Goal: Task Accomplishment & Management: Complete application form

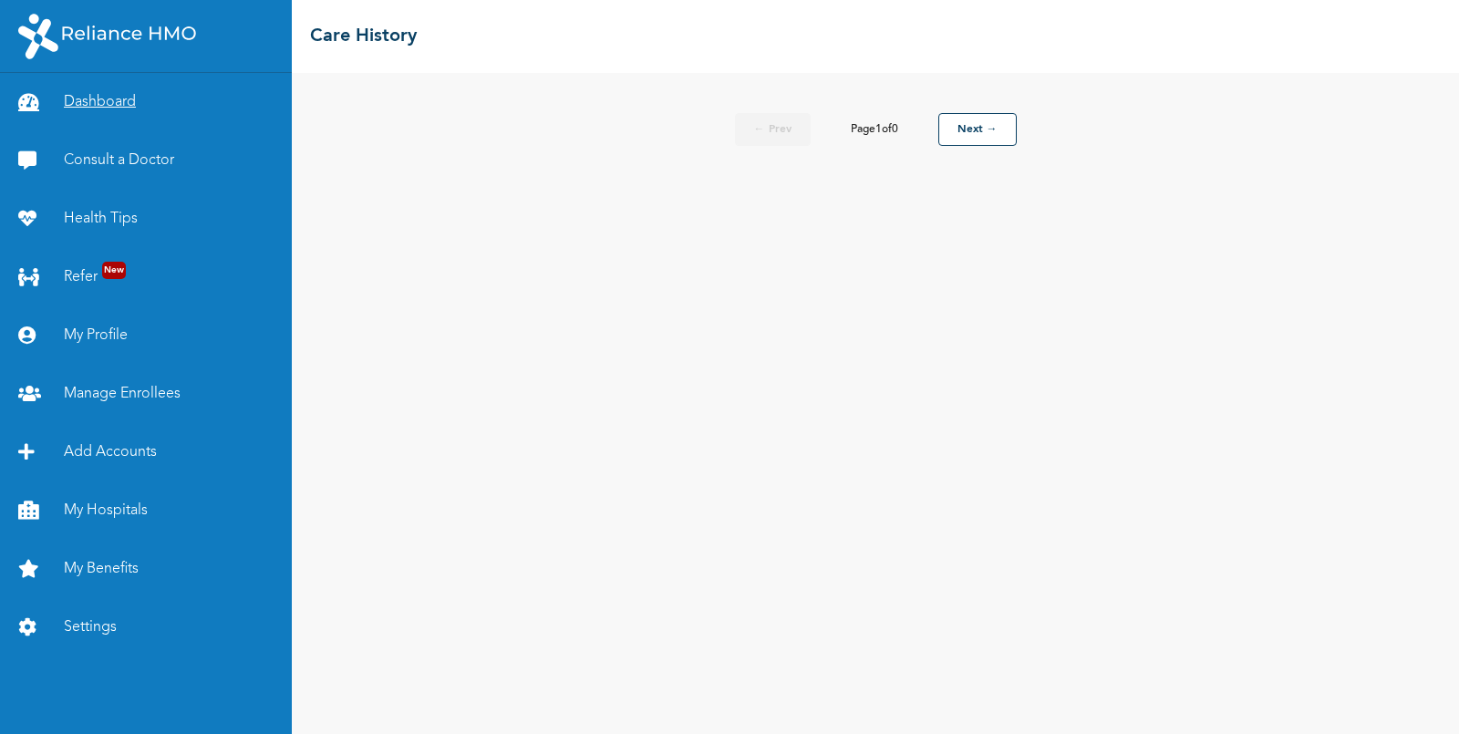
click at [100, 108] on link "Dashboard" at bounding box center [146, 102] width 292 height 58
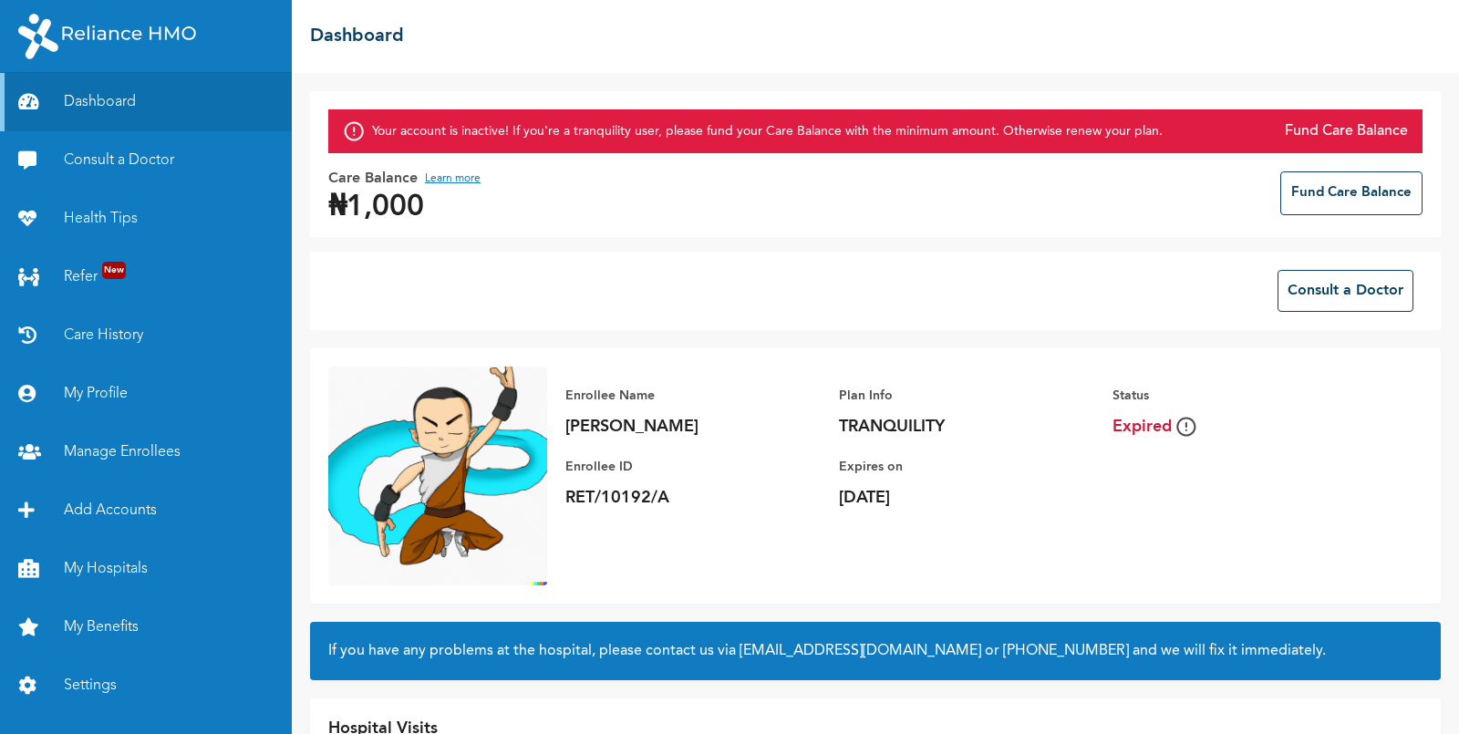
click at [453, 176] on button "Learn more" at bounding box center [453, 179] width 56 height 22
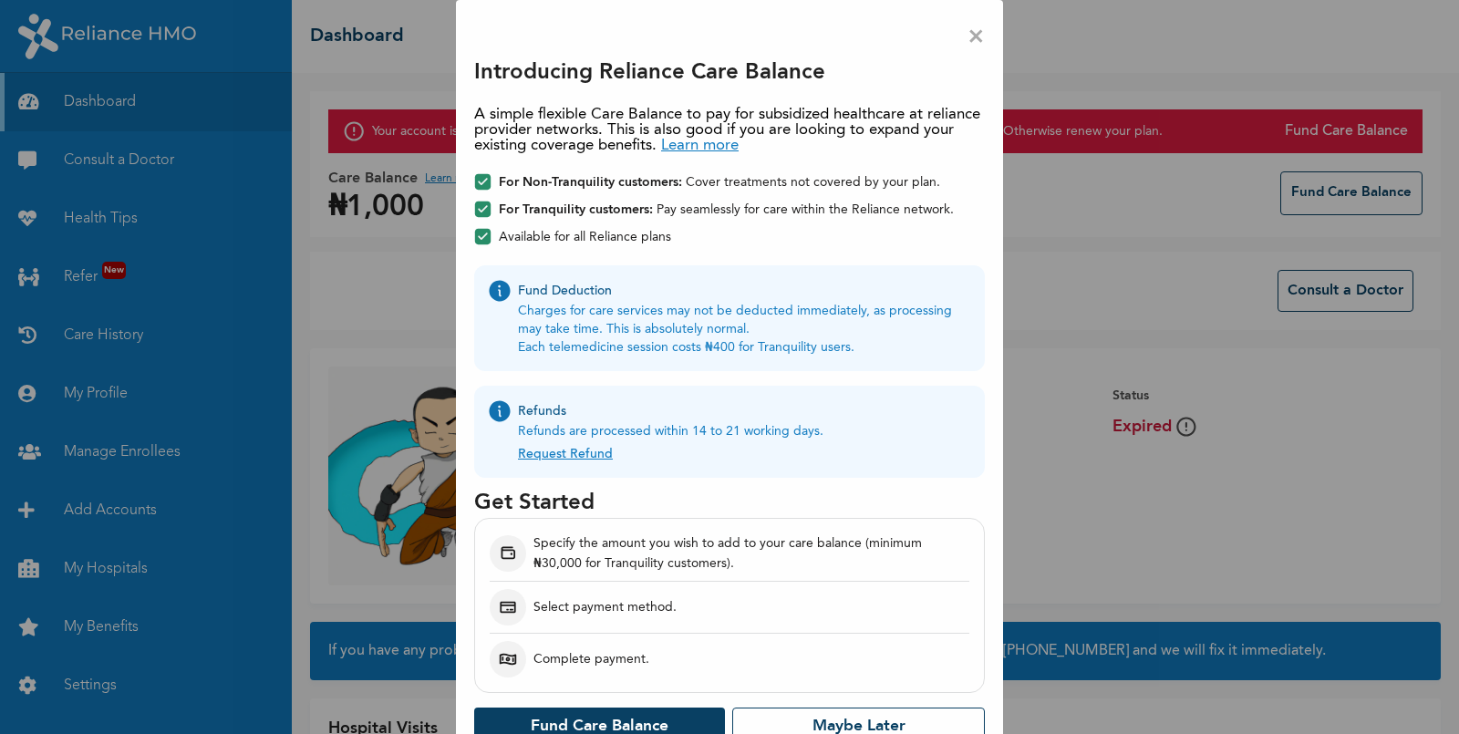
scroll to position [27, 0]
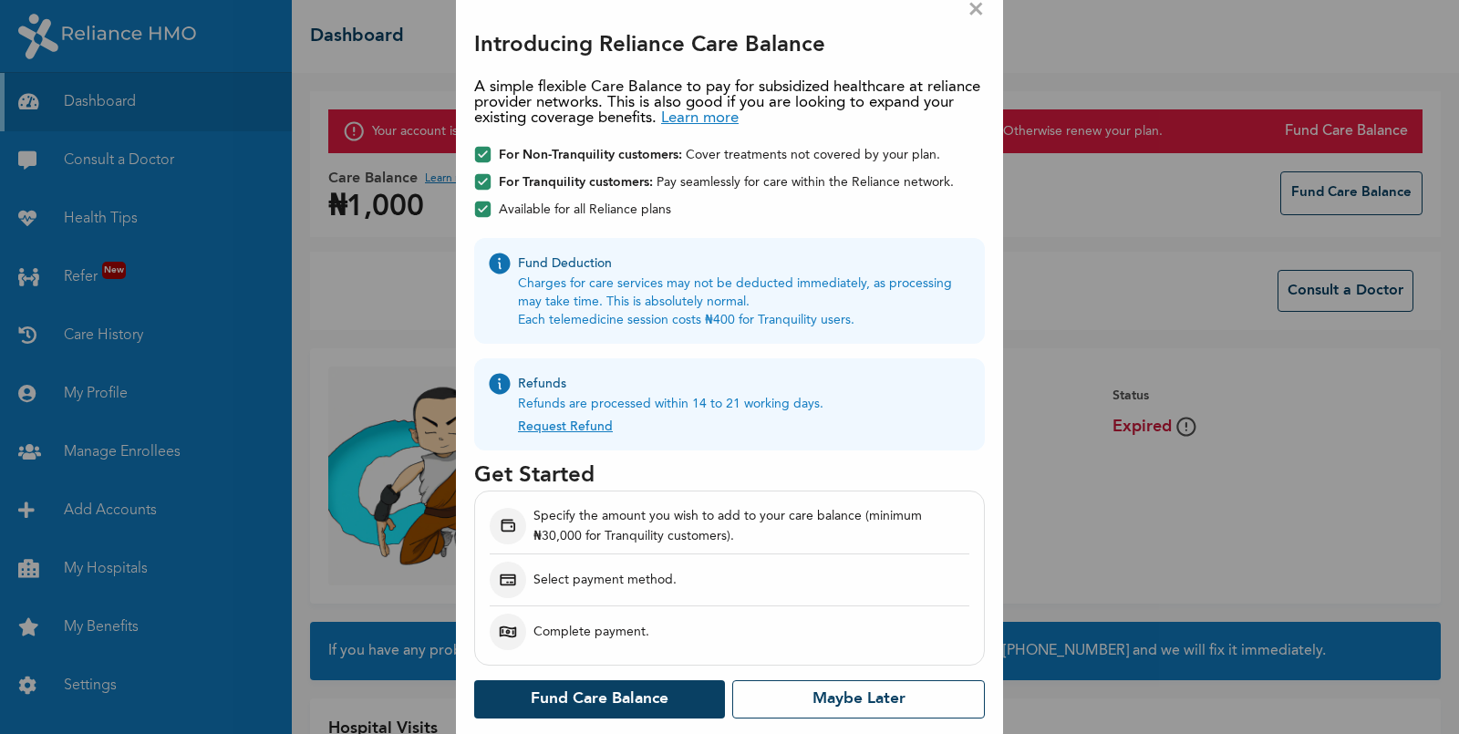
click at [576, 427] on link "Request Refund" at bounding box center [565, 423] width 95 height 20
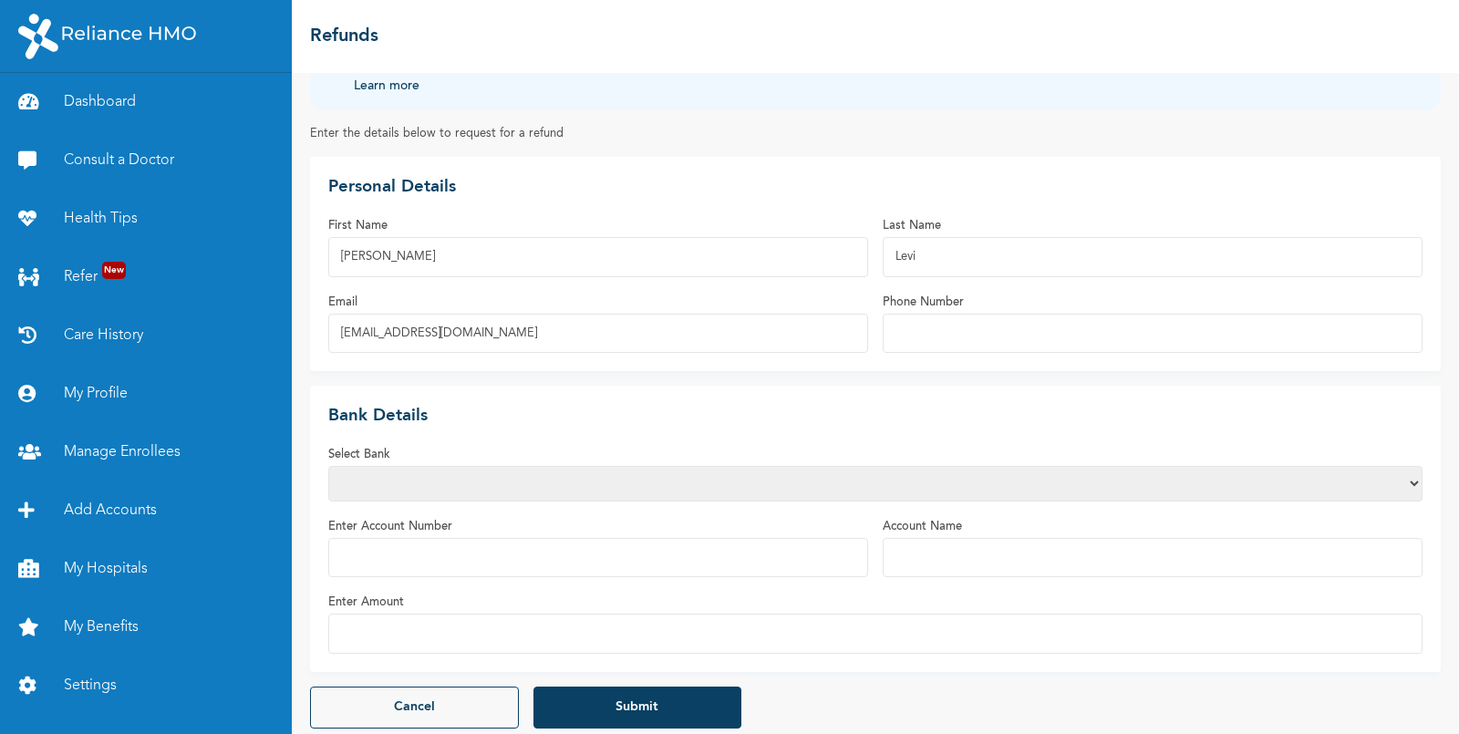
scroll to position [103, 0]
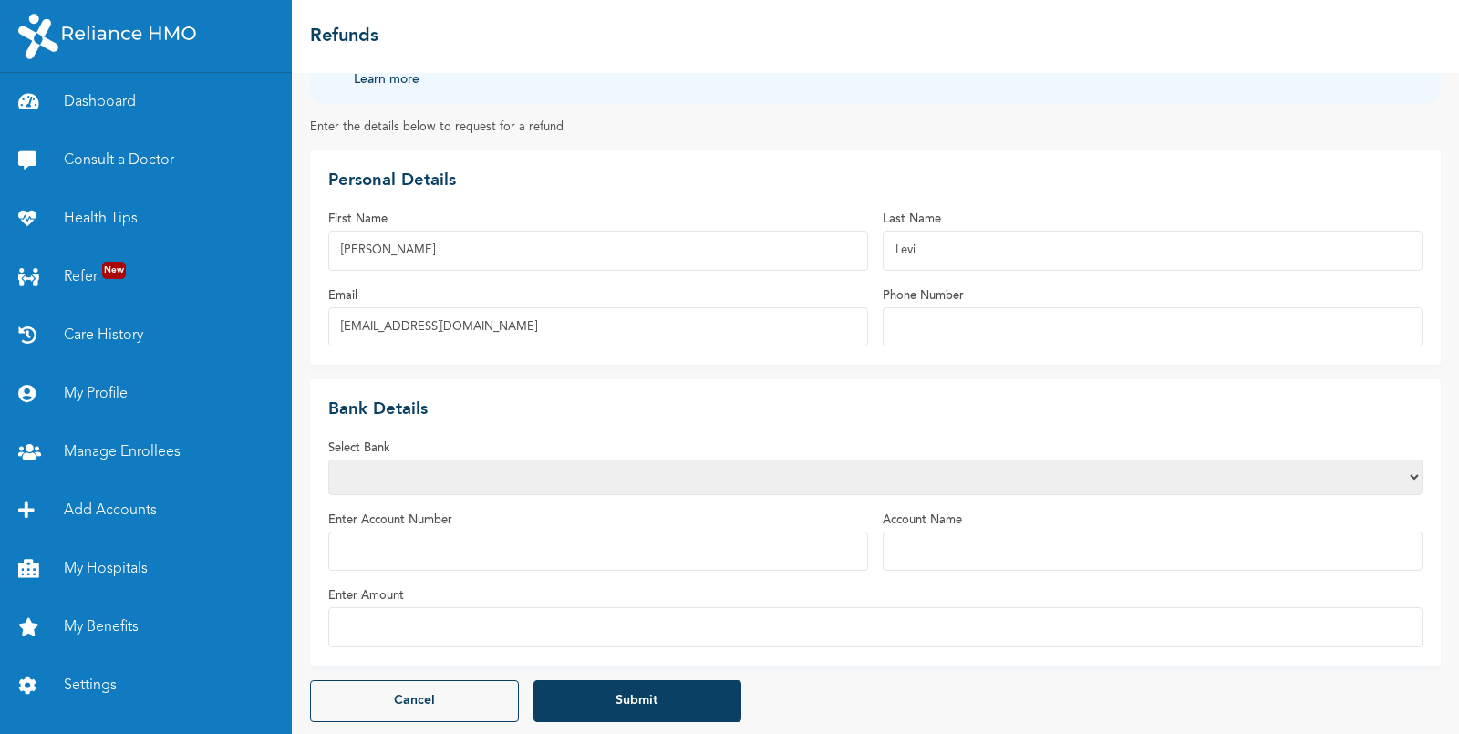
click at [100, 576] on link "My Hospitals" at bounding box center [146, 569] width 292 height 58
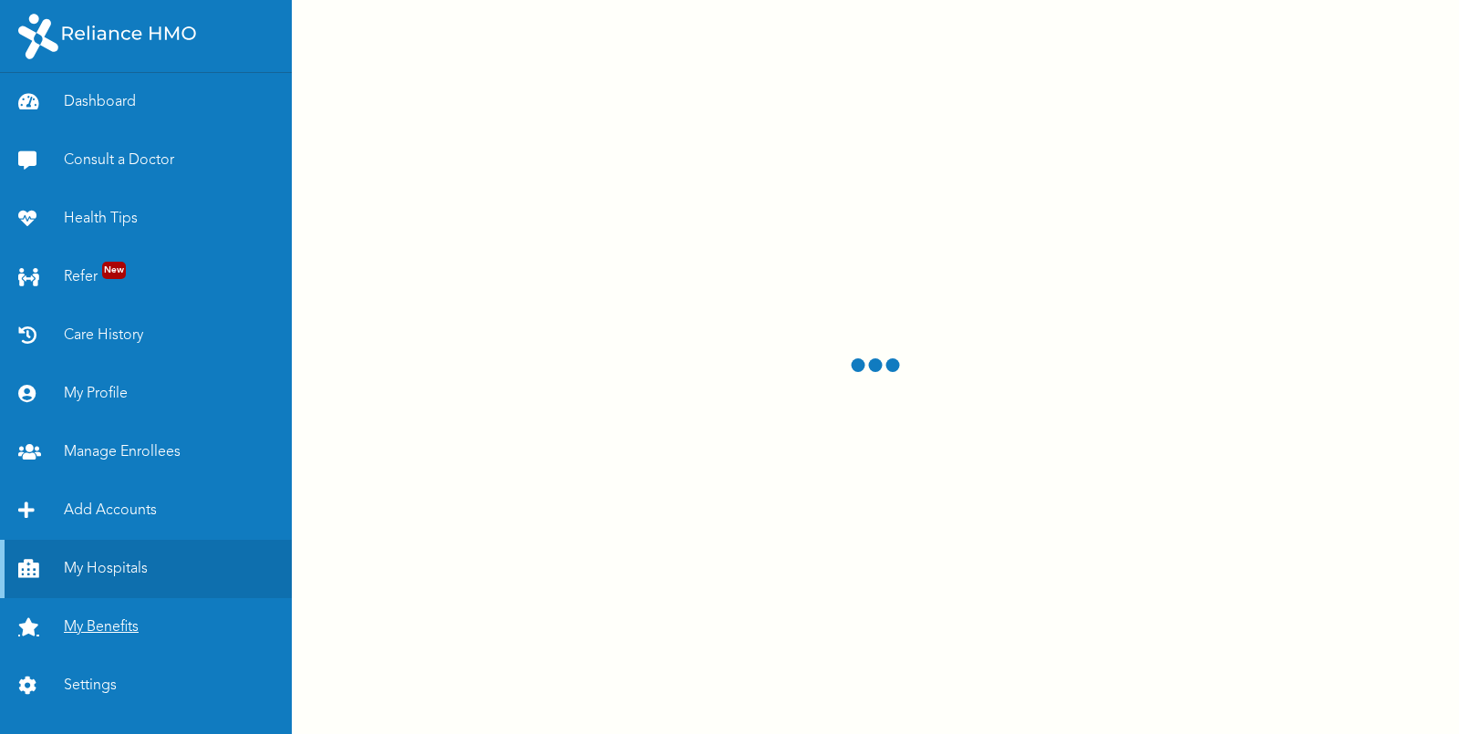
click at [102, 628] on link "My Benefits" at bounding box center [146, 627] width 292 height 58
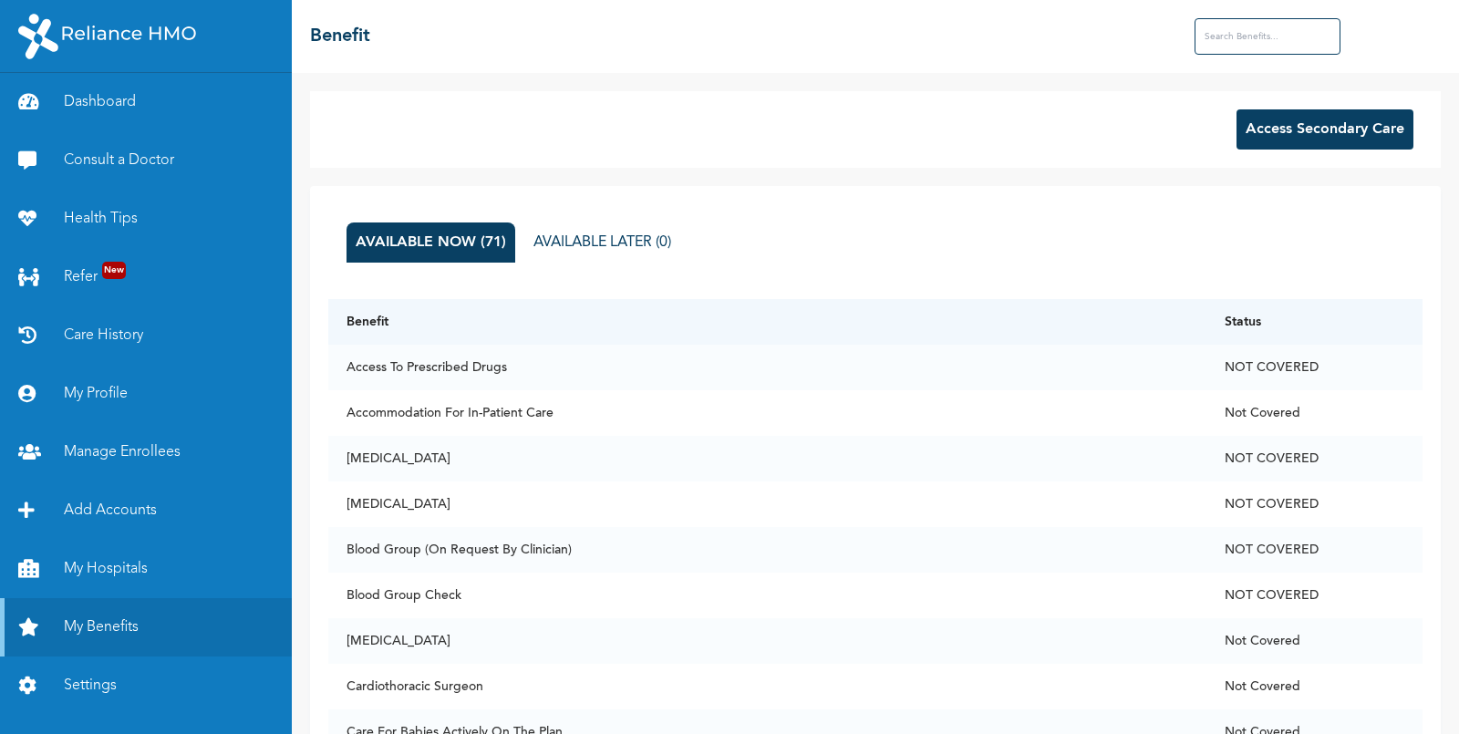
click at [1355, 129] on button "Access Secondary Care" at bounding box center [1324, 129] width 177 height 40
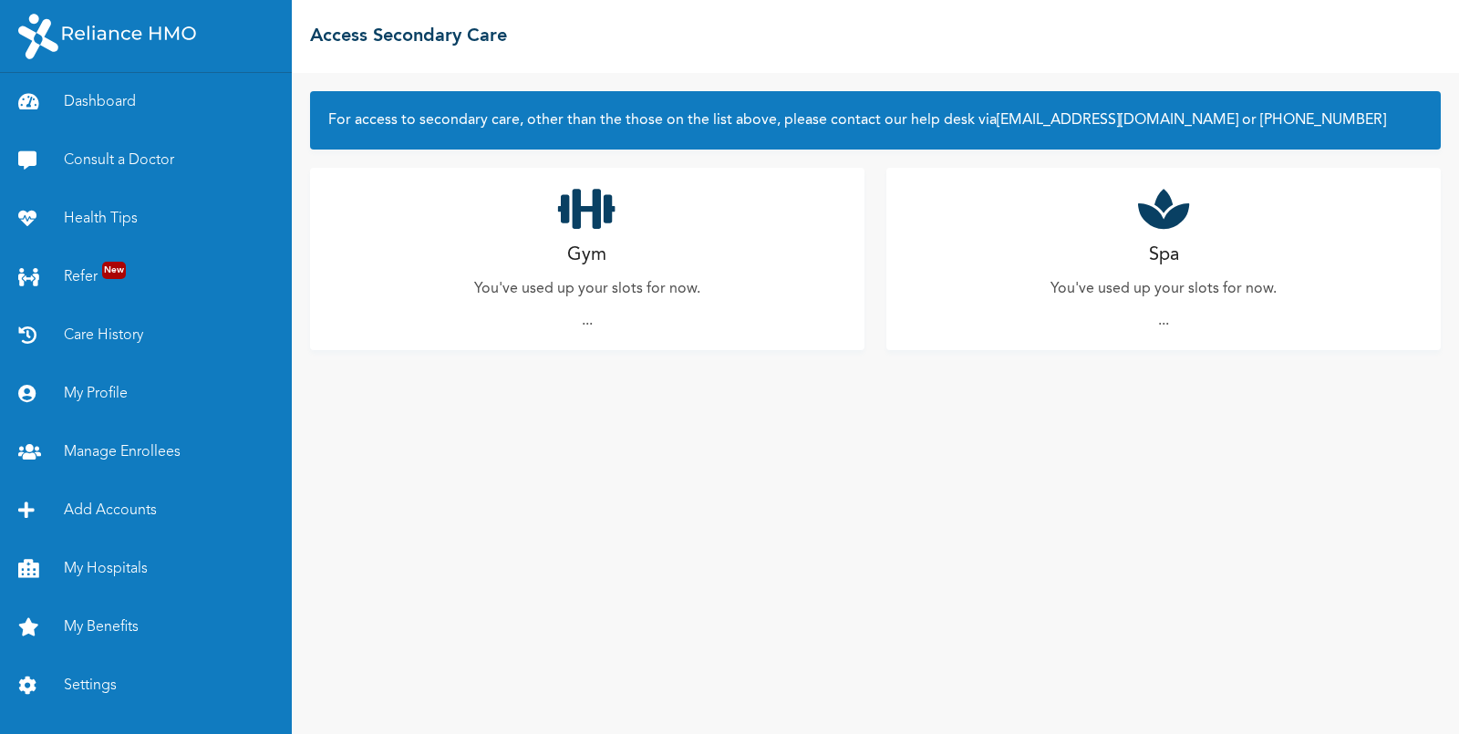
click at [603, 239] on div "Gym You've used up your slots for now. ..." at bounding box center [587, 259] width 554 height 182
click at [1078, 268] on div "Spa You've used up your slots for now. ..." at bounding box center [1163, 259] width 554 height 182
click at [103, 105] on link "Dashboard" at bounding box center [146, 102] width 292 height 58
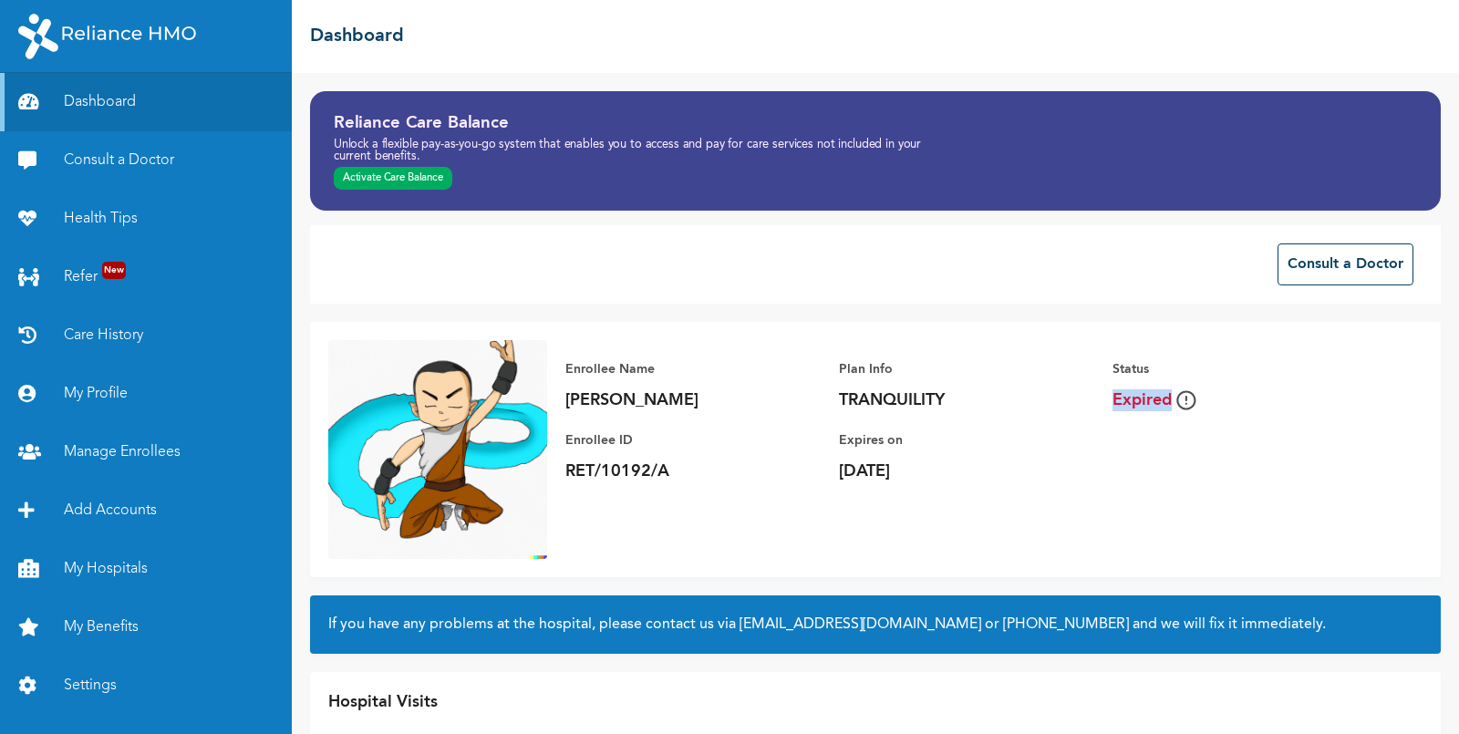
drag, startPoint x: 1116, startPoint y: 398, endPoint x: 1172, endPoint y: 391, distance: 56.1
click at [1172, 391] on span "Expired" at bounding box center [1239, 400] width 255 height 22
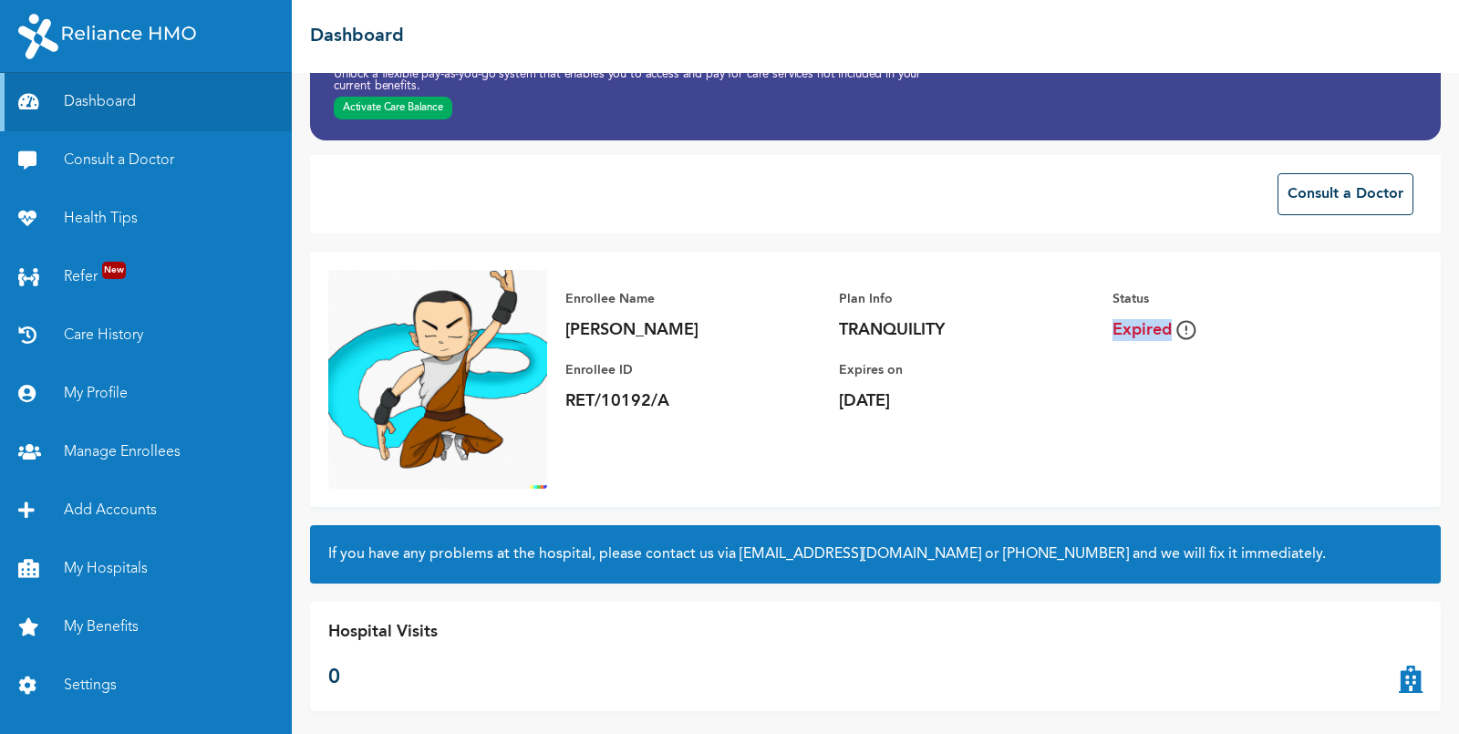
scroll to position [83, 0]
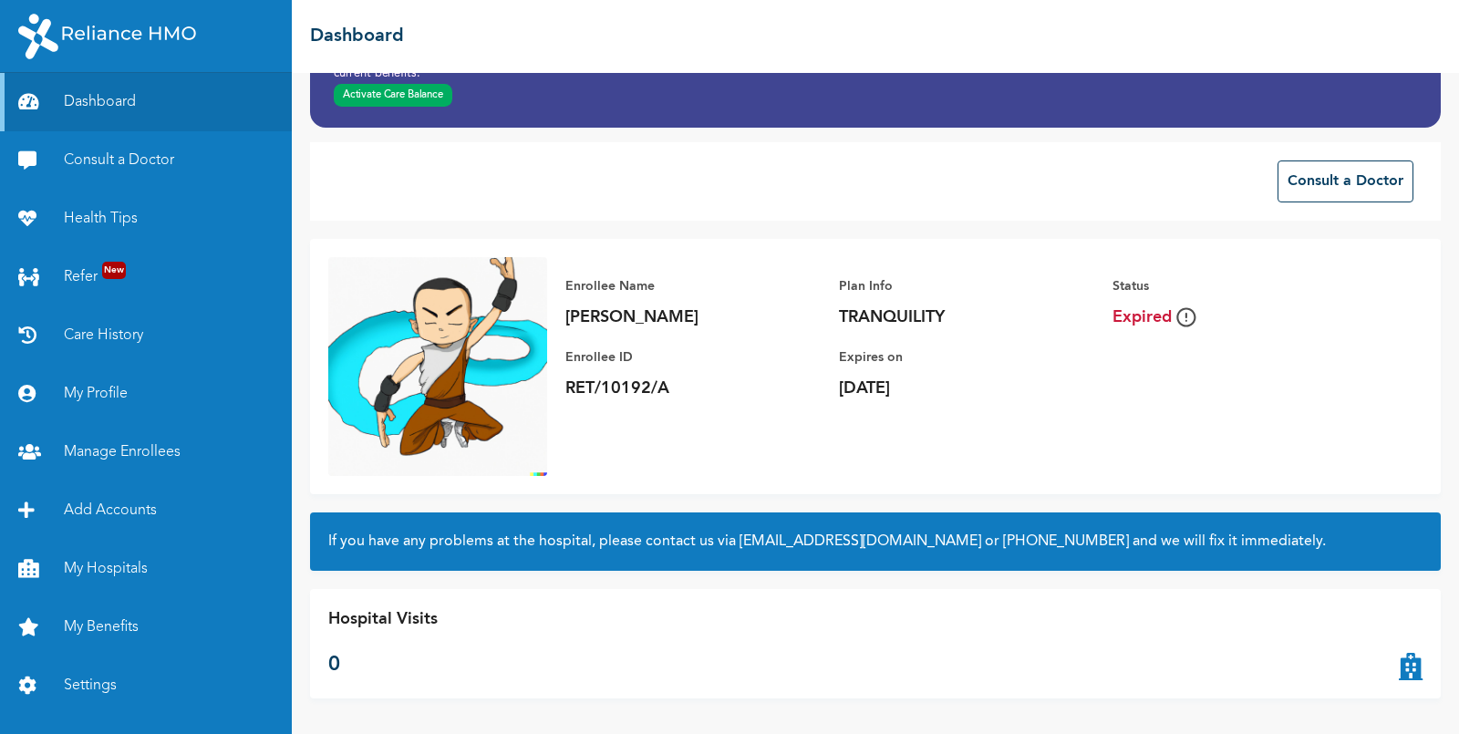
click at [1333, 292] on p "Status" at bounding box center [1239, 286] width 255 height 22
click at [100, 566] on link "My Hospitals" at bounding box center [146, 569] width 292 height 58
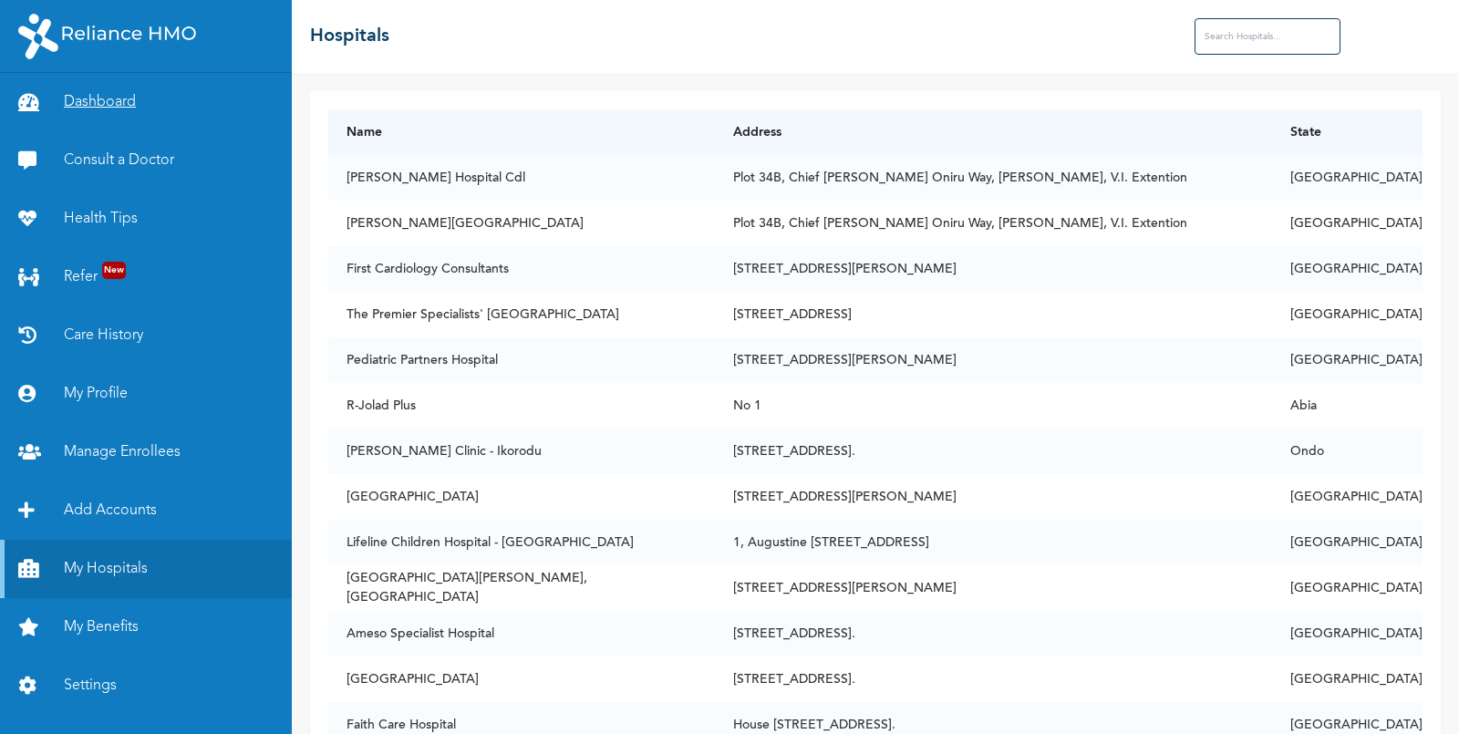
click at [83, 96] on link "Dashboard" at bounding box center [146, 102] width 292 height 58
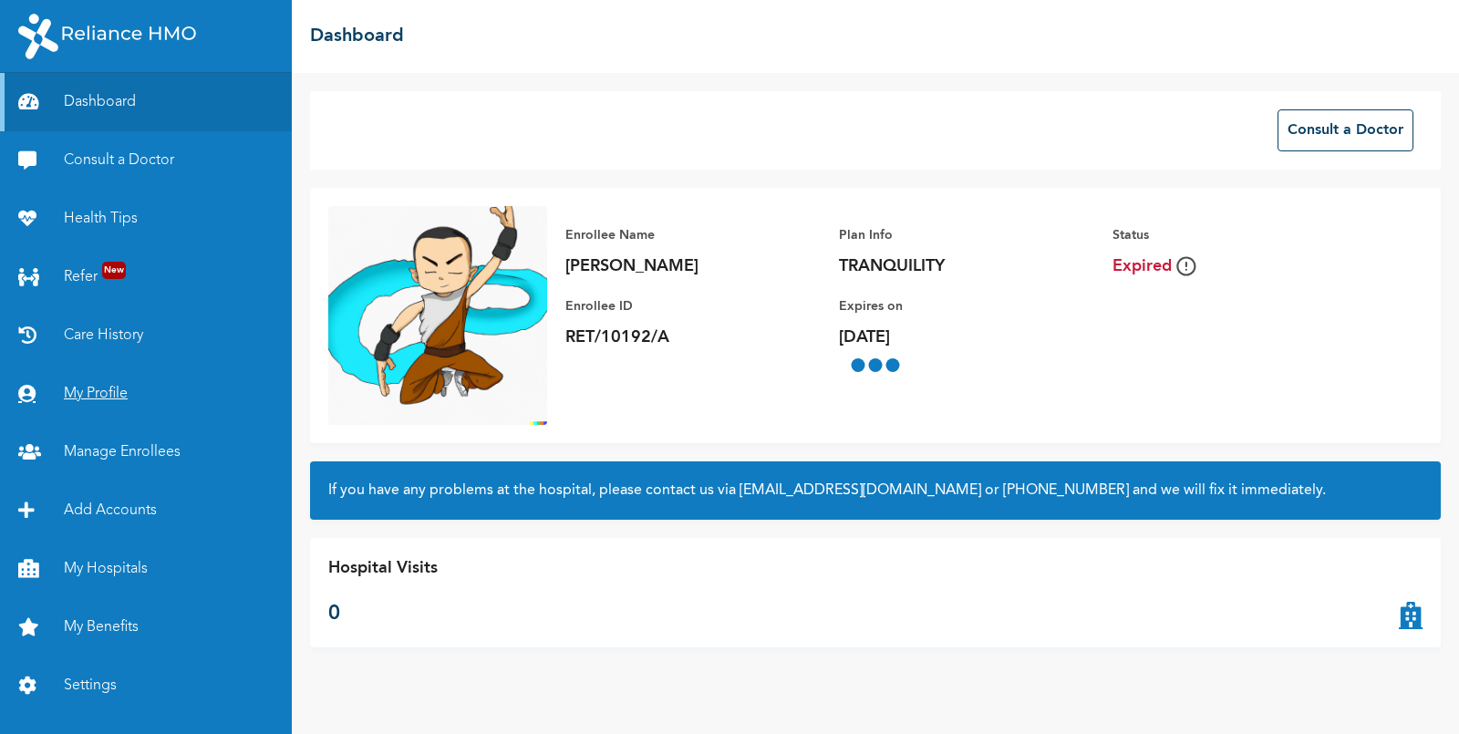
click at [94, 394] on link "My Profile" at bounding box center [146, 394] width 292 height 58
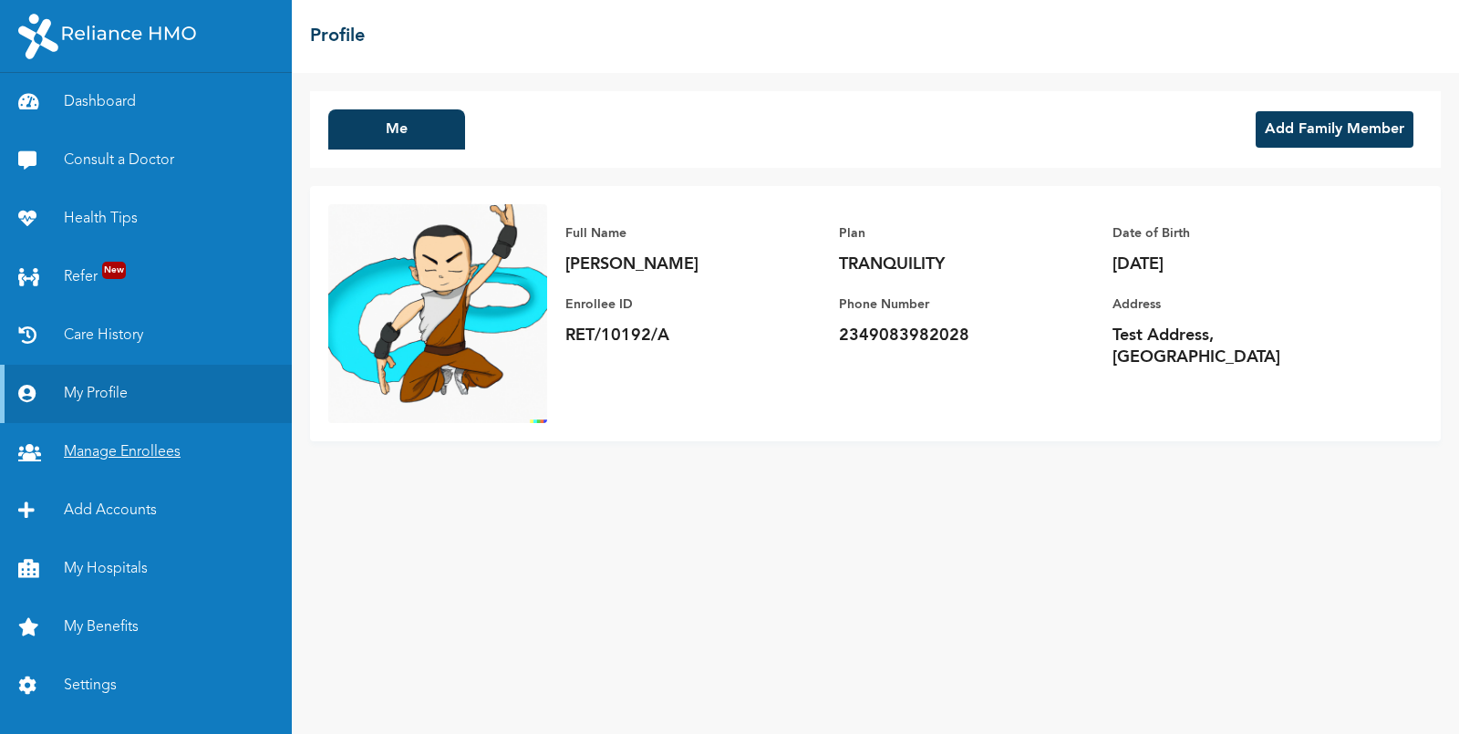
click at [106, 444] on link "Manage Enrollees" at bounding box center [146, 452] width 292 height 58
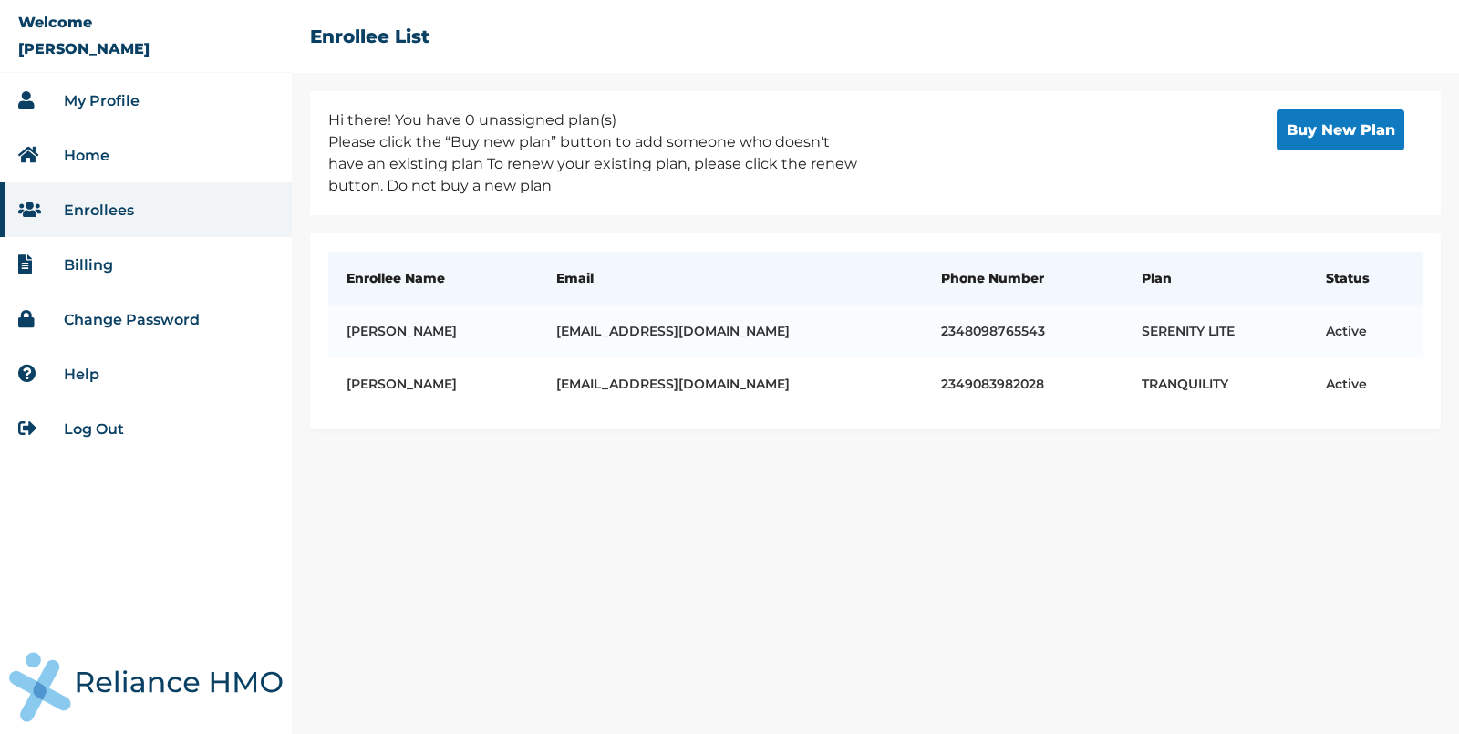
click at [1310, 129] on button "Buy New Plan" at bounding box center [1341, 129] width 128 height 41
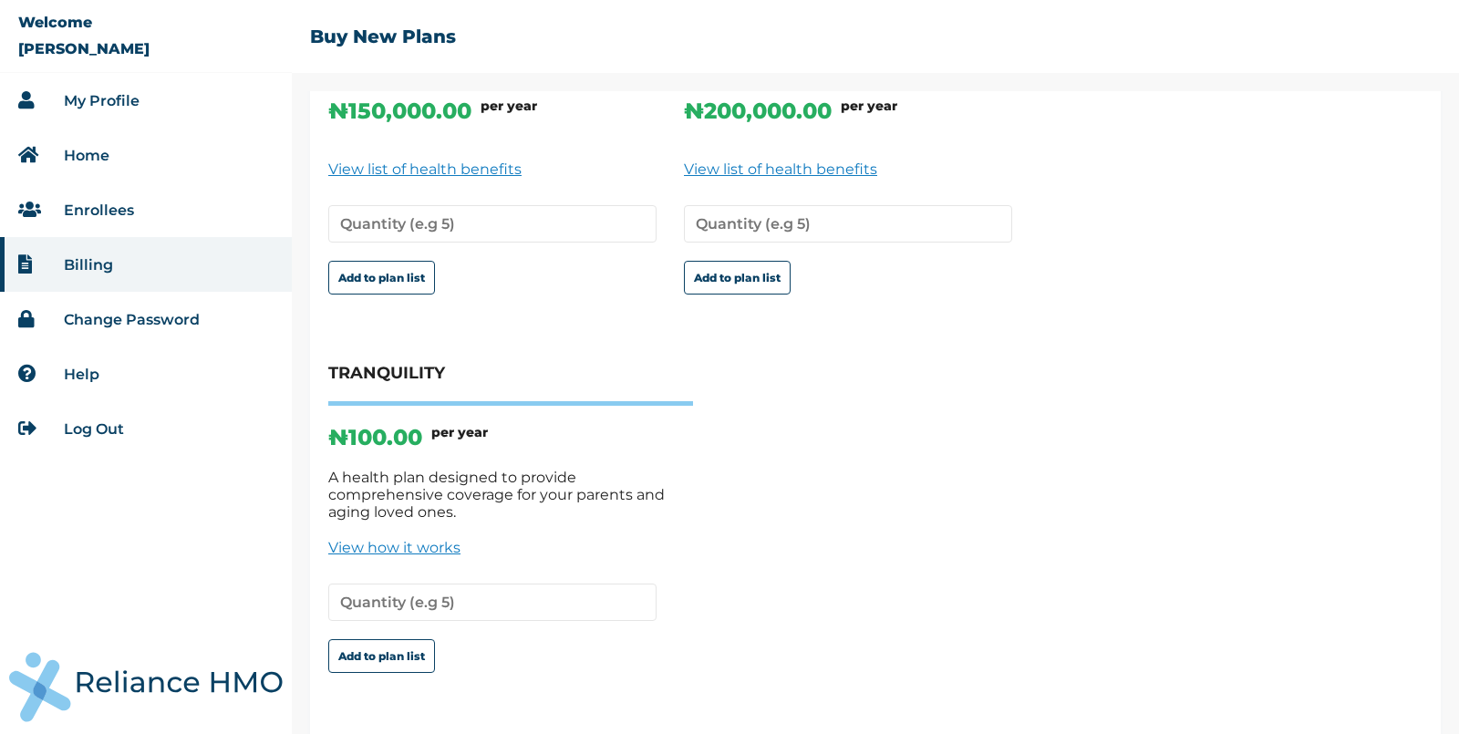
scroll to position [264, 0]
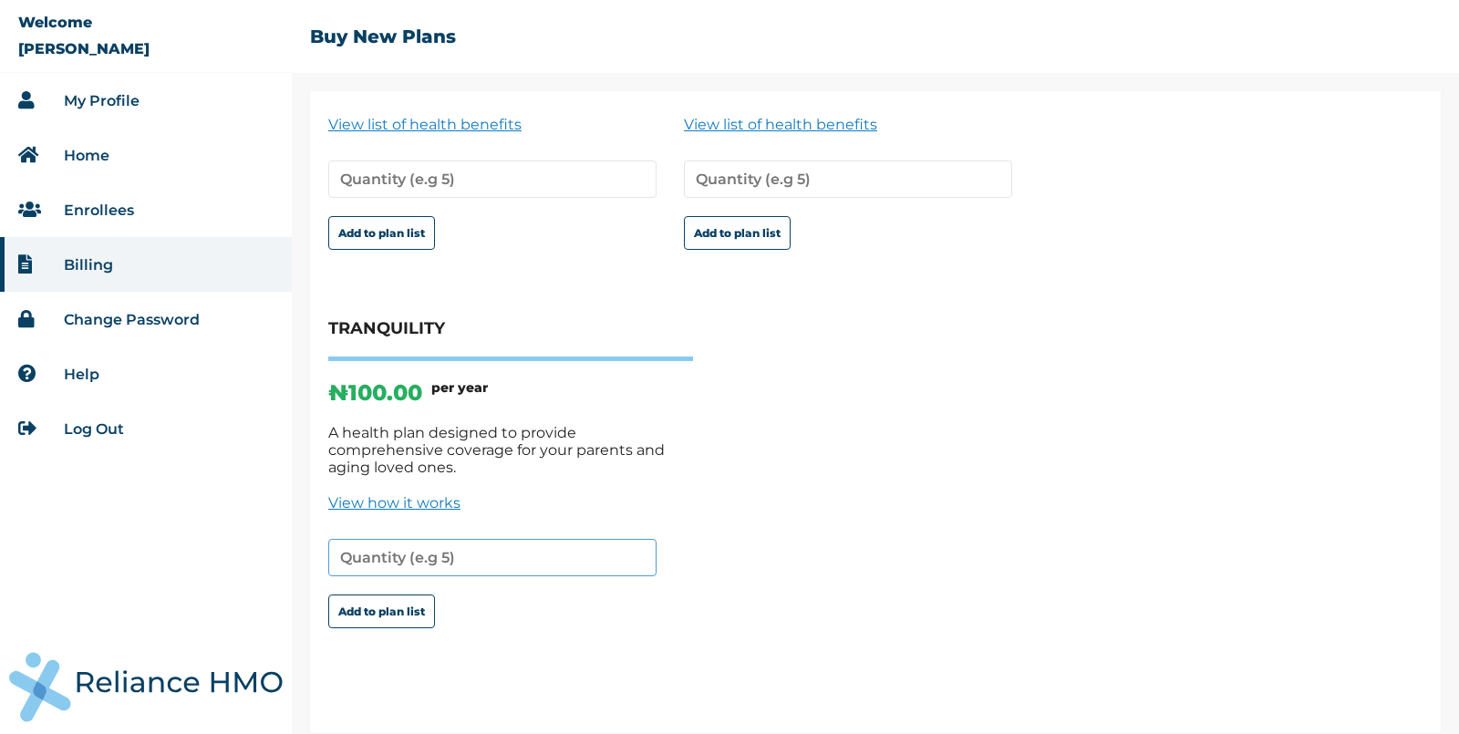
click at [411, 542] on input "number" at bounding box center [492, 557] width 328 height 37
type input "1"
click at [379, 599] on button "Add to plan list" at bounding box center [381, 612] width 107 height 34
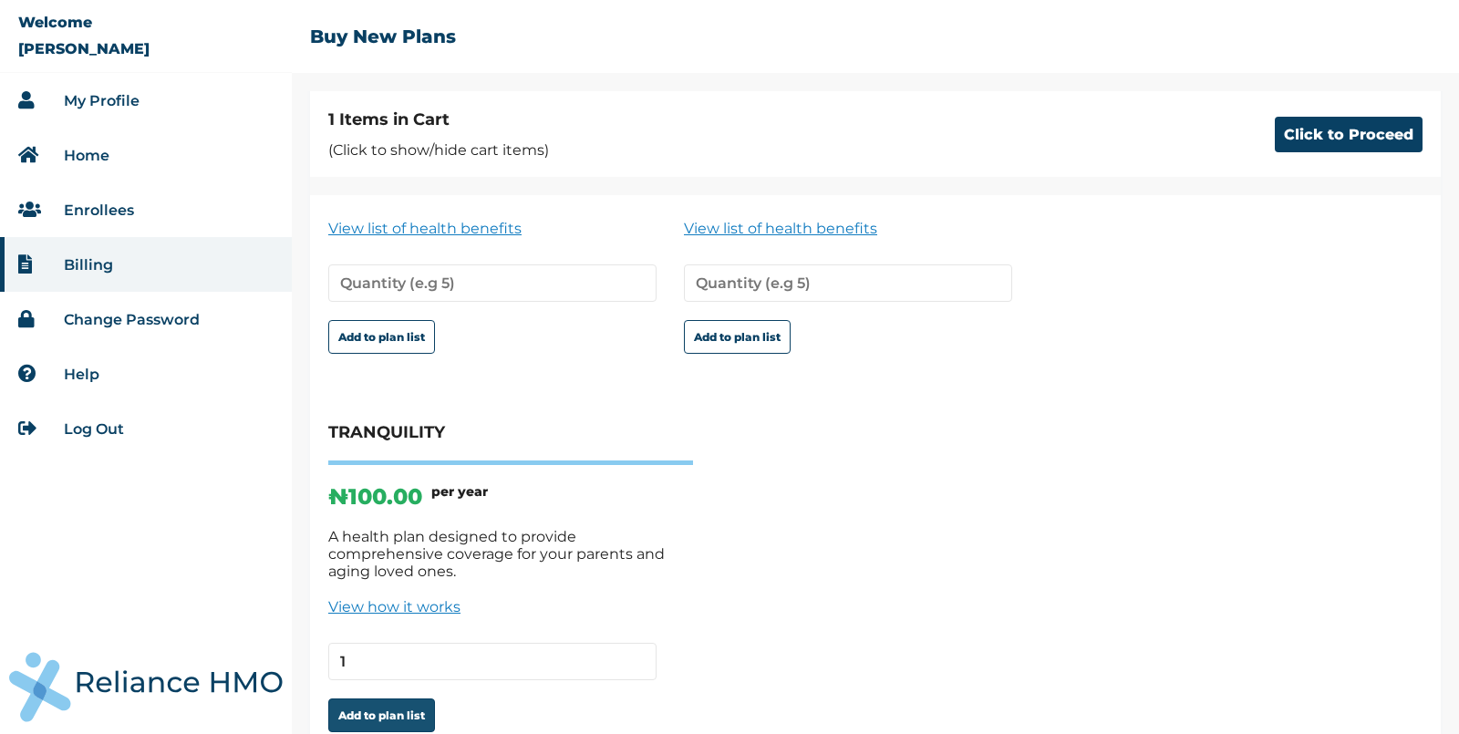
scroll to position [367, 0]
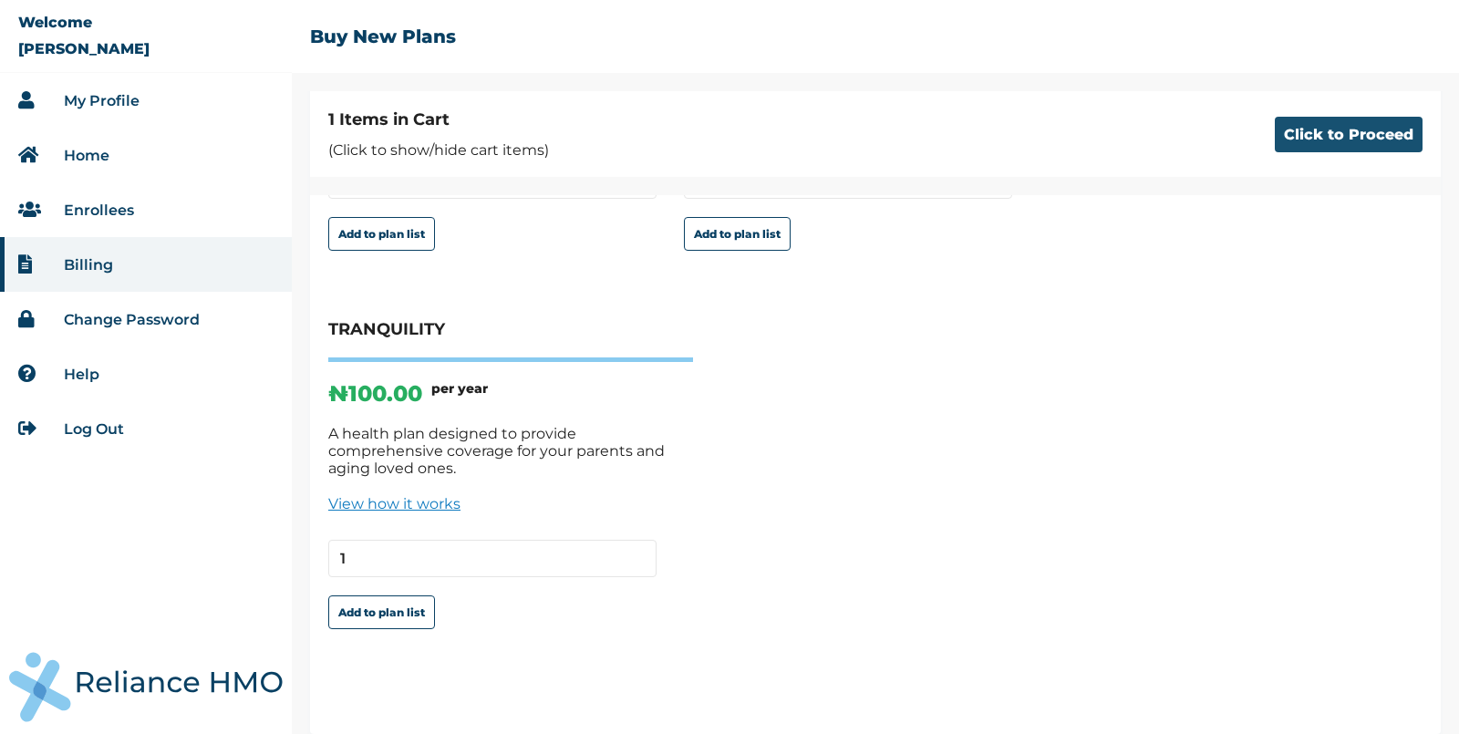
click at [1309, 139] on button "Click to Proceed" at bounding box center [1349, 135] width 148 height 36
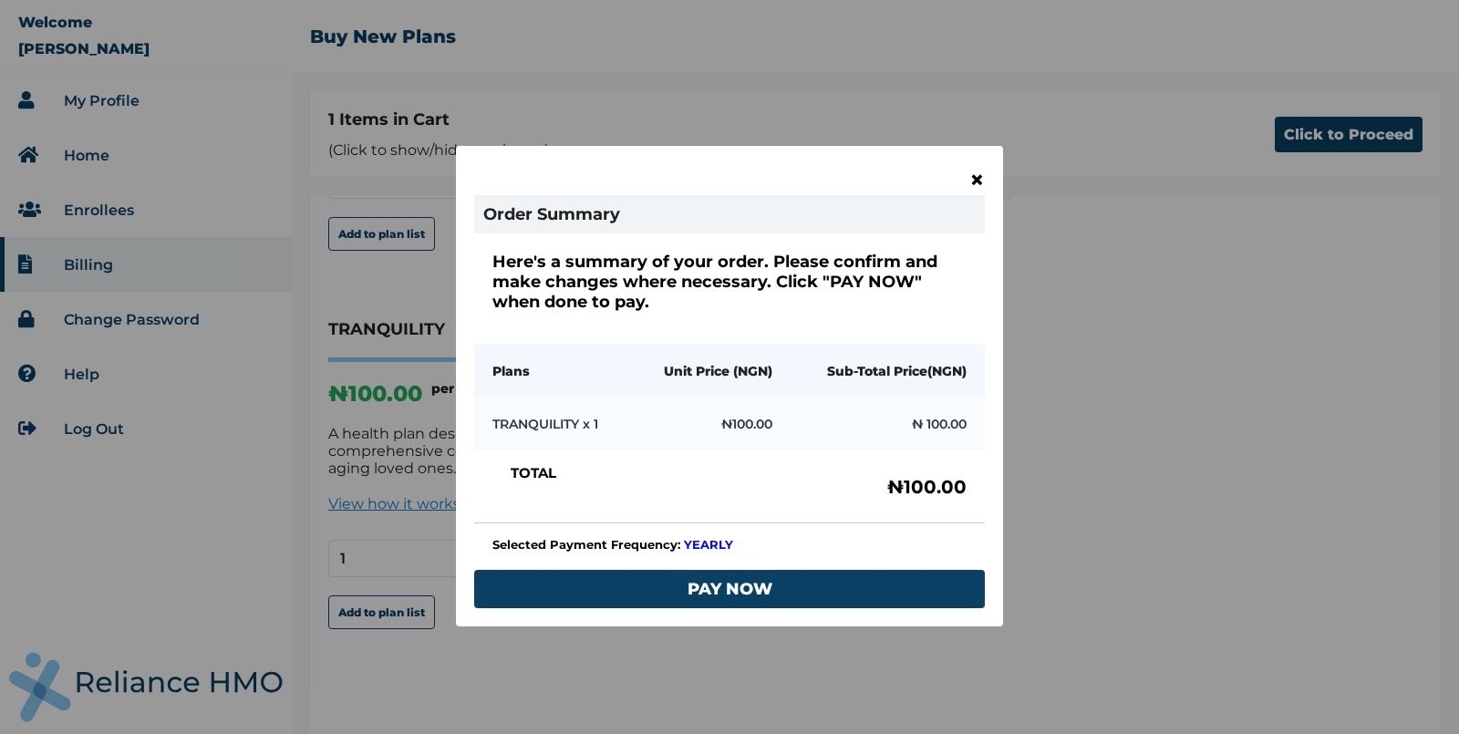
click at [977, 178] on span "×" at bounding box center [977, 179] width 16 height 31
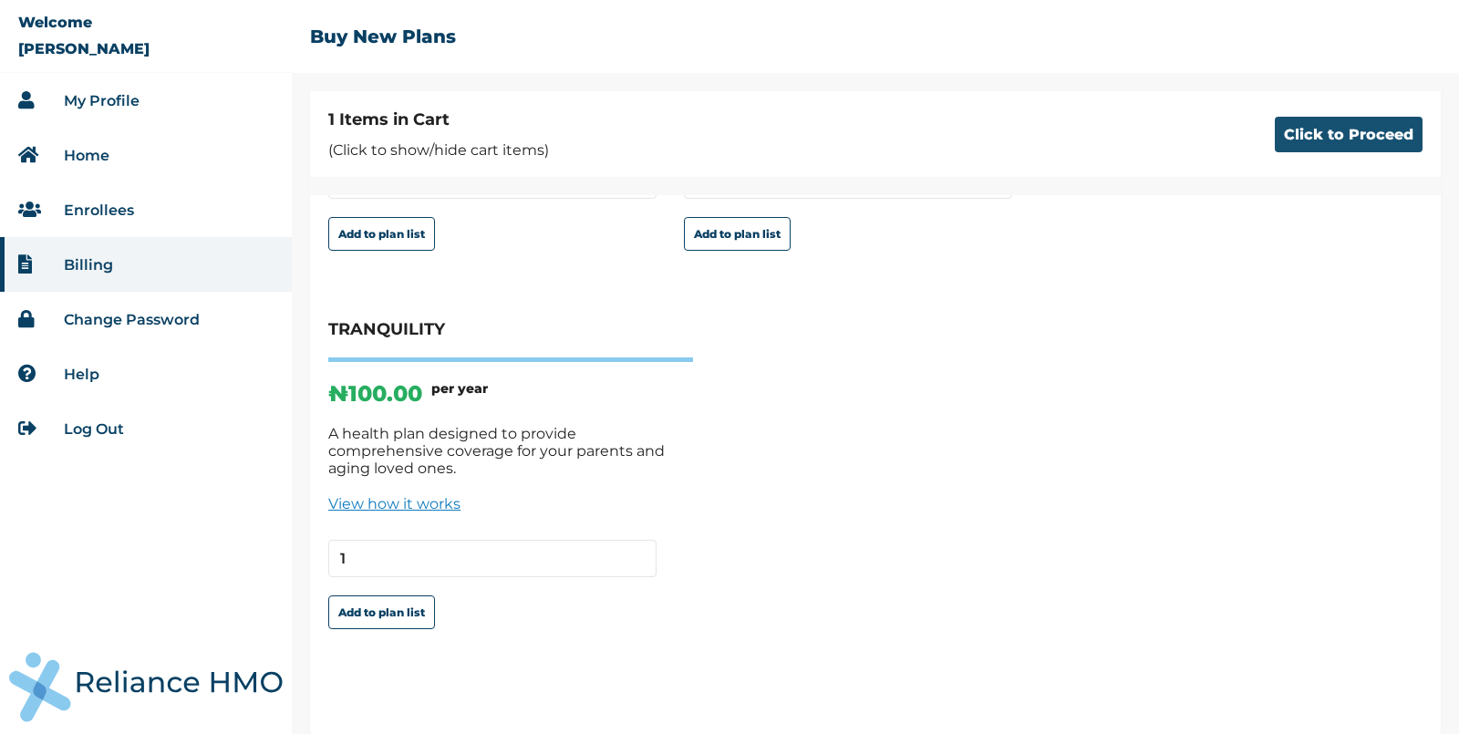
click at [1330, 138] on button "Click to Proceed" at bounding box center [1349, 135] width 148 height 36
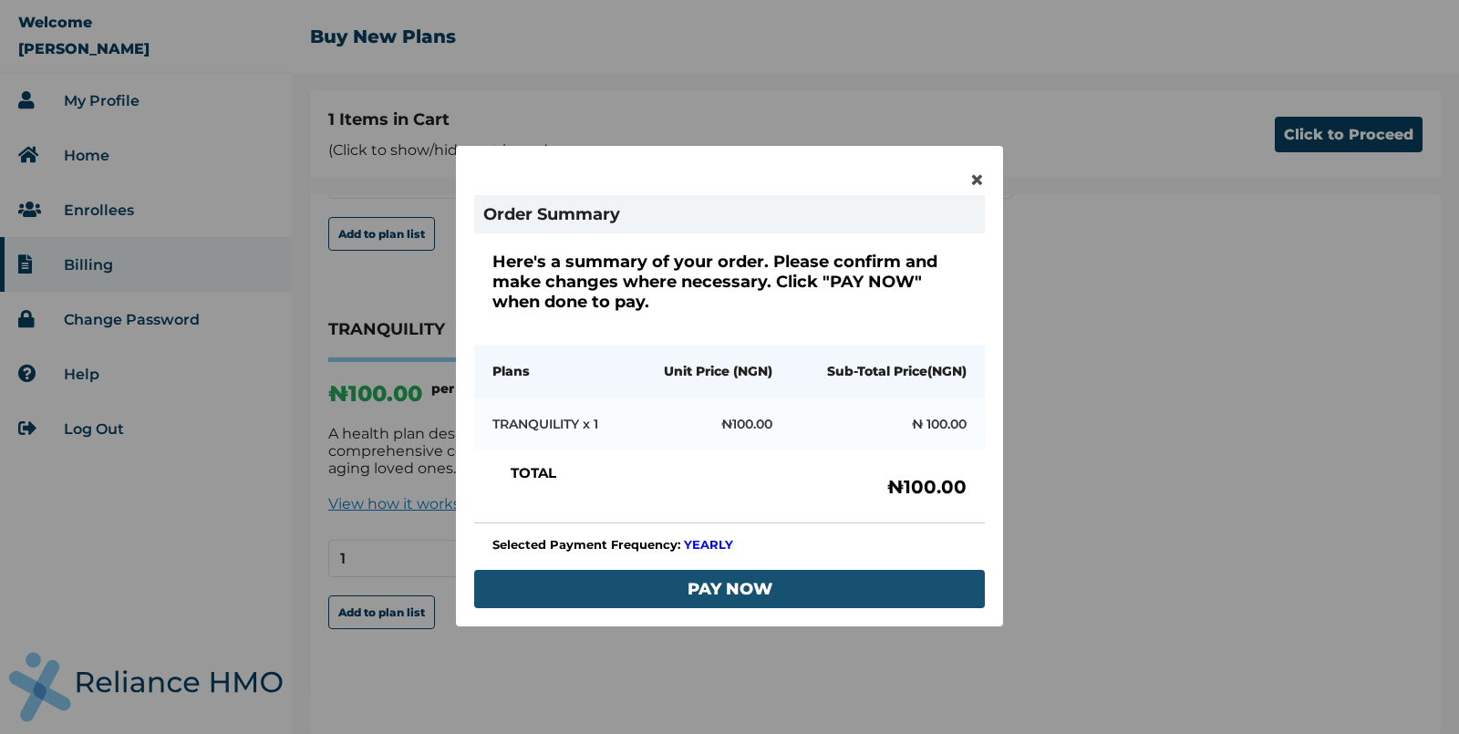
click at [732, 574] on button "PAY NOW" at bounding box center [729, 589] width 511 height 38
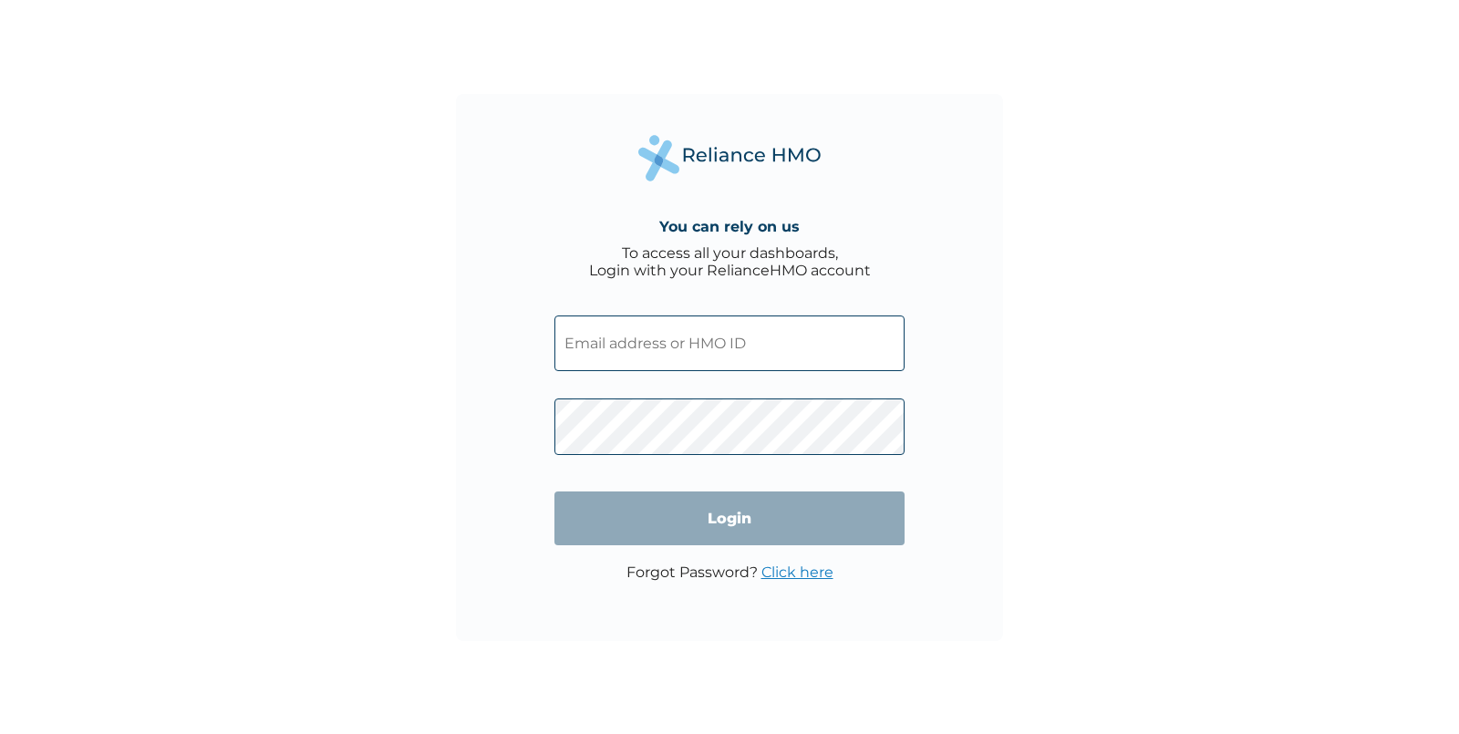
click at [610, 339] on input "text" at bounding box center [729, 344] width 350 height 56
paste input "RET/10195/A"
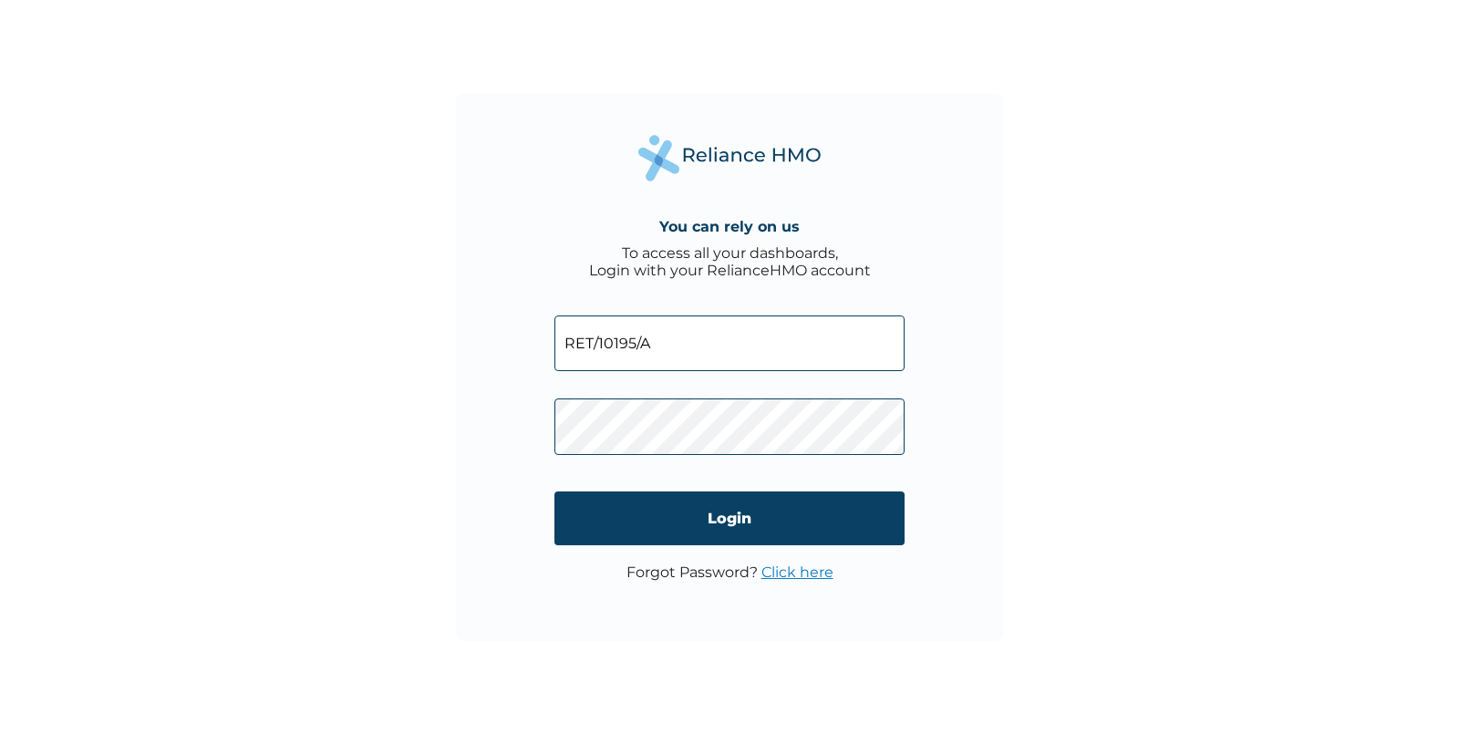
type input "RET/10195/A"
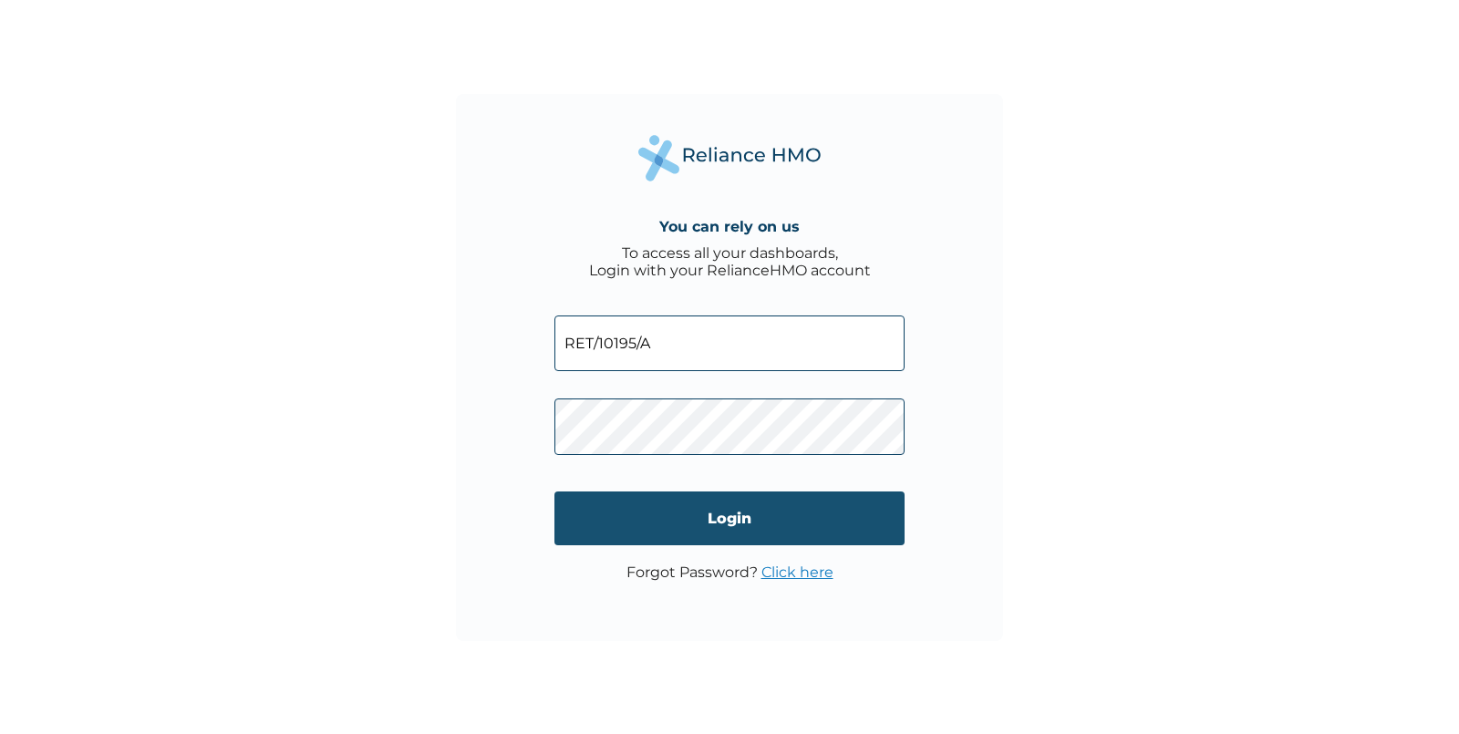
click at [750, 510] on input "Login" at bounding box center [729, 518] width 350 height 54
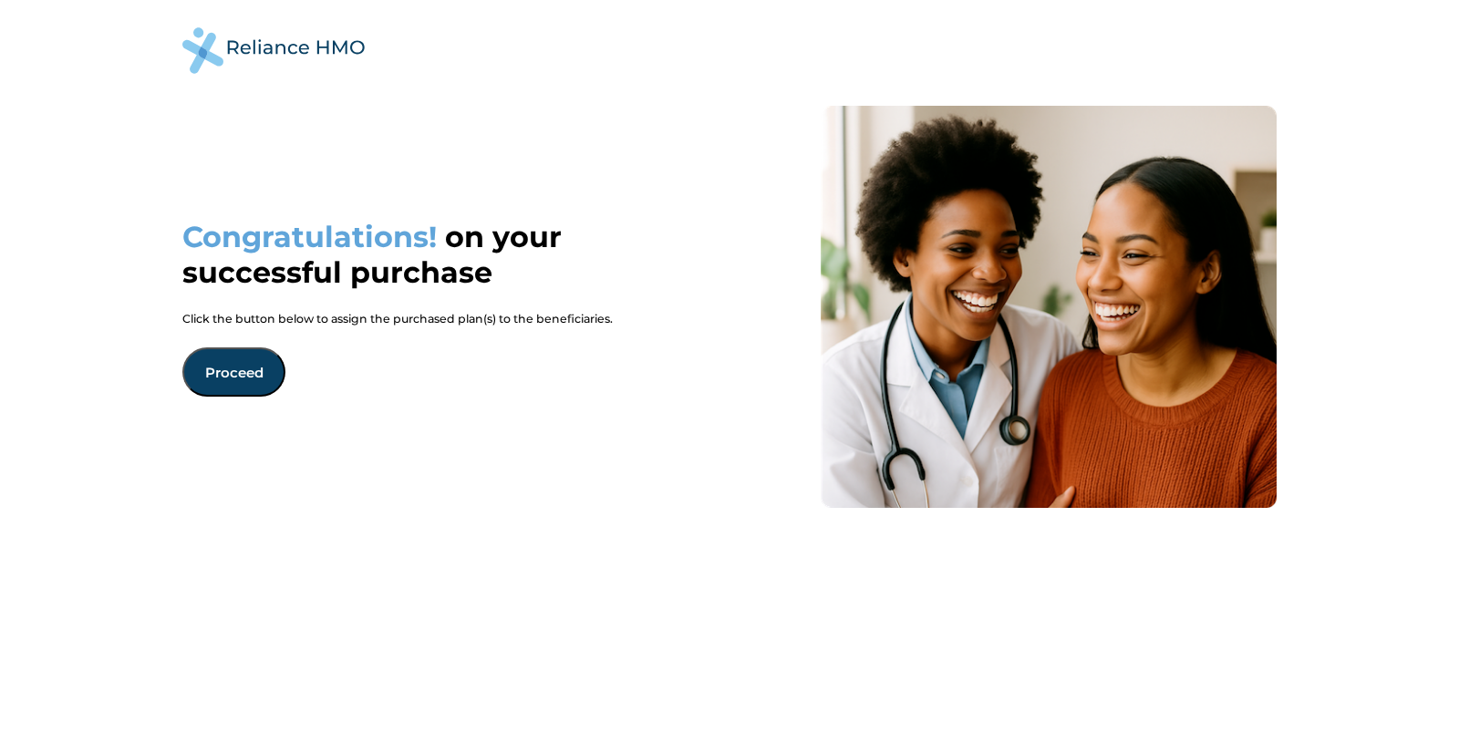
click at [249, 366] on button "Proceed" at bounding box center [233, 371] width 103 height 49
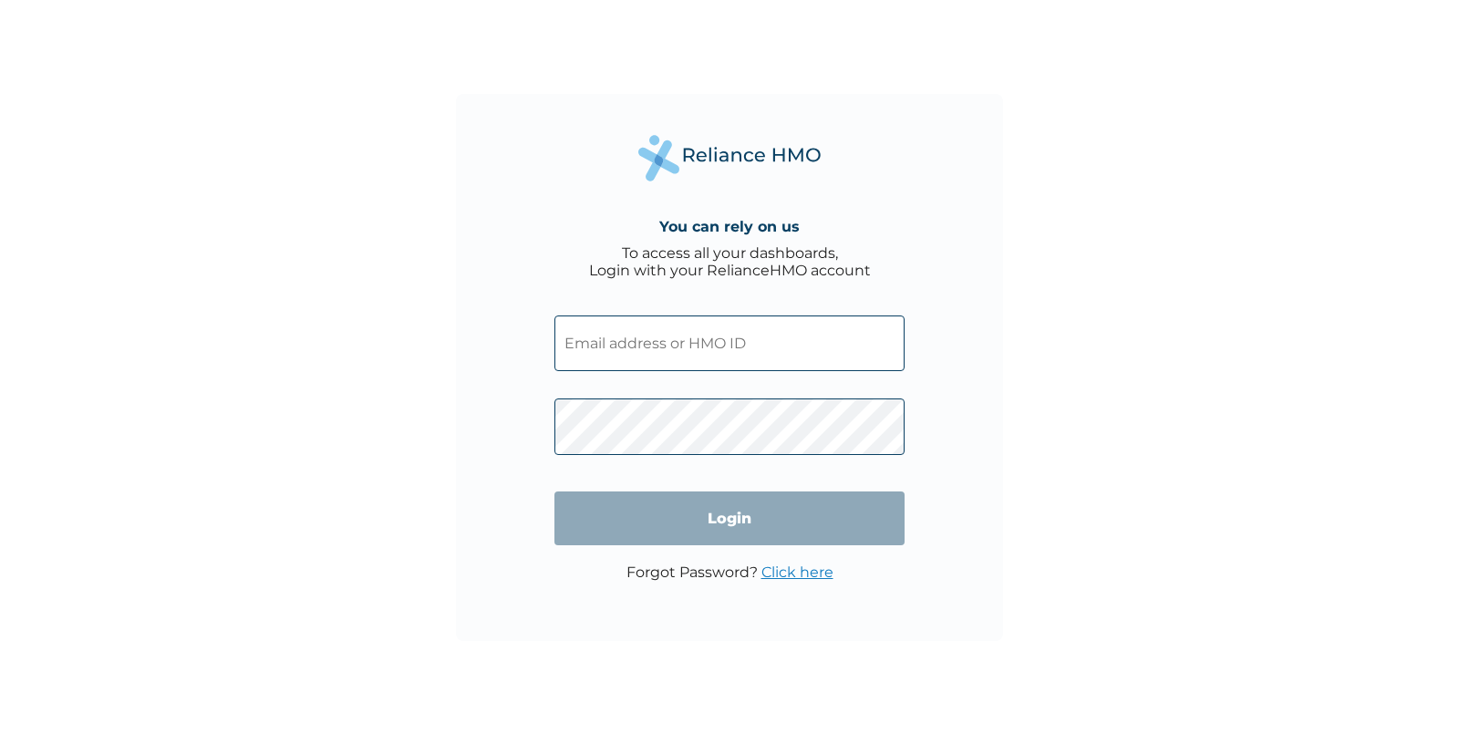
click at [647, 352] on input "text" at bounding box center [729, 344] width 350 height 56
type input "biggztester6@yopmail.com"
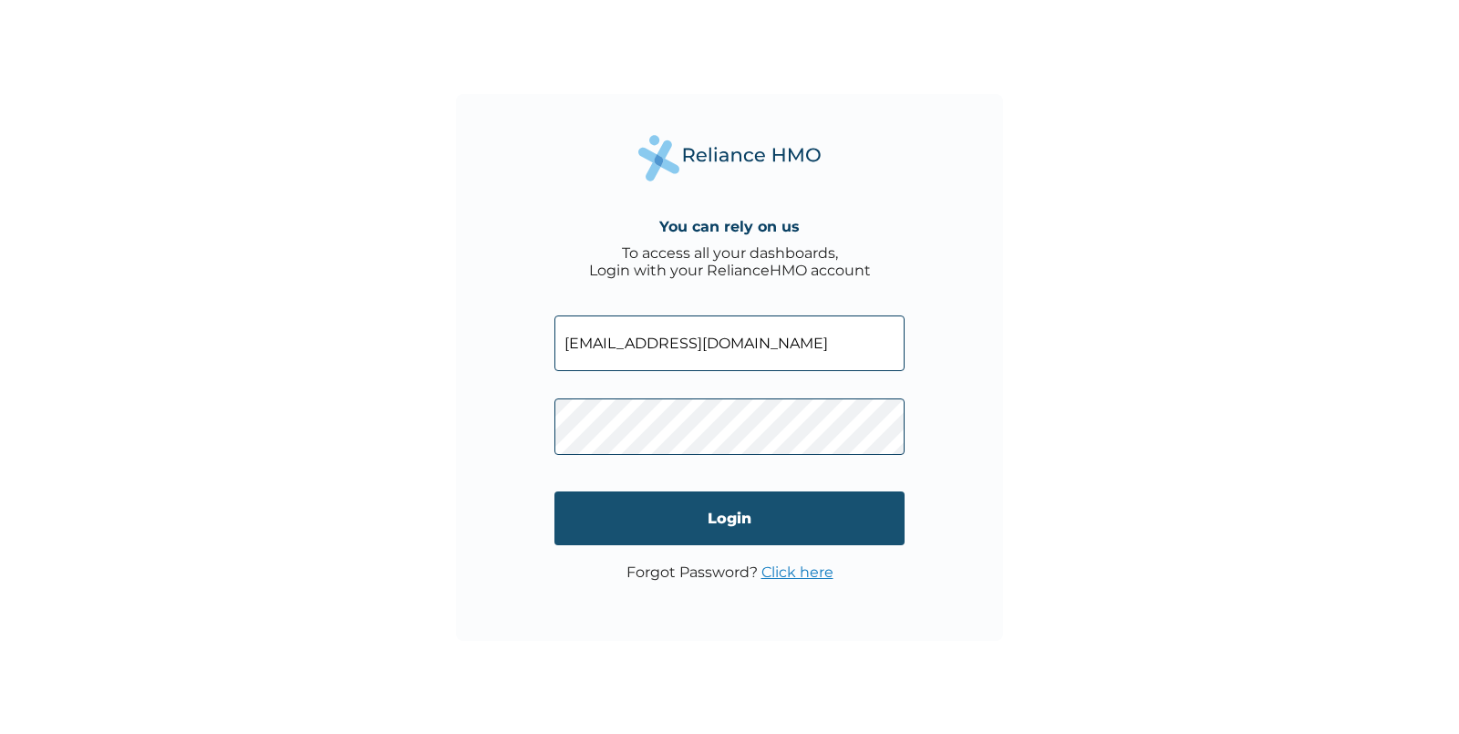
click at [706, 501] on input "Login" at bounding box center [729, 518] width 350 height 54
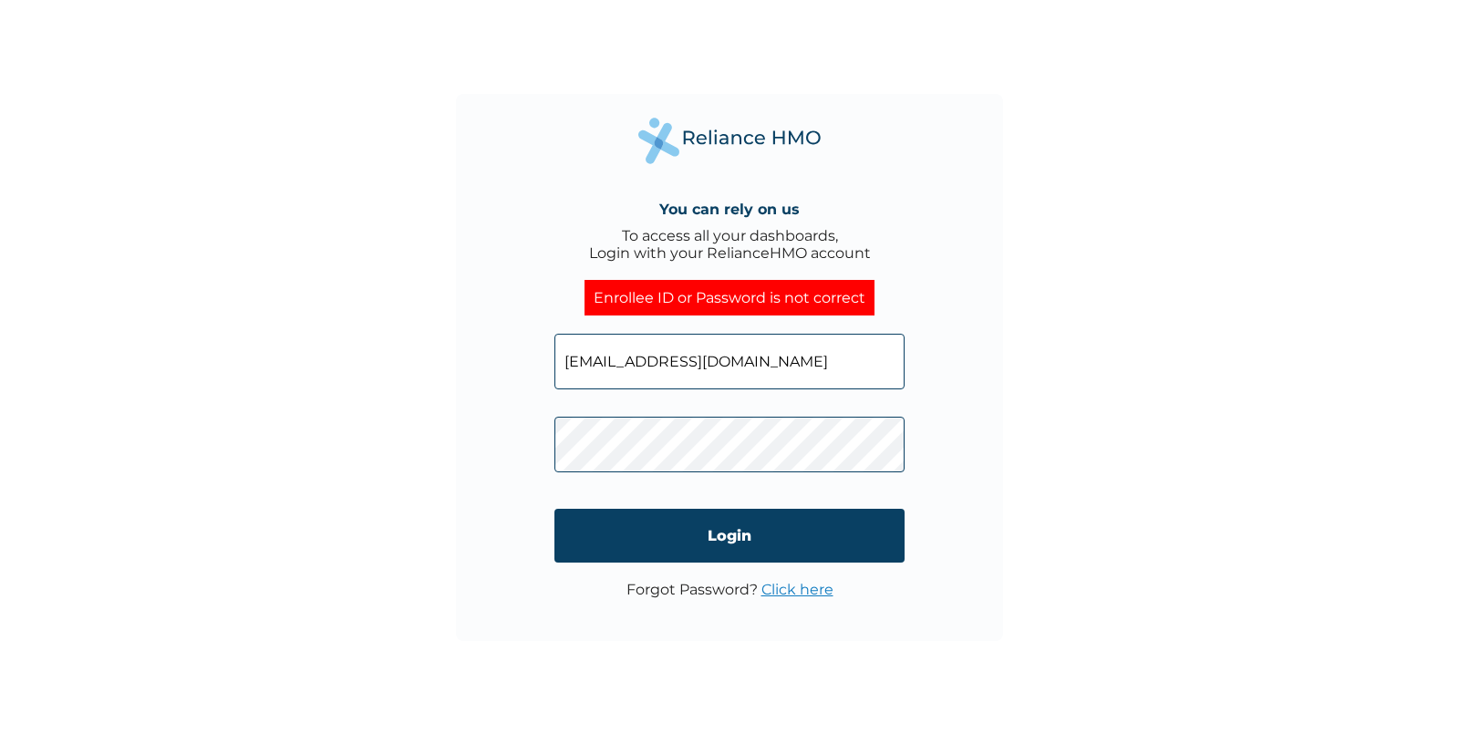
click at [792, 366] on input "biggztester6@yopmail.com" at bounding box center [729, 362] width 350 height 56
click at [817, 367] on input "biggztester6@yopmail.com" at bounding box center [729, 362] width 350 height 56
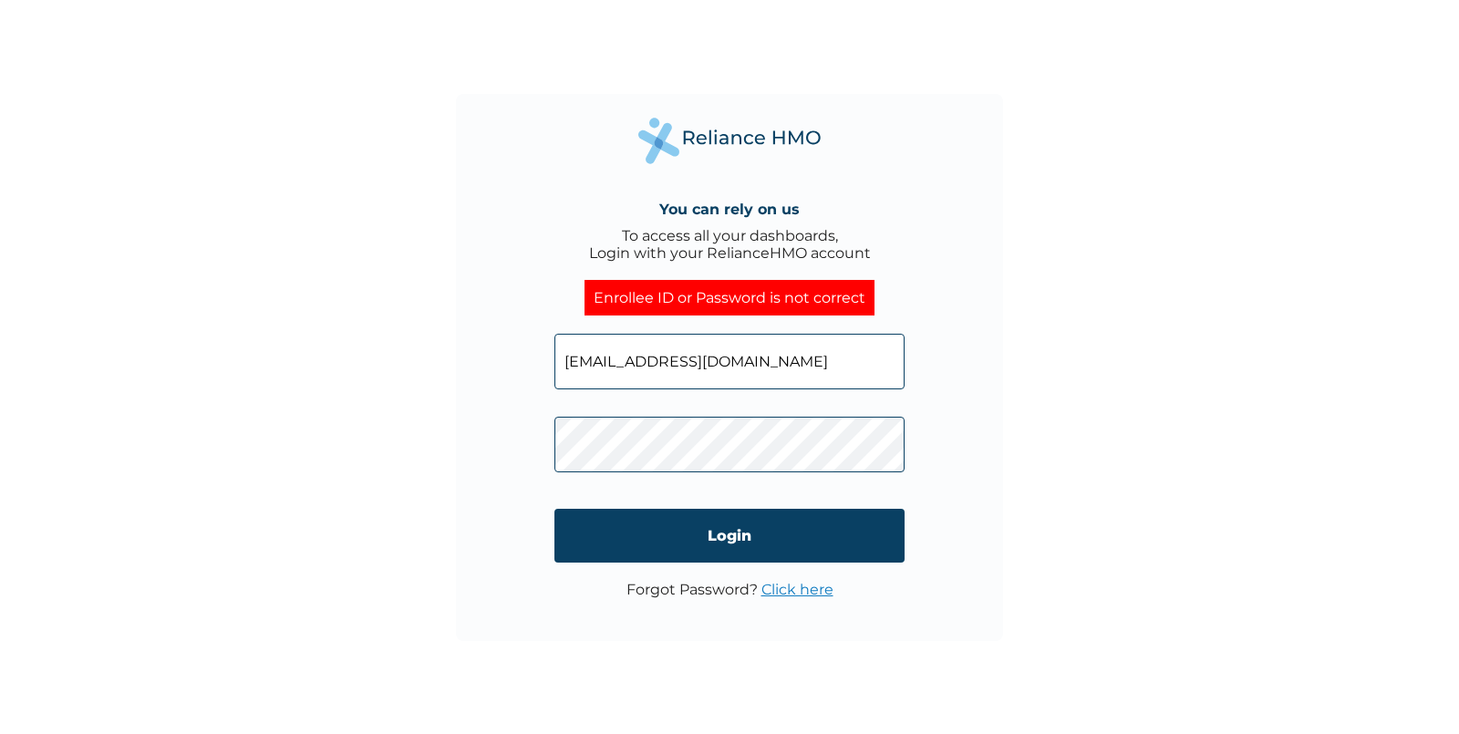
click at [817, 367] on input "biggztester6@yopmail.com" at bounding box center [729, 362] width 350 height 56
click at [779, 367] on input "biggztester6@yopmail.com" at bounding box center [729, 362] width 350 height 56
paste input "reliancetester30"
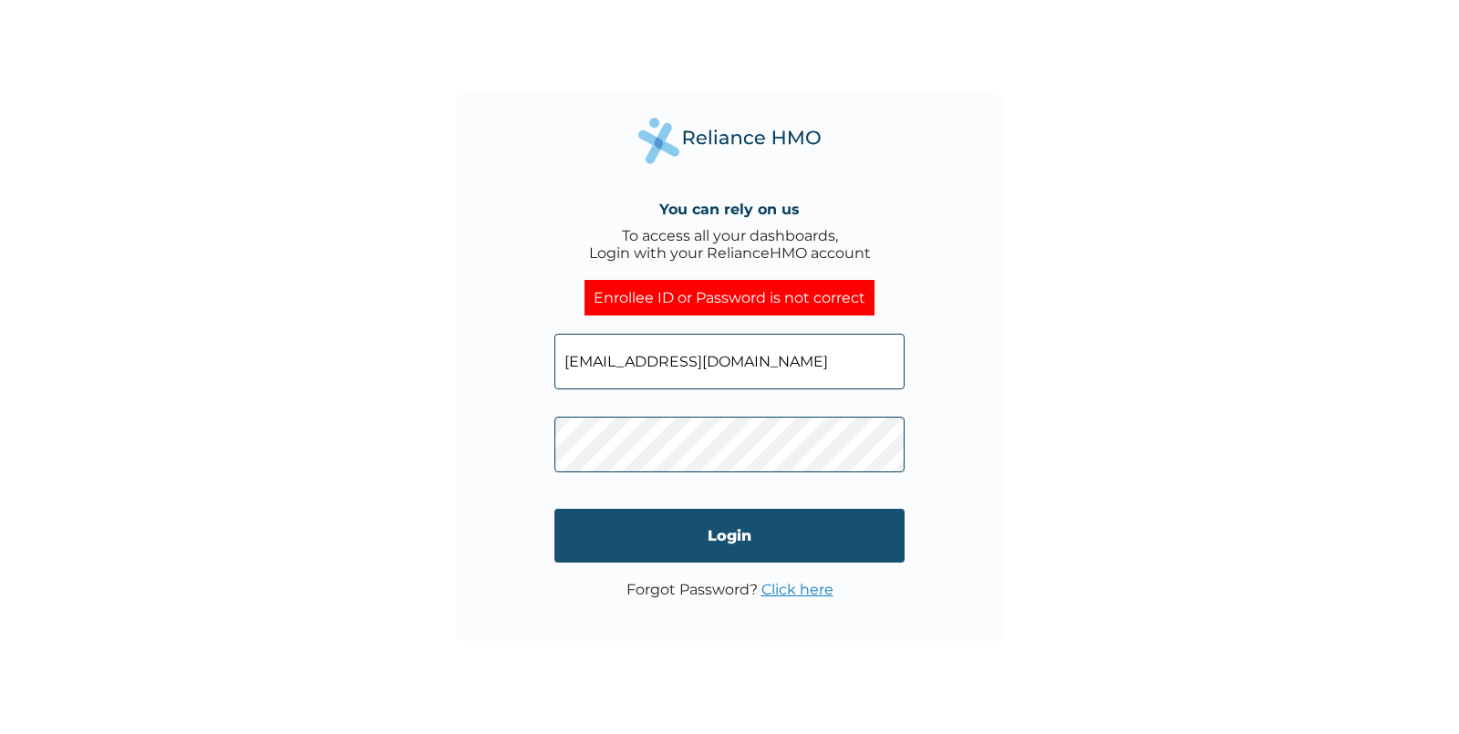
type input "reliancetester30@yopmail.com"
click at [754, 542] on input "Login" at bounding box center [729, 536] width 350 height 54
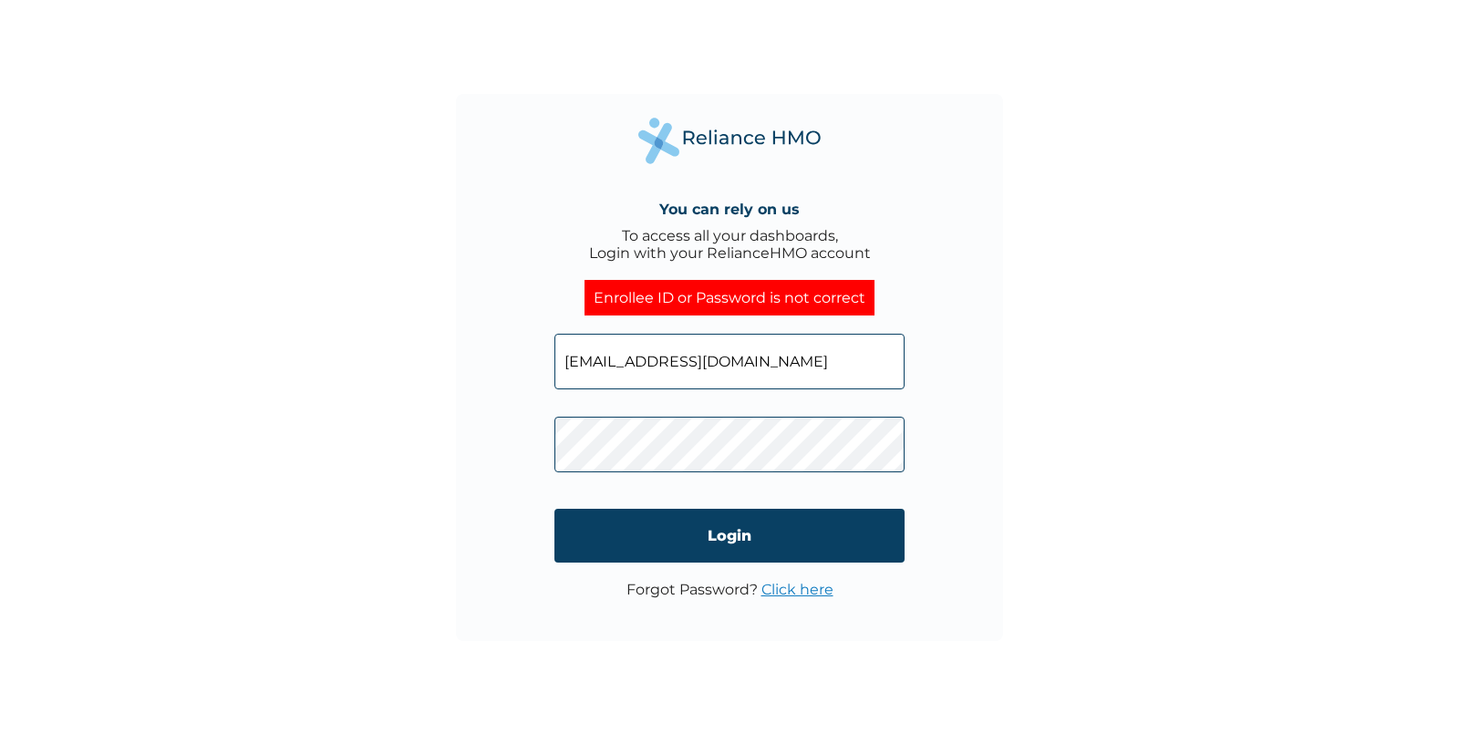
click at [854, 374] on input "reliancetester30@yopmail.com" at bounding box center [729, 362] width 350 height 56
click input "Login" at bounding box center [729, 536] width 350 height 54
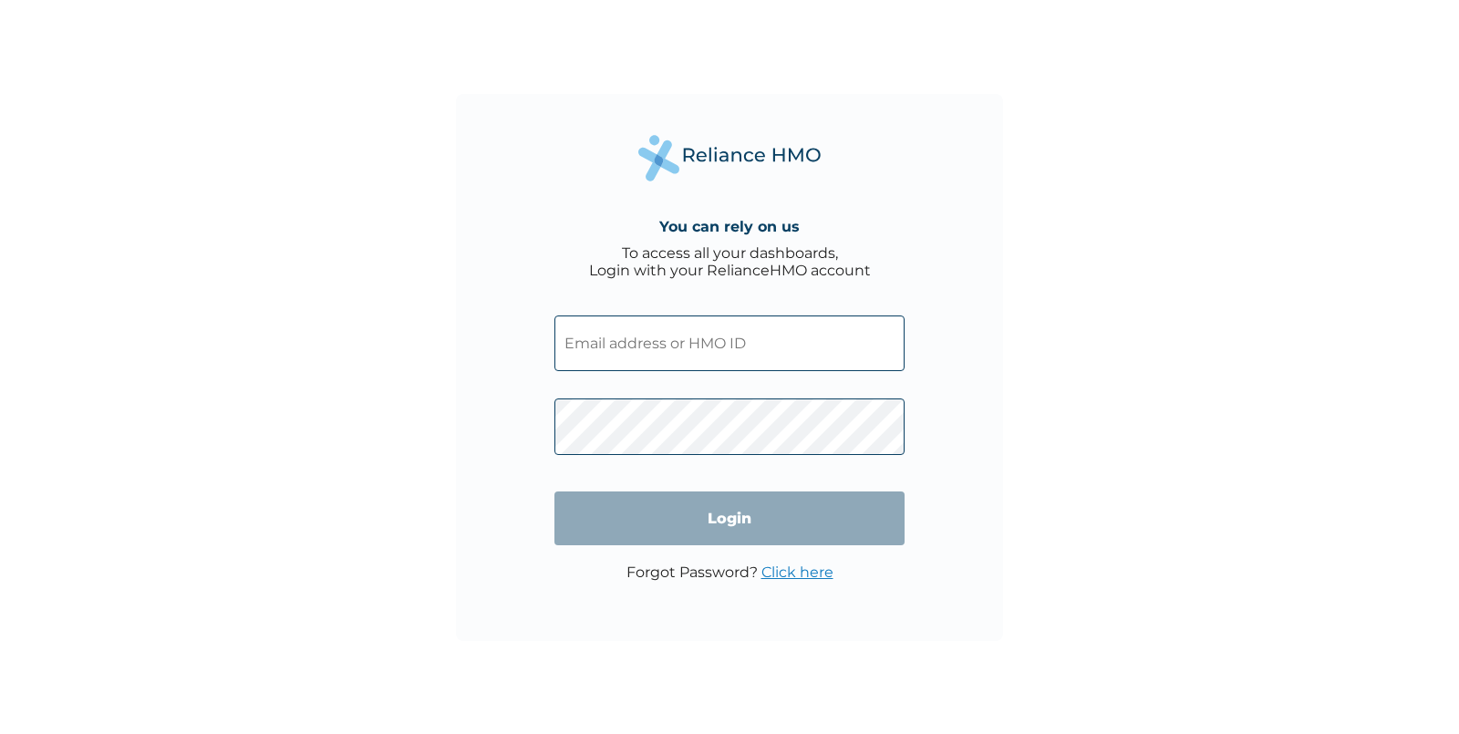
click at [609, 341] on input "text" at bounding box center [729, 344] width 350 height 56
paste input "[EMAIL_ADDRESS][DOMAIN_NAME]"
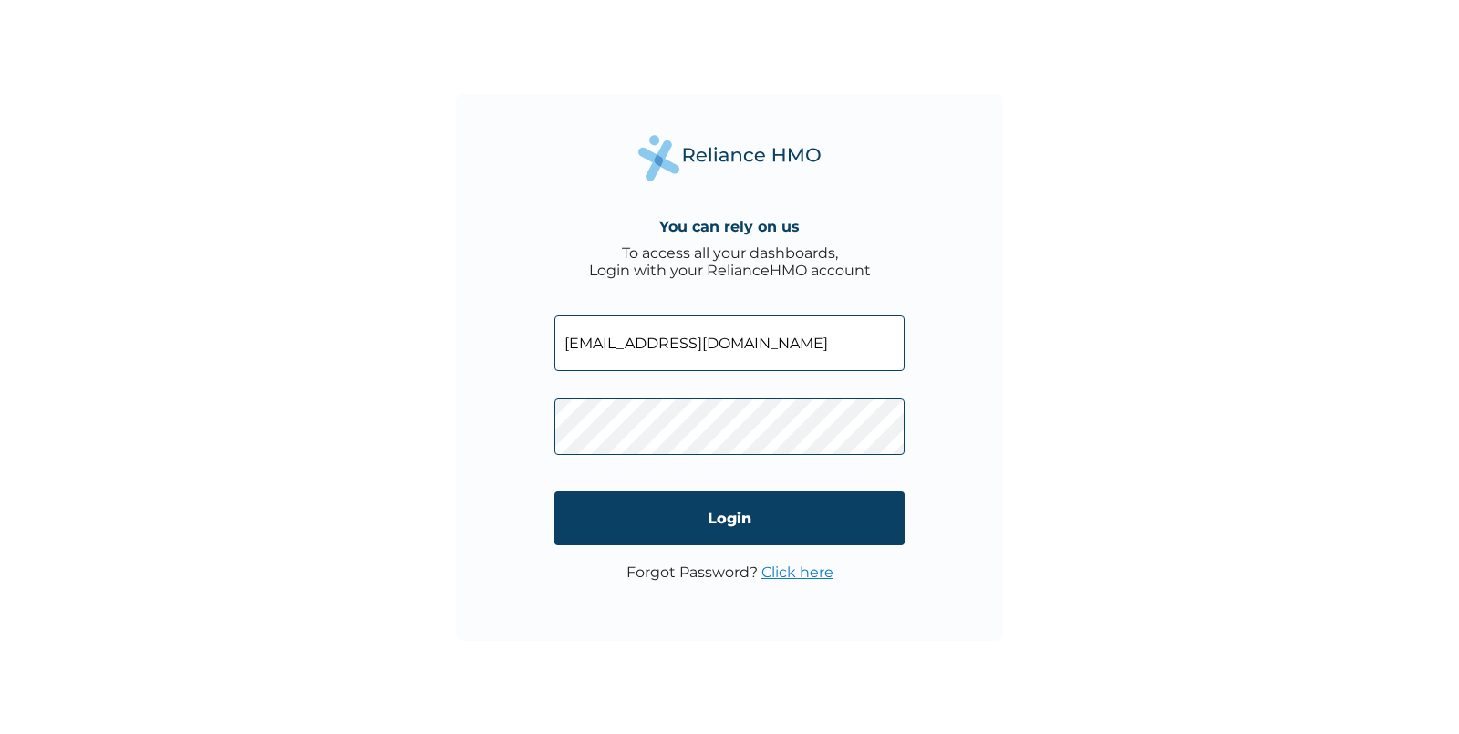
type input "[EMAIL_ADDRESS][DOMAIN_NAME]"
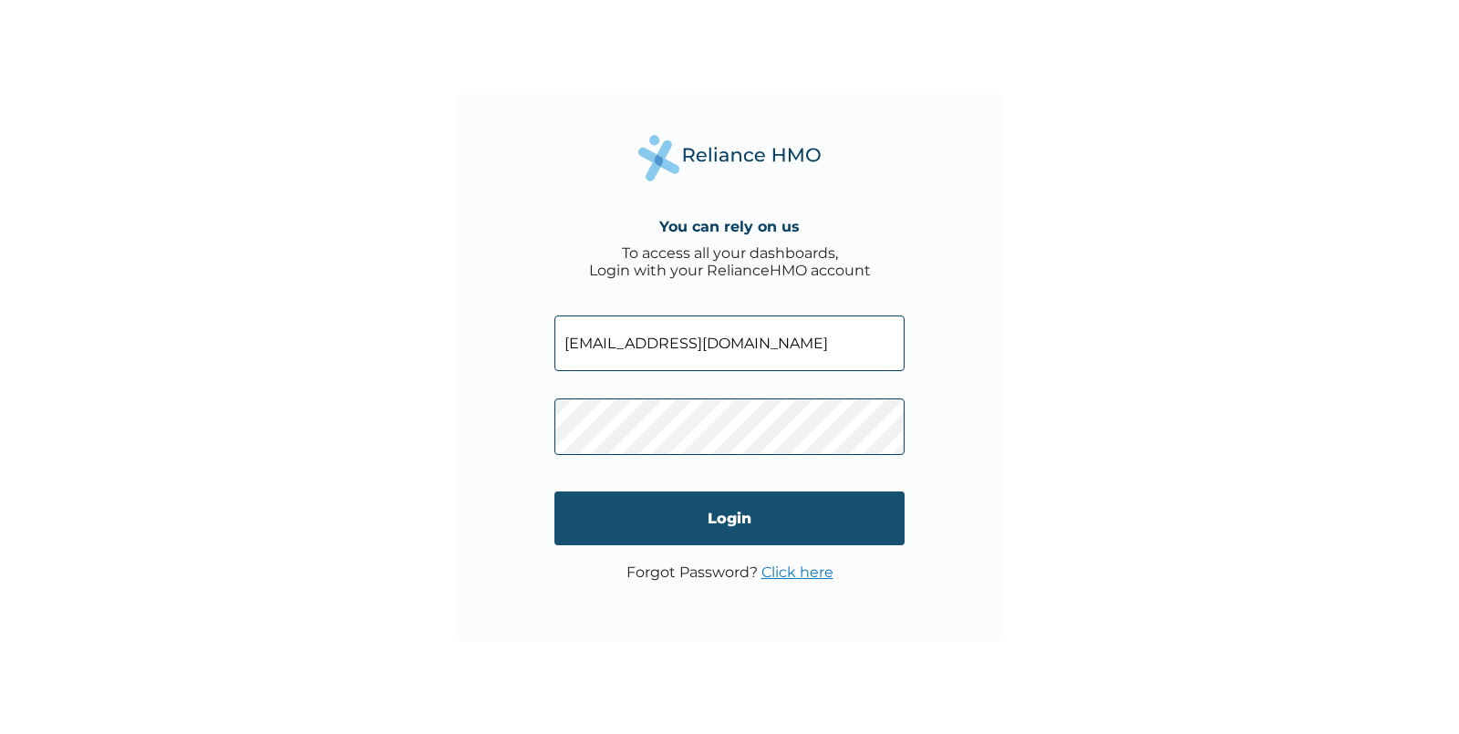
click at [731, 496] on input "Login" at bounding box center [729, 518] width 350 height 54
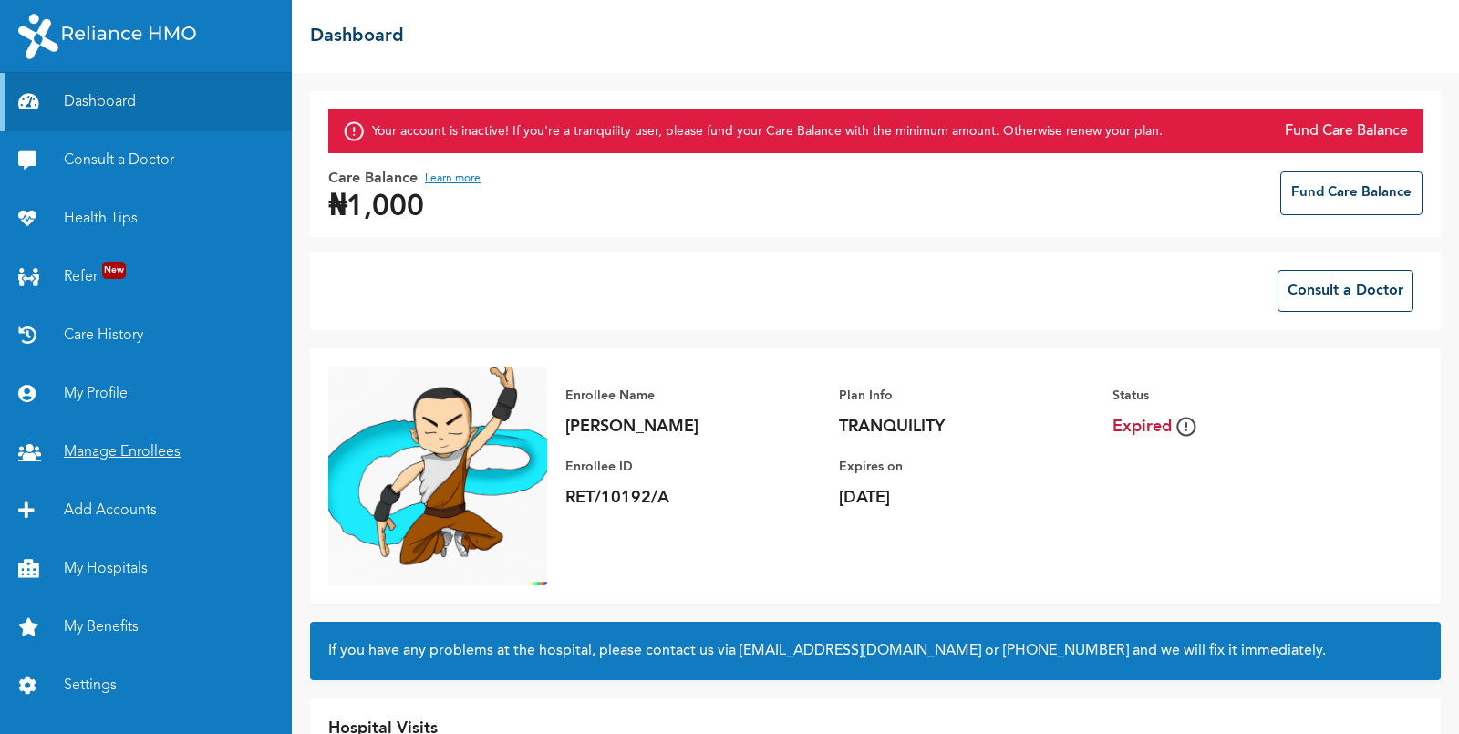
click at [151, 458] on link "Manage Enrollees" at bounding box center [146, 452] width 292 height 58
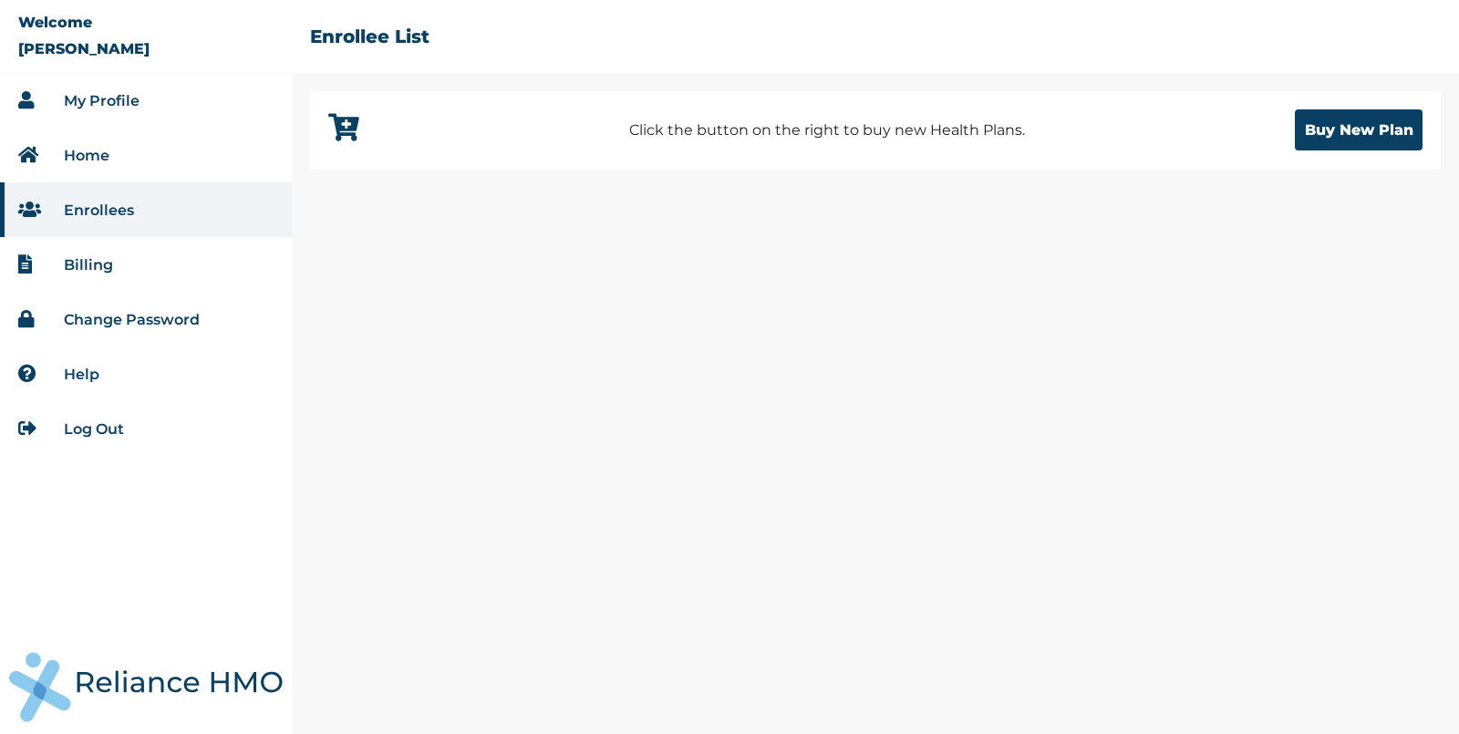
click at [94, 431] on link "Log Out" at bounding box center [94, 428] width 60 height 17
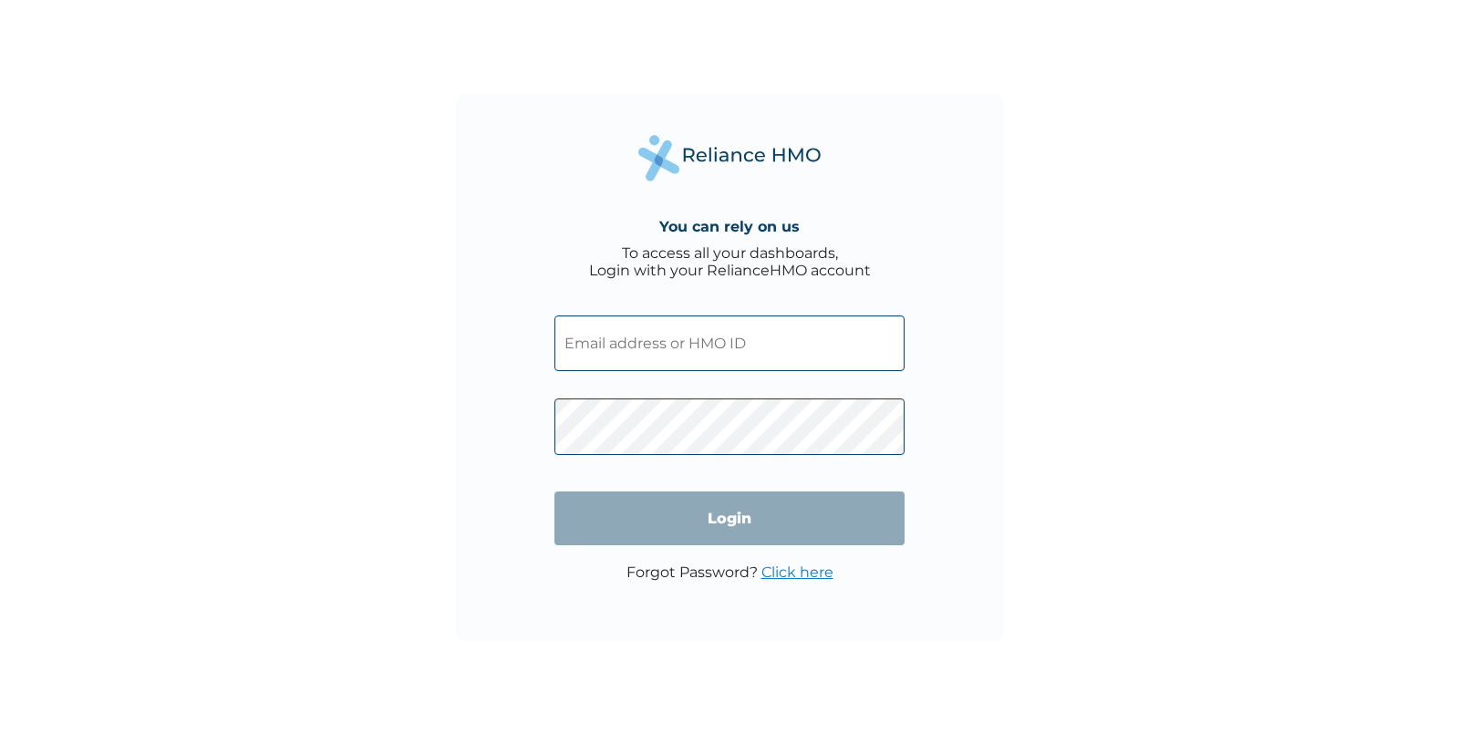
click at [670, 337] on input "text" at bounding box center [729, 344] width 350 height 56
paste input "RET/10192/A"
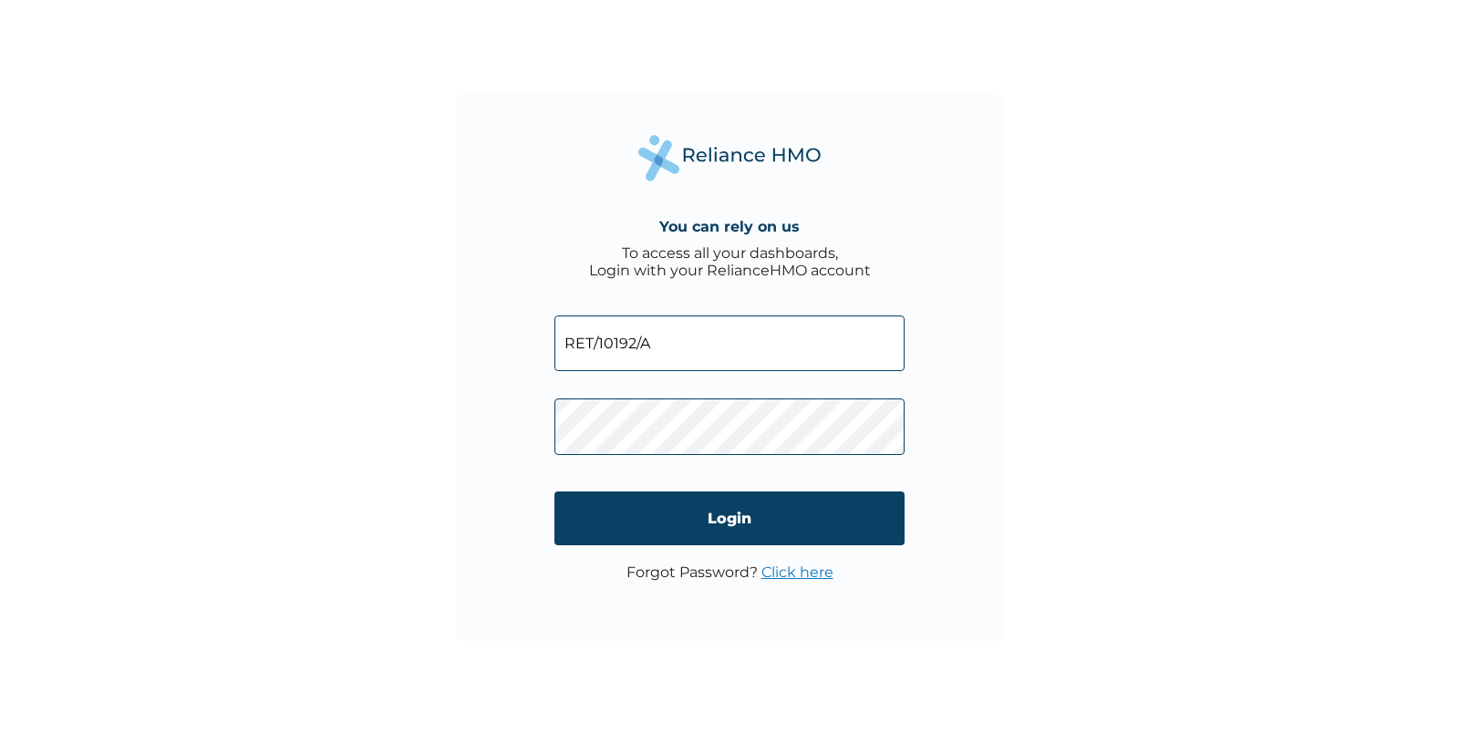
type input "RET/10192/A"
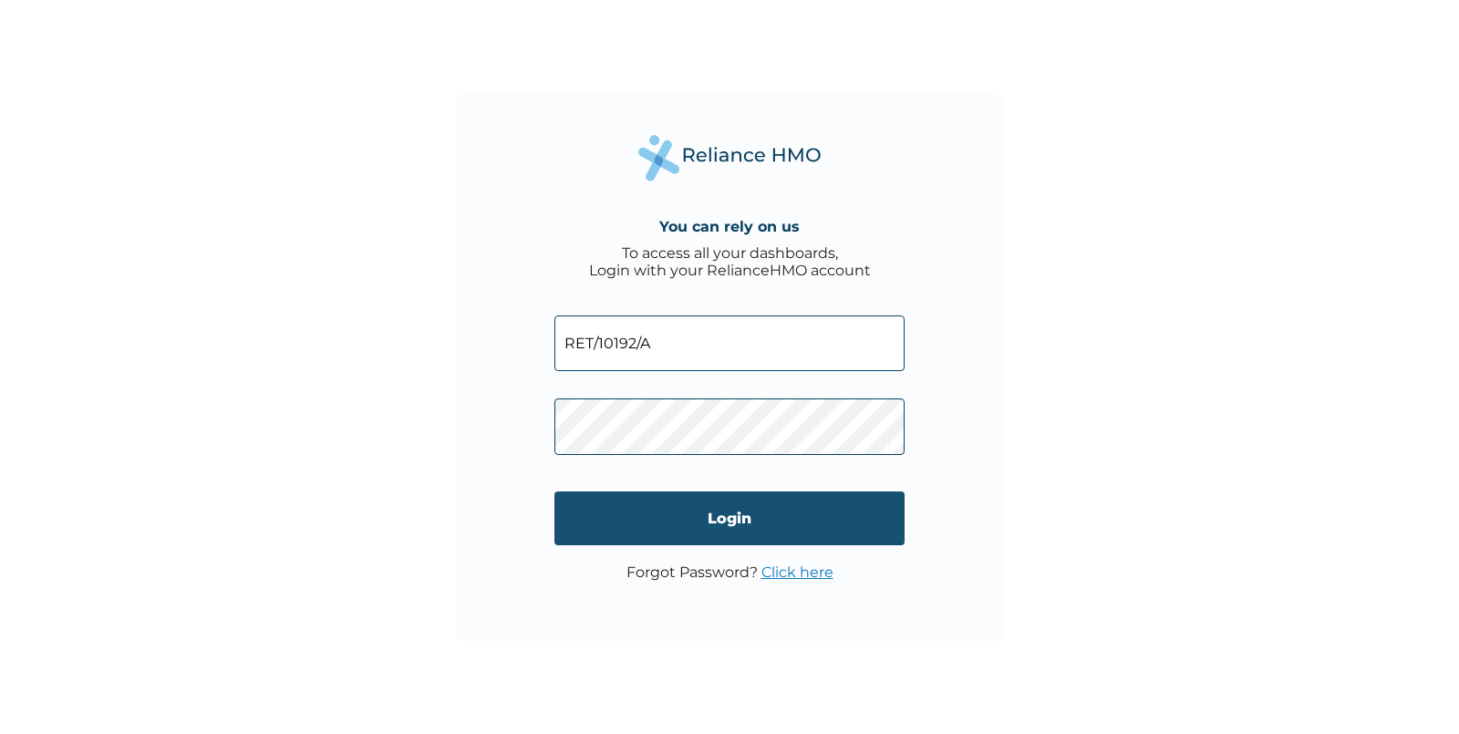
click at [737, 523] on input "Login" at bounding box center [729, 518] width 350 height 54
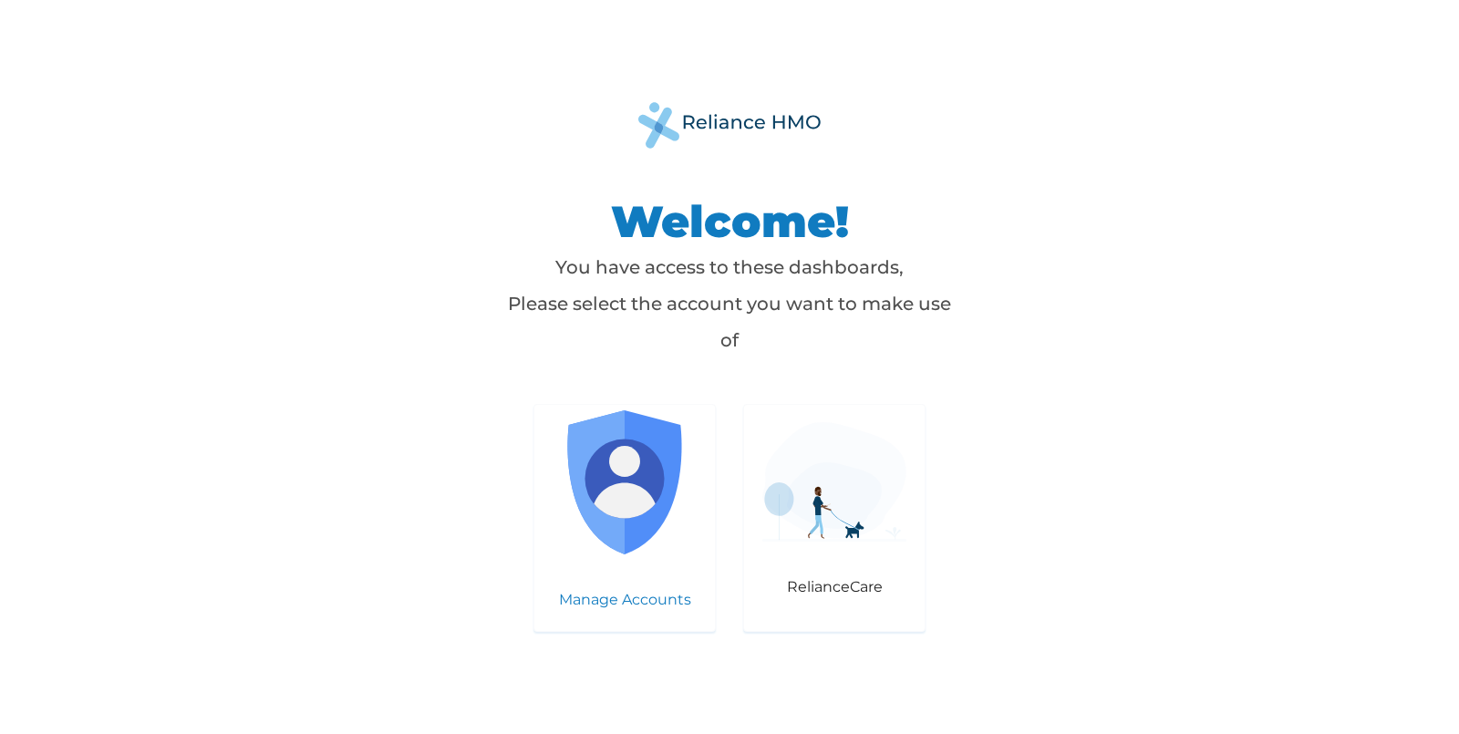
click at [623, 485] on img at bounding box center [625, 482] width 144 height 144
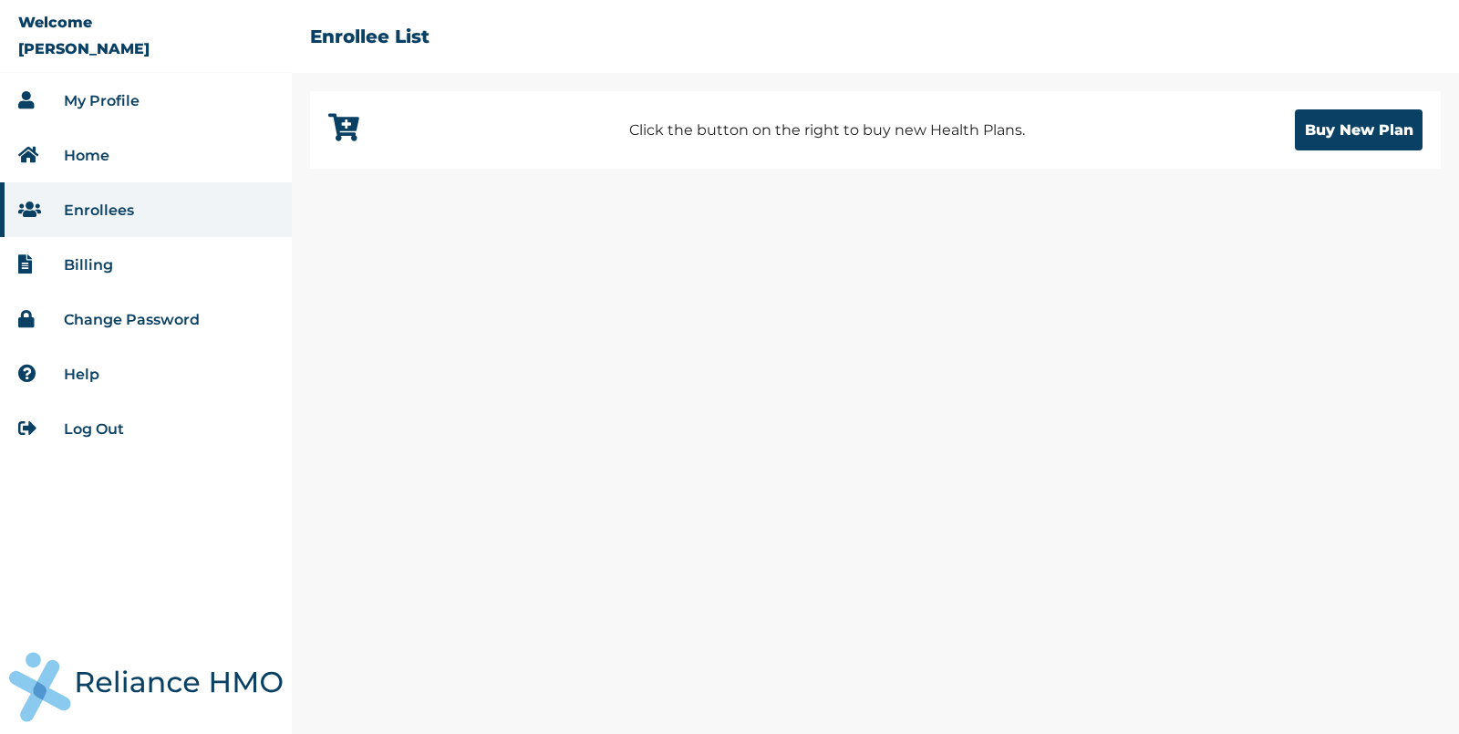
click at [88, 257] on link "Billing" at bounding box center [88, 264] width 49 height 17
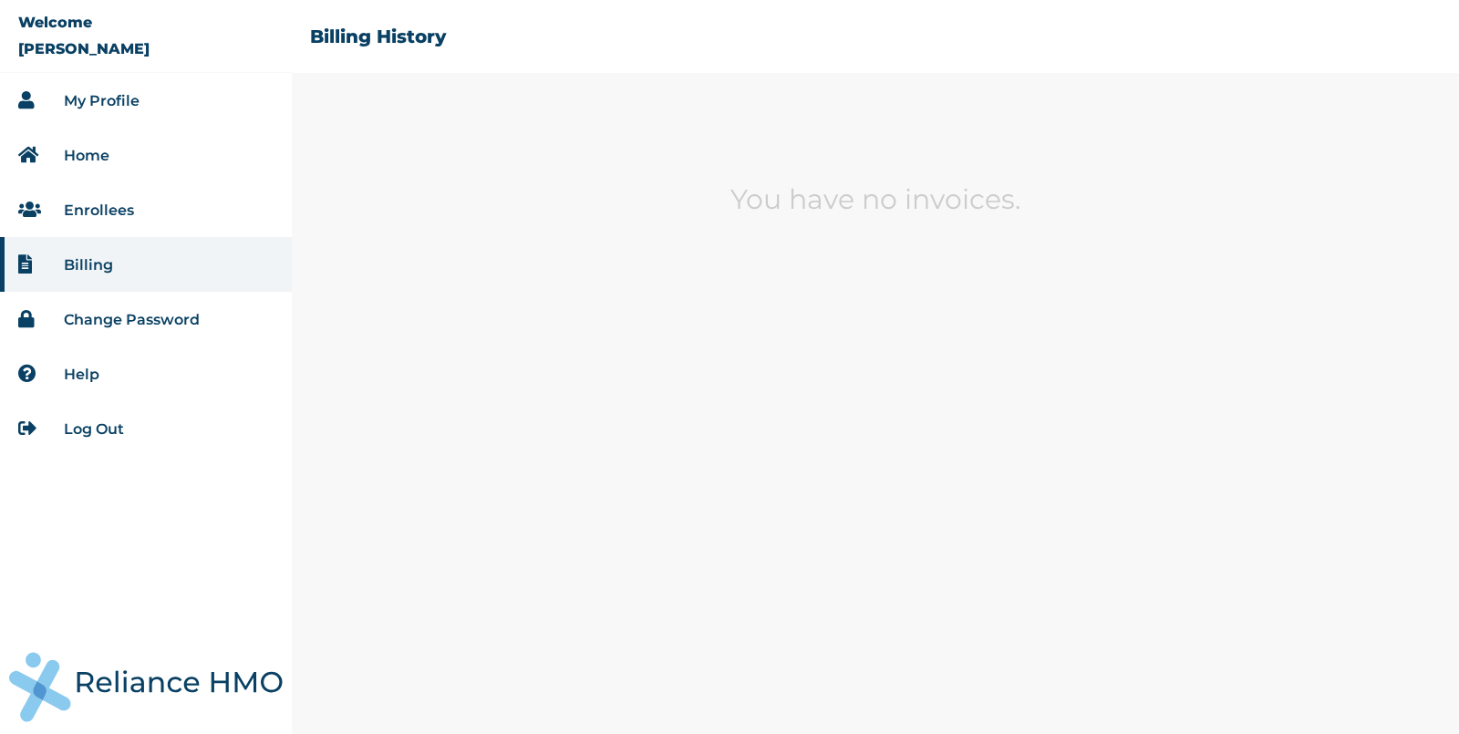
click at [92, 198] on li "Enrollees" at bounding box center [146, 209] width 292 height 55
click at [92, 203] on link "Enrollees" at bounding box center [99, 210] width 70 height 17
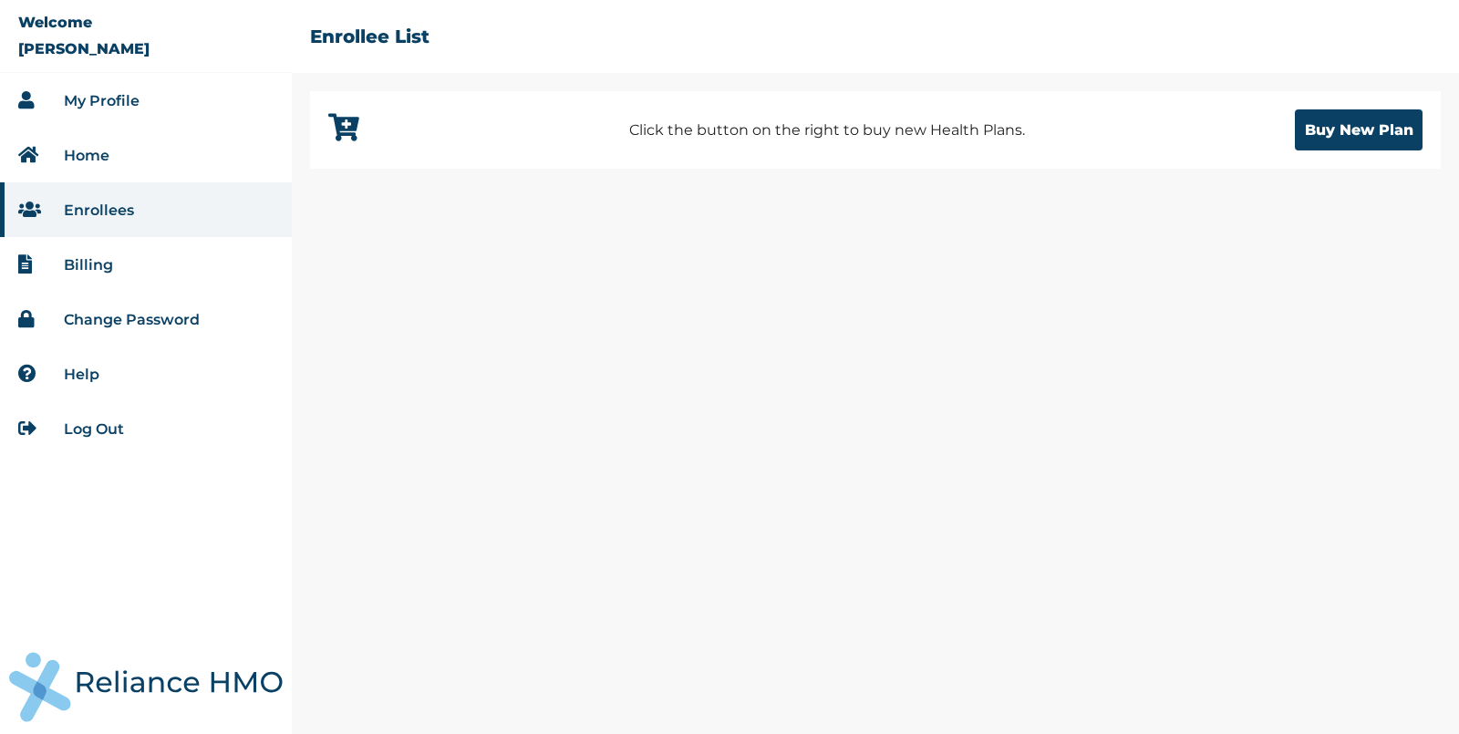
click at [100, 101] on link "My Profile" at bounding box center [102, 100] width 76 height 17
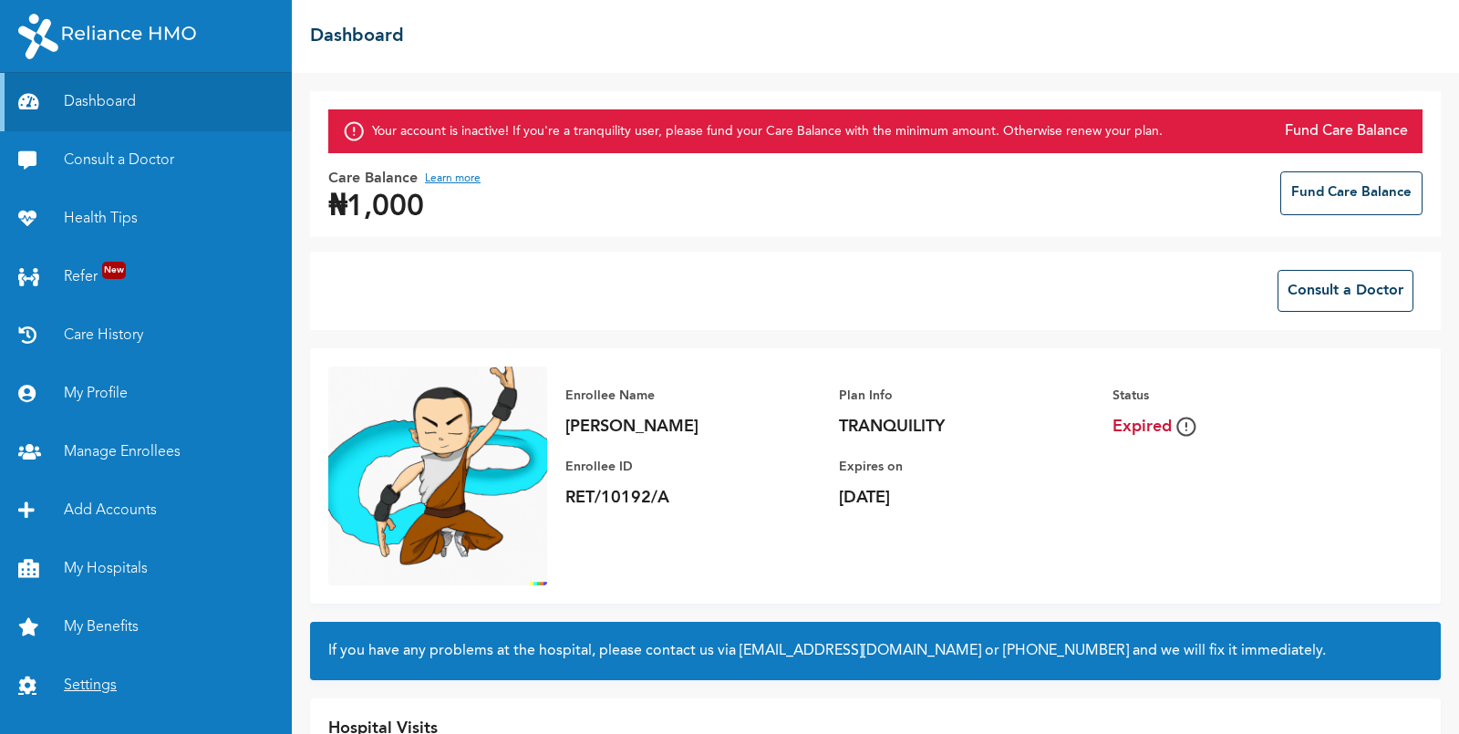
click at [82, 687] on link "Settings" at bounding box center [146, 686] width 292 height 58
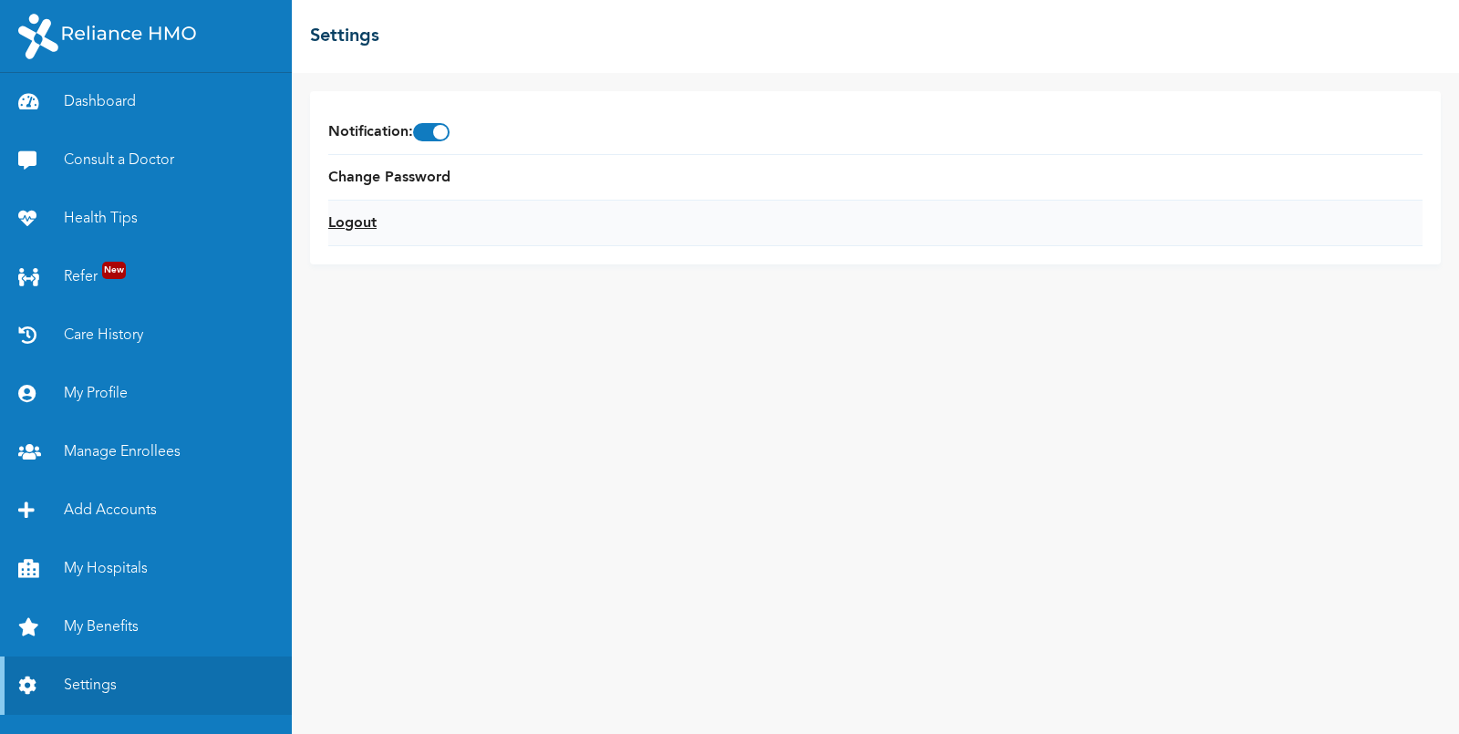
click at [367, 218] on link "Logout" at bounding box center [352, 223] width 48 height 22
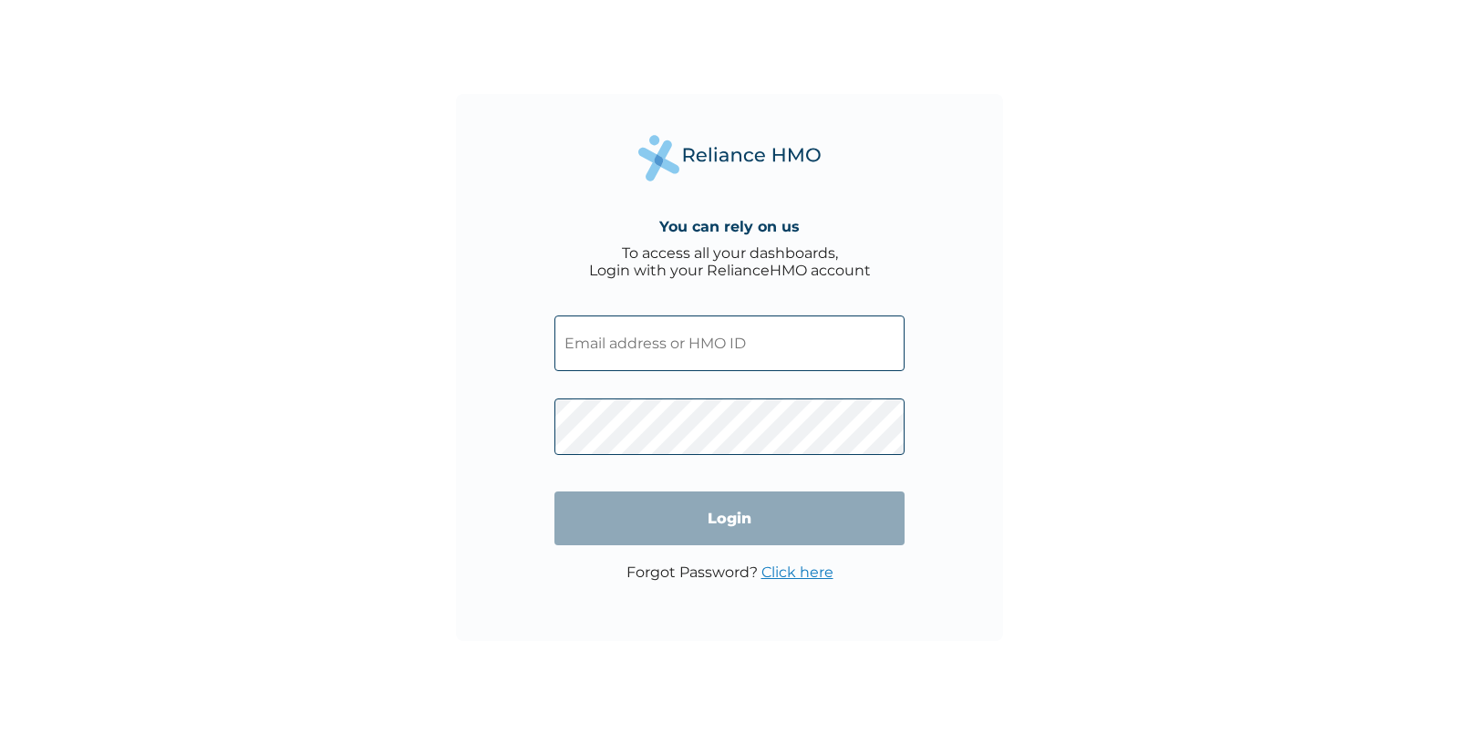
click at [631, 336] on input "text" at bounding box center [729, 344] width 350 height 56
paste input "RET/10193/A"
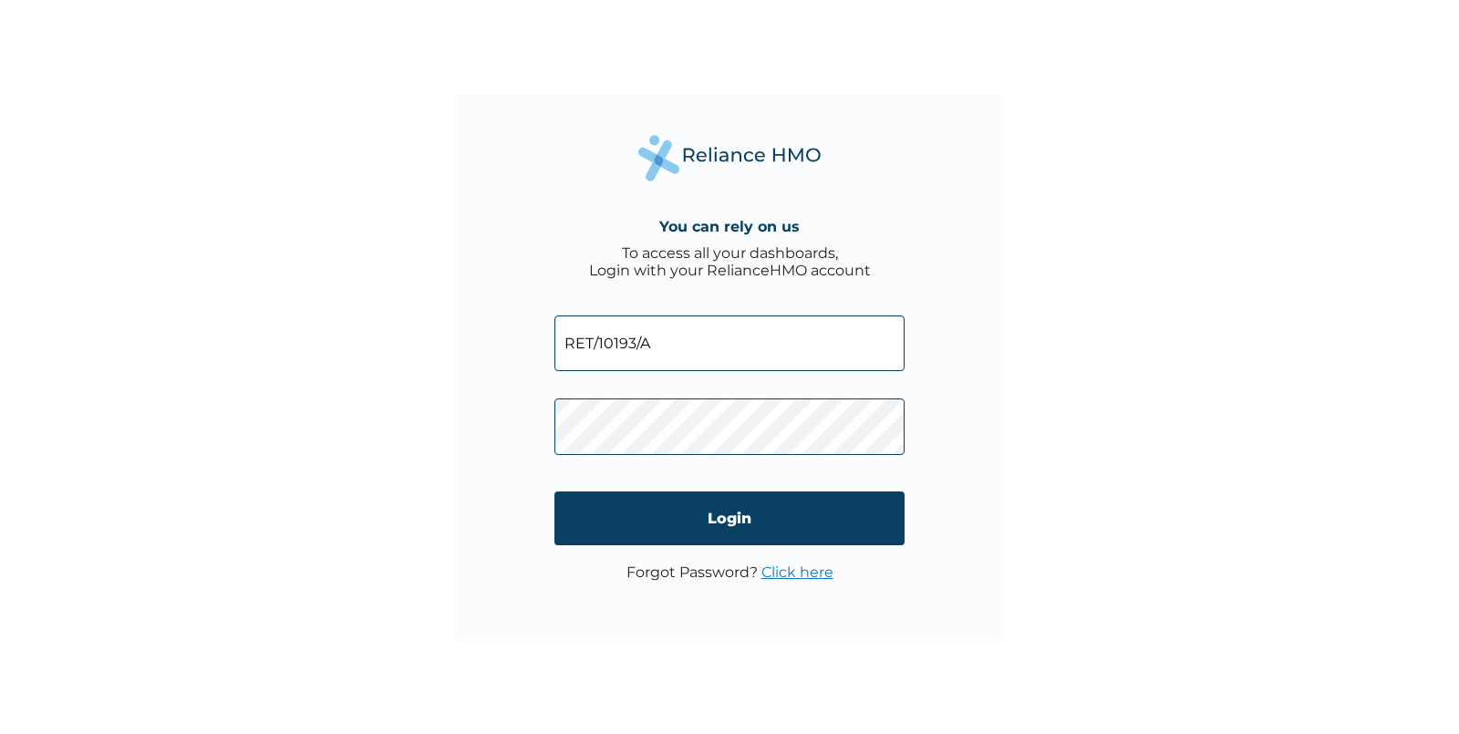
type input "RET/10193/A"
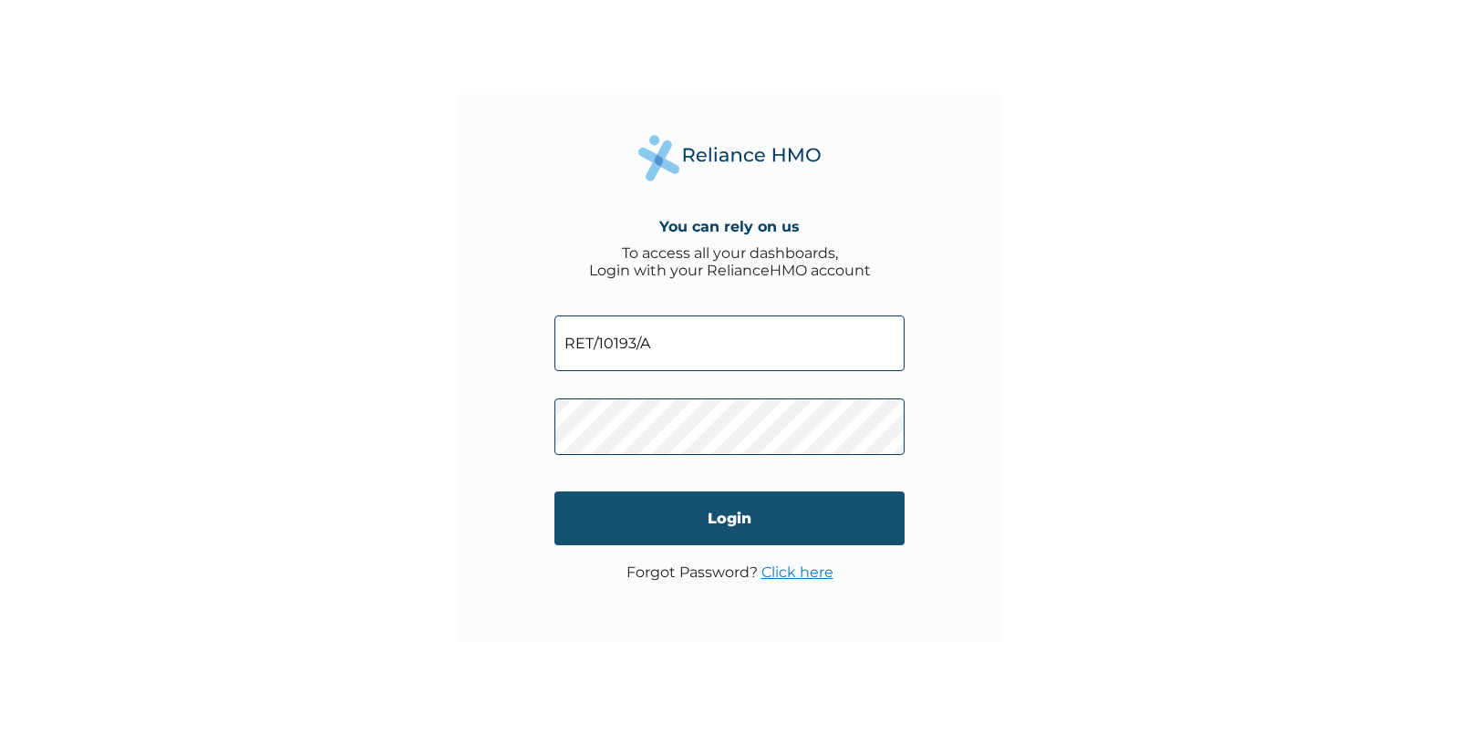
click at [744, 526] on input "Login" at bounding box center [729, 518] width 350 height 54
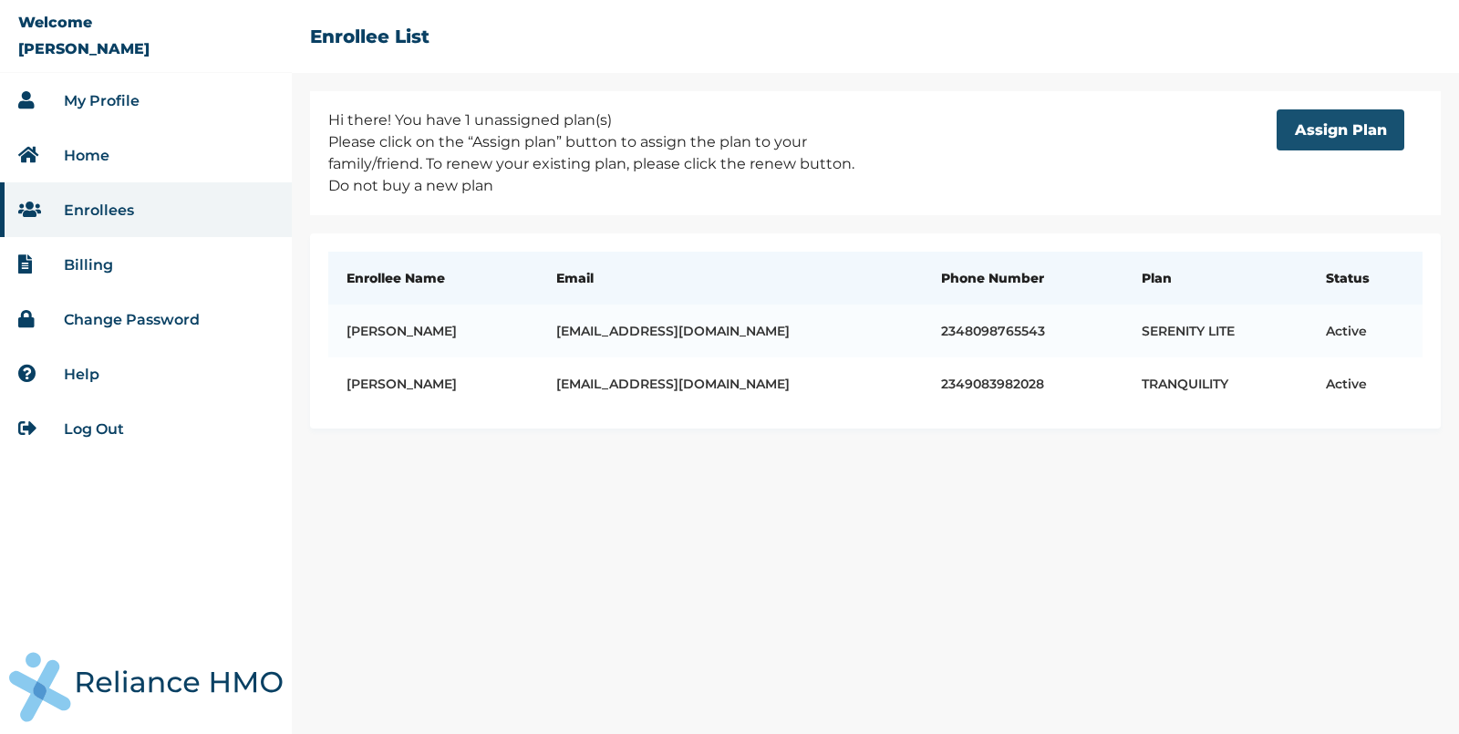
click at [1356, 131] on button "Assign Plan" at bounding box center [1341, 129] width 128 height 41
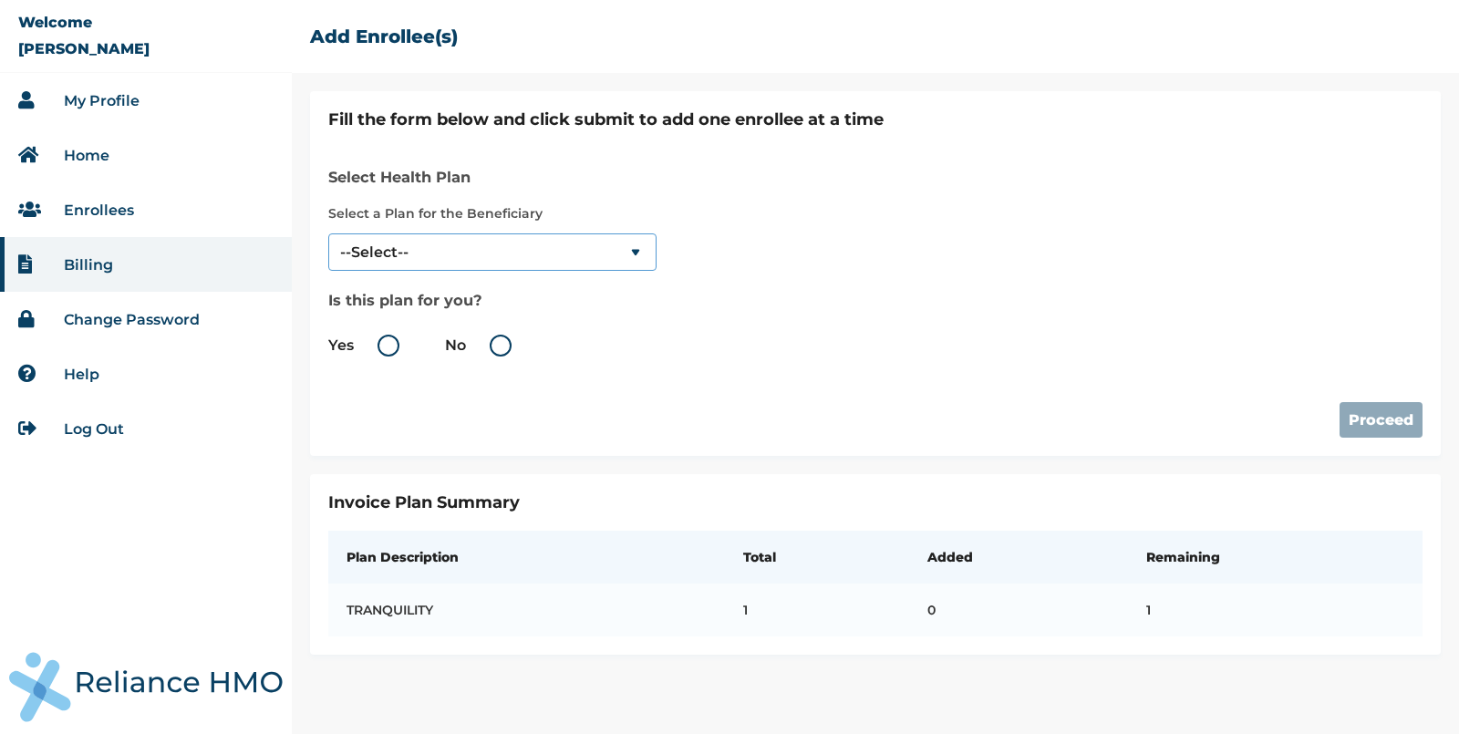
click at [590, 234] on select "--Select-- TRANQUILITY" at bounding box center [492, 251] width 328 height 37
select select "1063"
click at [328, 233] on select "--Select-- TRANQUILITY" at bounding box center [492, 251] width 328 height 37
click at [498, 344] on label "No" at bounding box center [483, 346] width 76 height 22
click at [484, 344] on input "No" at bounding box center [469, 345] width 29 height 29
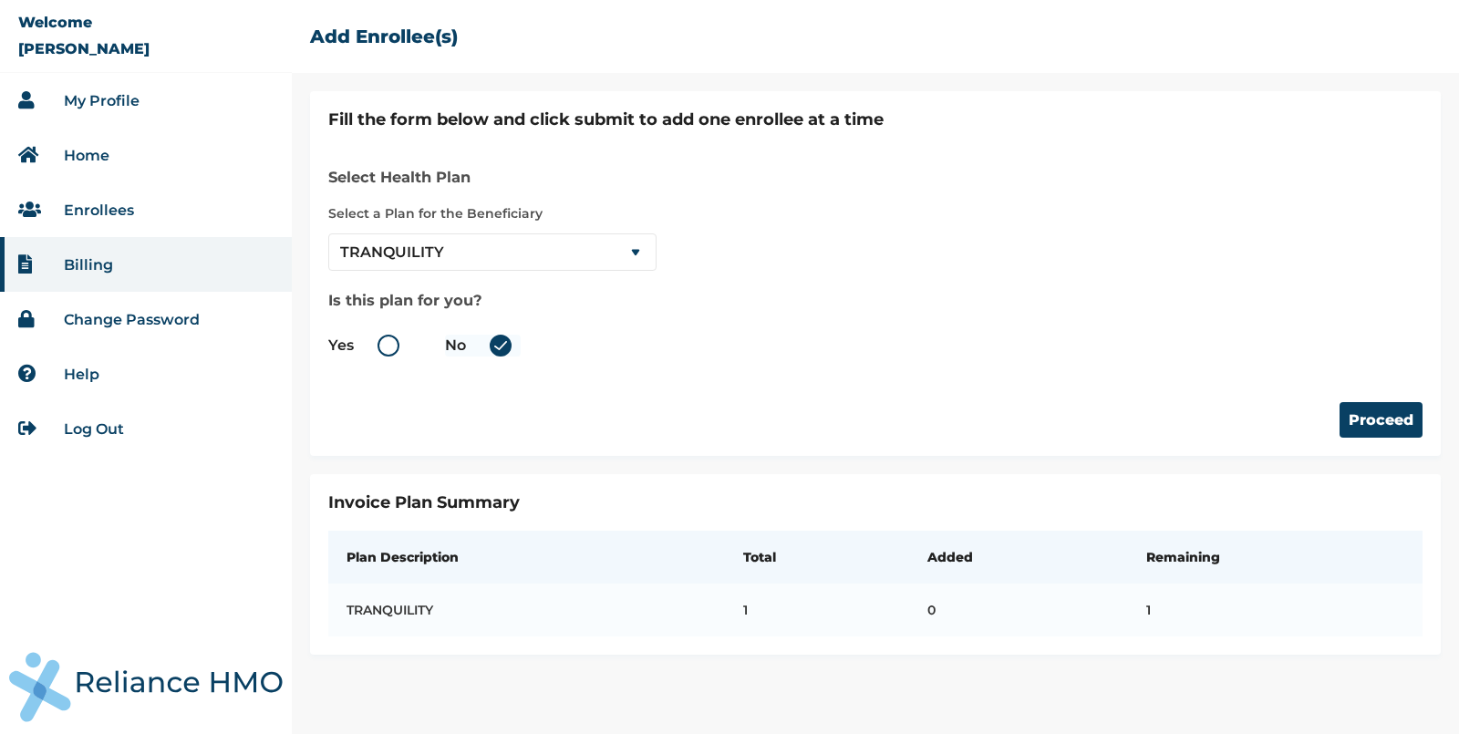
radio input "true"
click at [1379, 419] on button "Proceed" at bounding box center [1381, 420] width 83 height 36
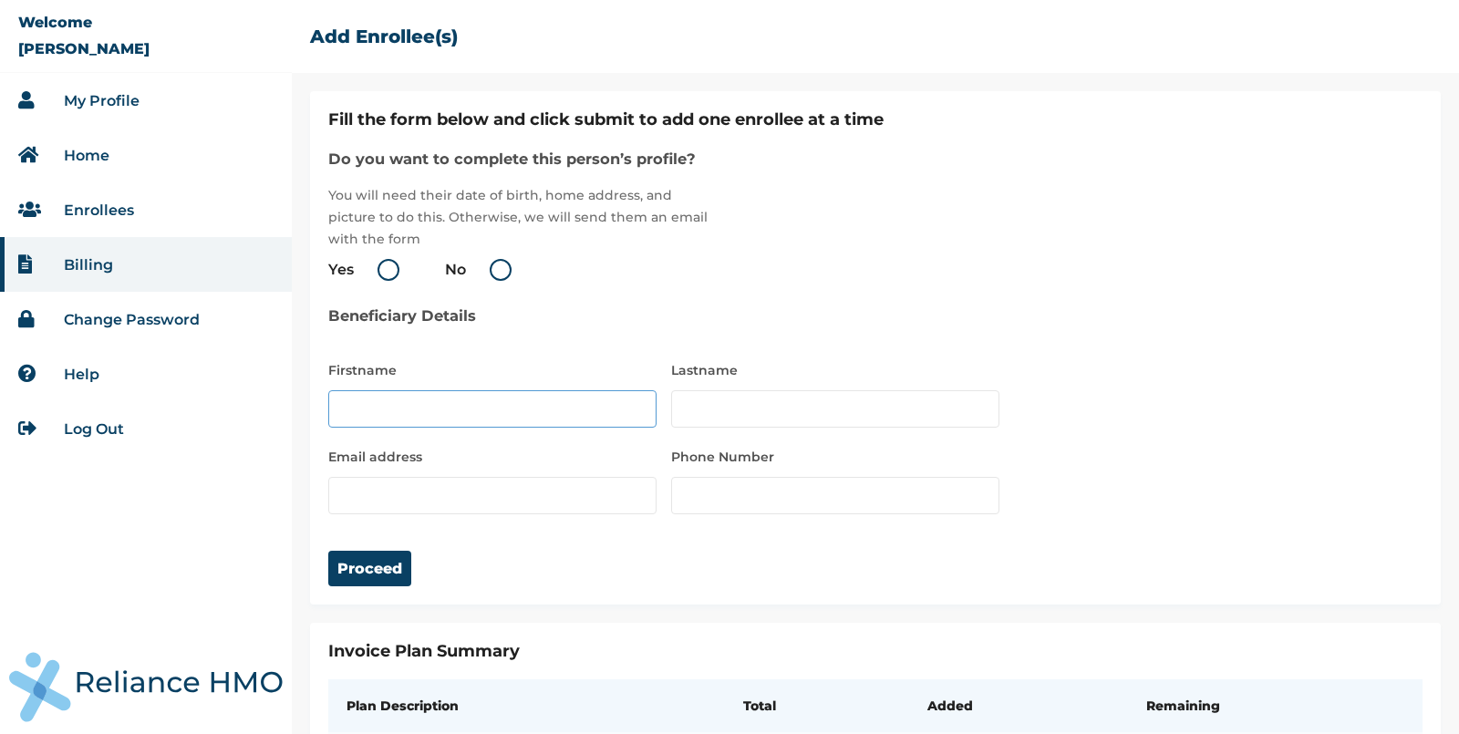
click at [486, 409] on input "text" at bounding box center [492, 408] width 328 height 37
type input "[PERSON_NAME]"
type input "[EMAIL_ADDRESS][DOMAIN_NAME]"
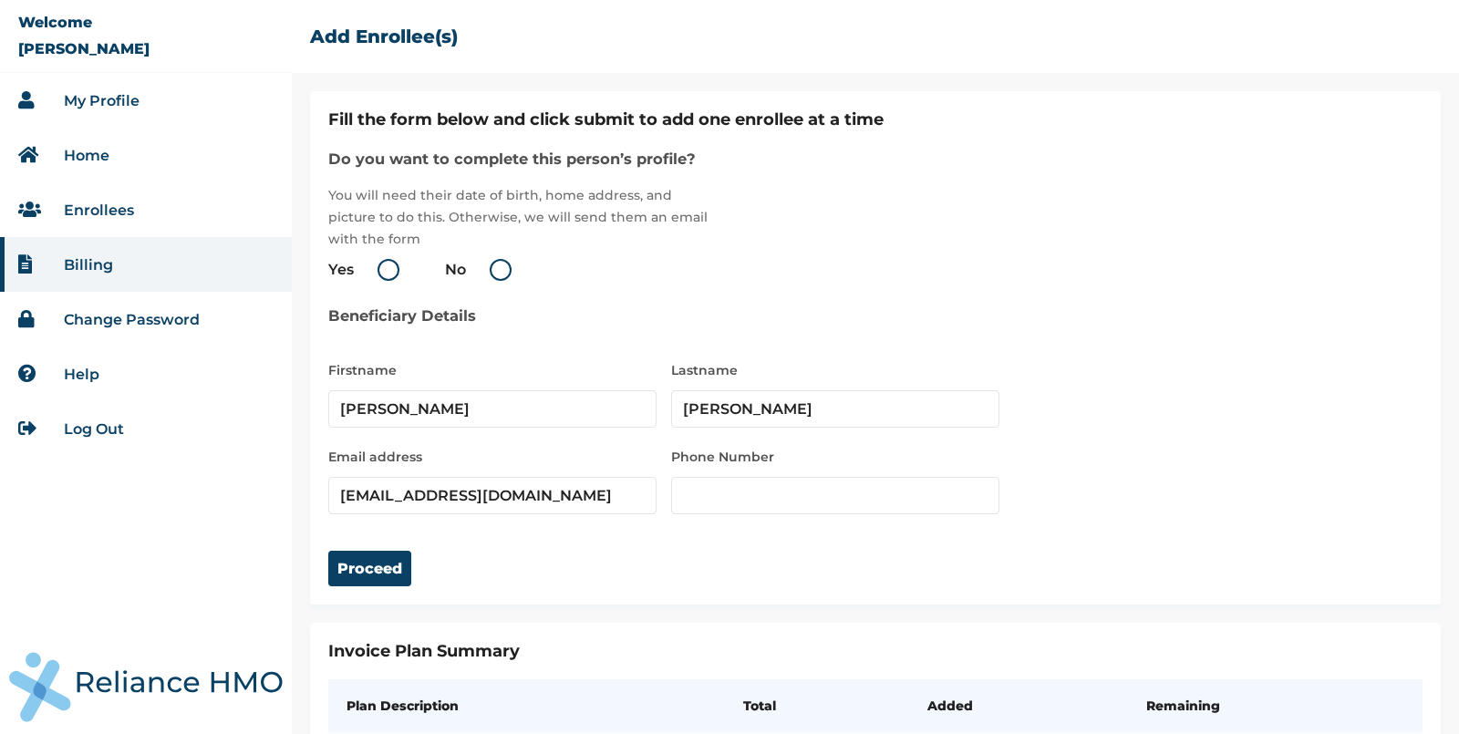
type input "679"
click at [864, 455] on label "Phone Number" at bounding box center [835, 457] width 328 height 22
click at [429, 500] on input "[EMAIL_ADDRESS][DOMAIN_NAME]" at bounding box center [492, 495] width 328 height 37
click at [562, 499] on input "fukedo@yopmail.com" at bounding box center [492, 495] width 328 height 37
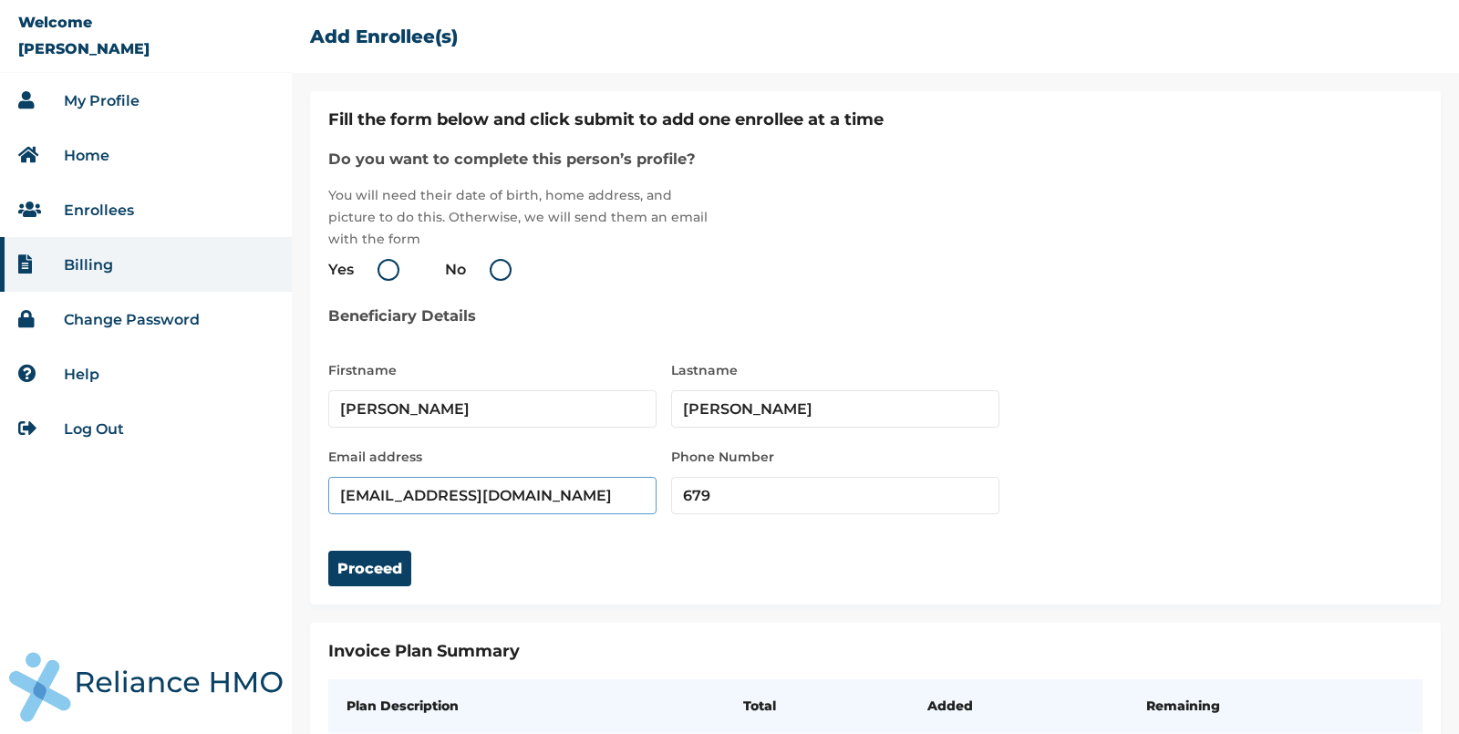
click at [562, 499] on input "fukedo@yopmail.com" at bounding box center [492, 495] width 328 height 37
type input "fukedo@yopmail.com"
click at [760, 493] on input "679" at bounding box center [835, 495] width 328 height 37
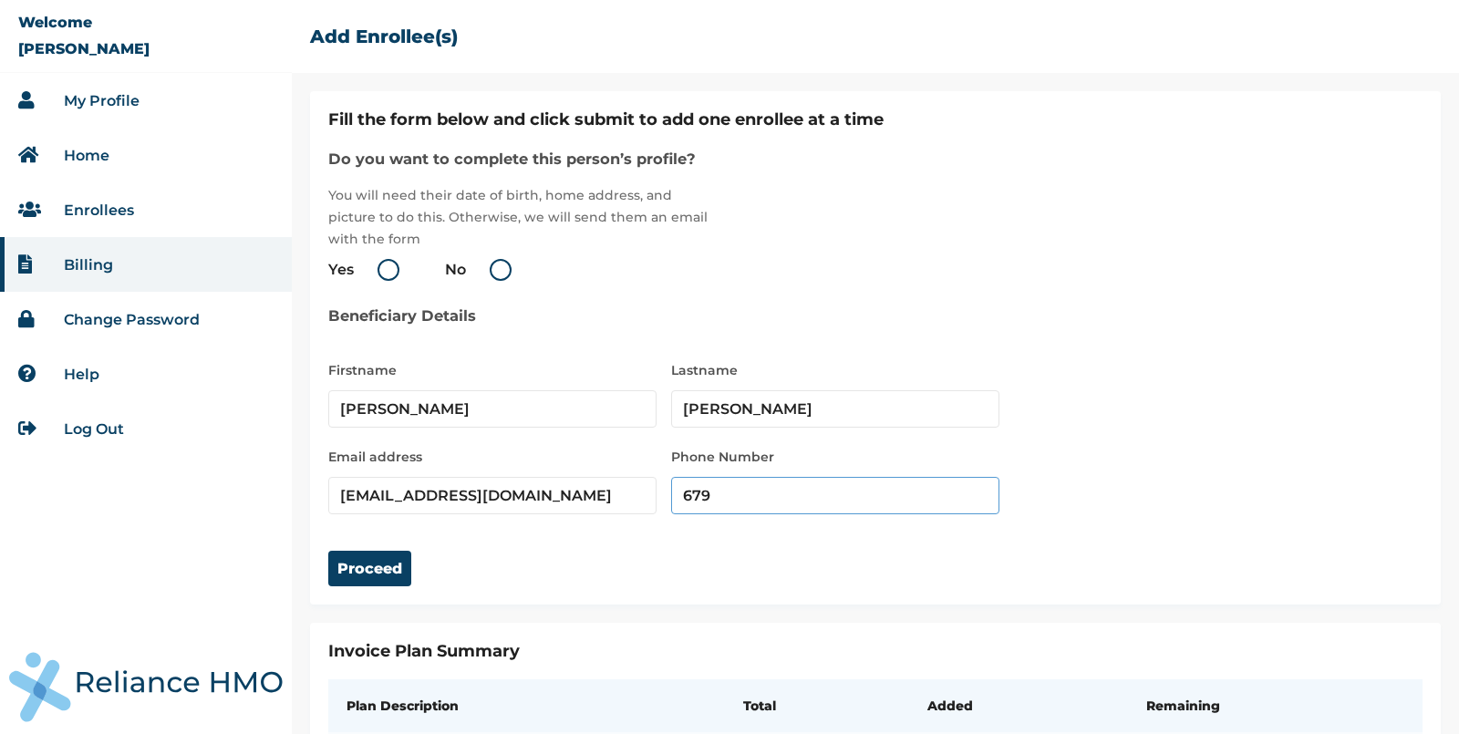
click at [760, 493] on input "679" at bounding box center [835, 495] width 328 height 37
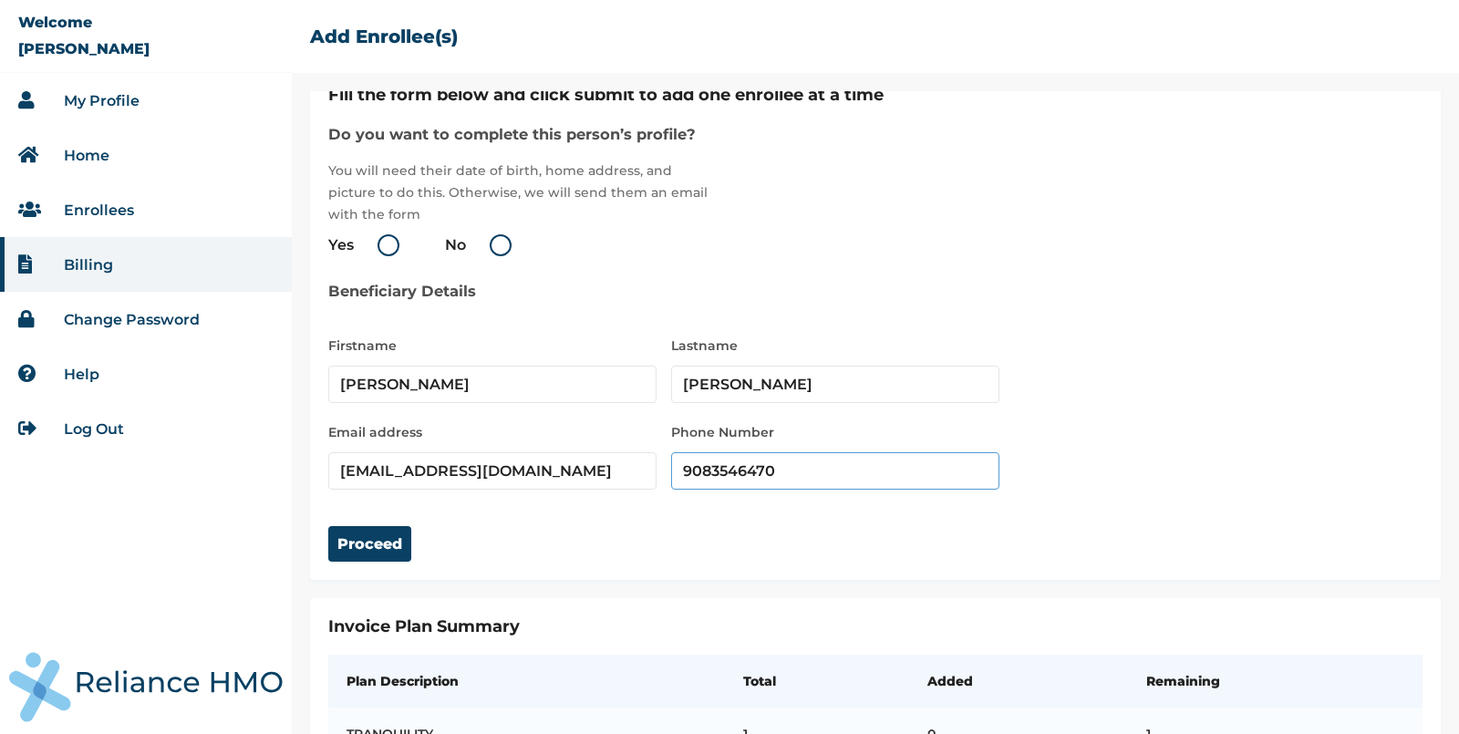
scroll to position [1, 0]
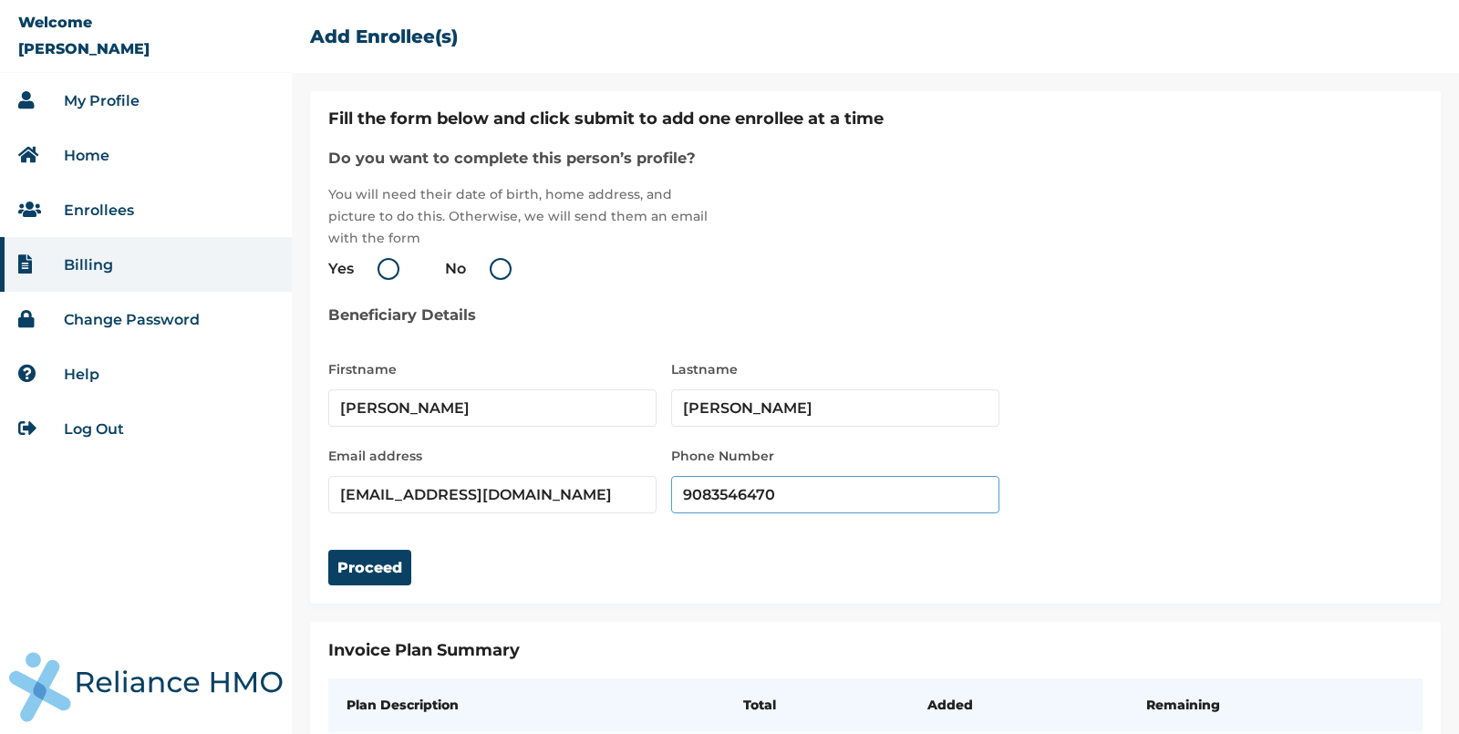
type input "9083546470"
click at [386, 267] on label "Yes" at bounding box center [368, 269] width 80 height 22
click at [372, 267] on input "Yes" at bounding box center [357, 268] width 29 height 29
radio input "true"
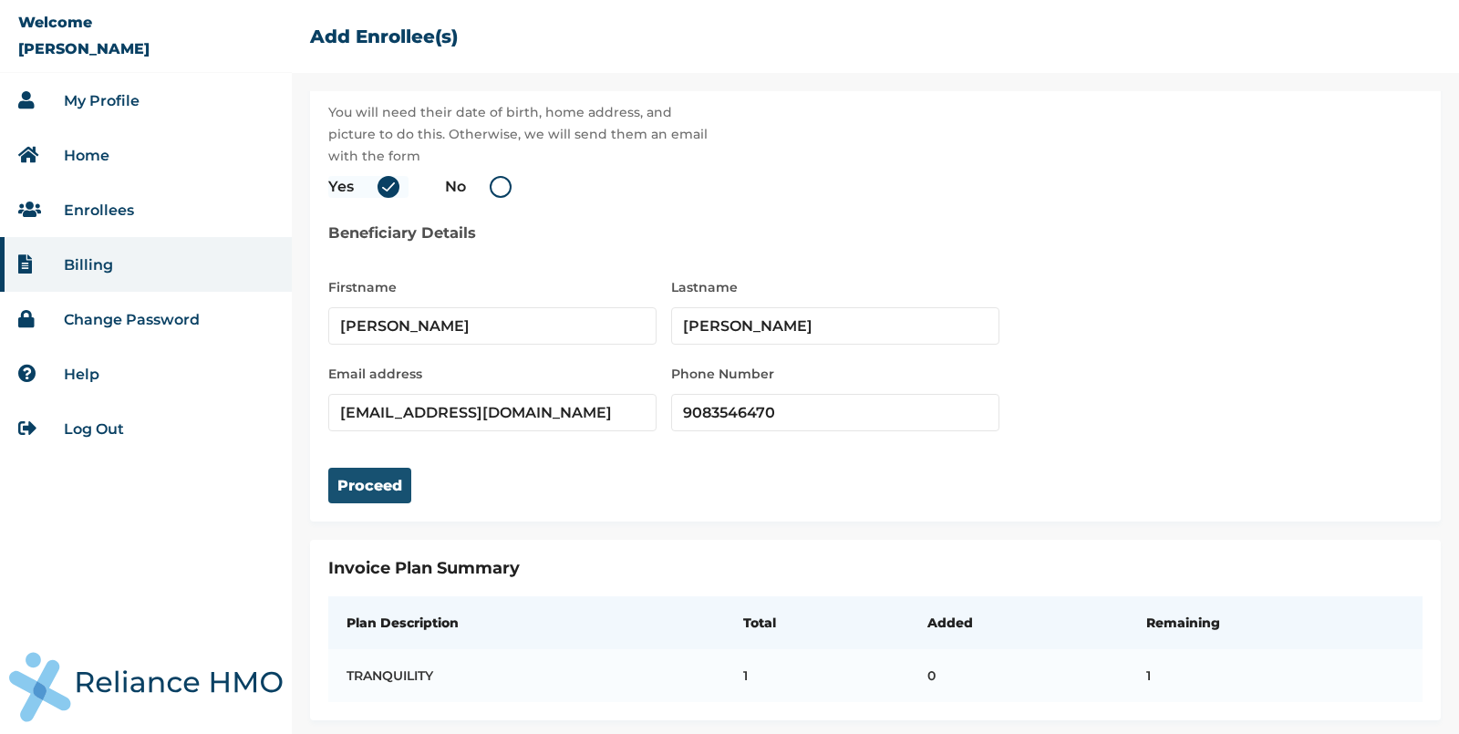
click at [388, 477] on button "Proceed" at bounding box center [369, 486] width 83 height 36
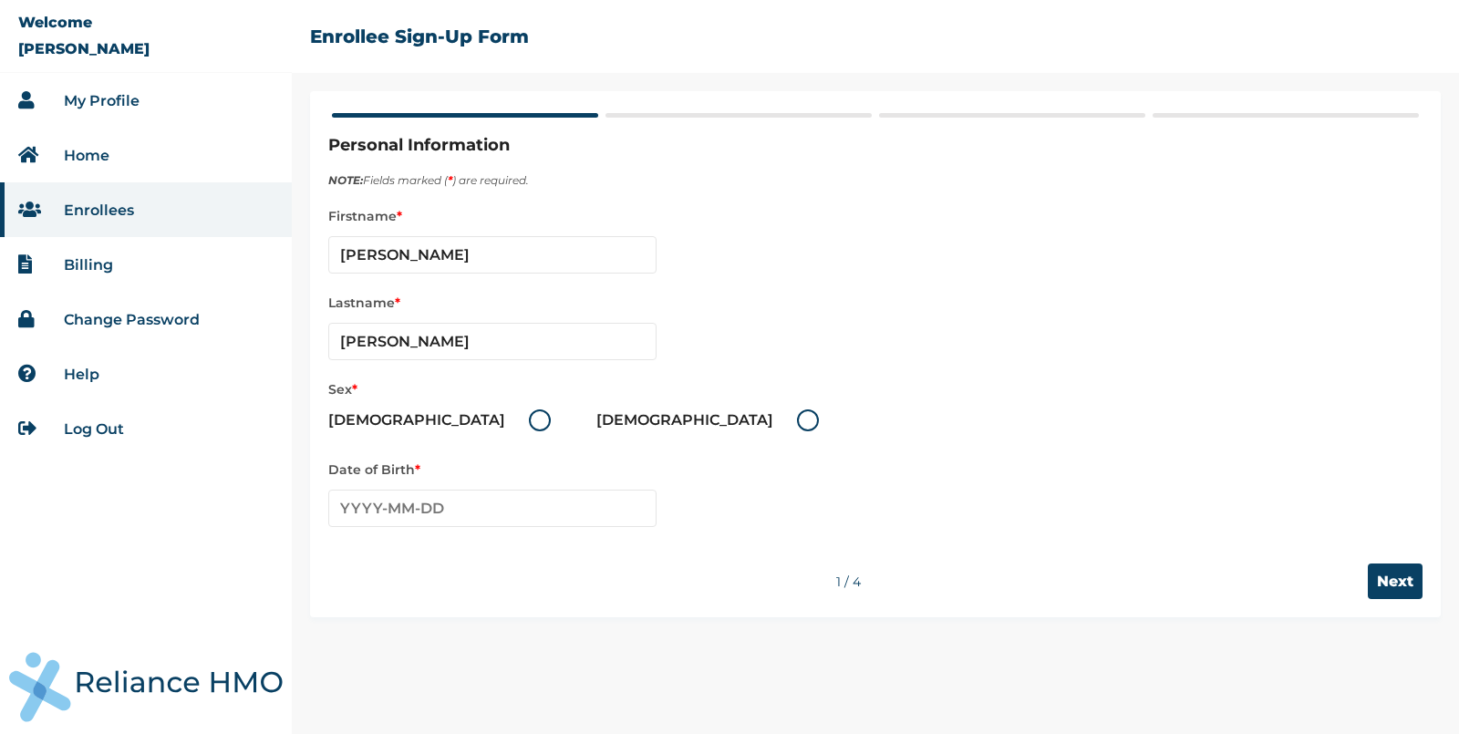
click at [405, 421] on label "Male" at bounding box center [444, 420] width 232 height 22
click at [503, 421] on input "Male" at bounding box center [517, 420] width 29 height 29
radio input "true"
click at [462, 491] on input "text" at bounding box center [492, 508] width 328 height 37
click at [347, 543] on span "‹" at bounding box center [342, 544] width 19 height 22
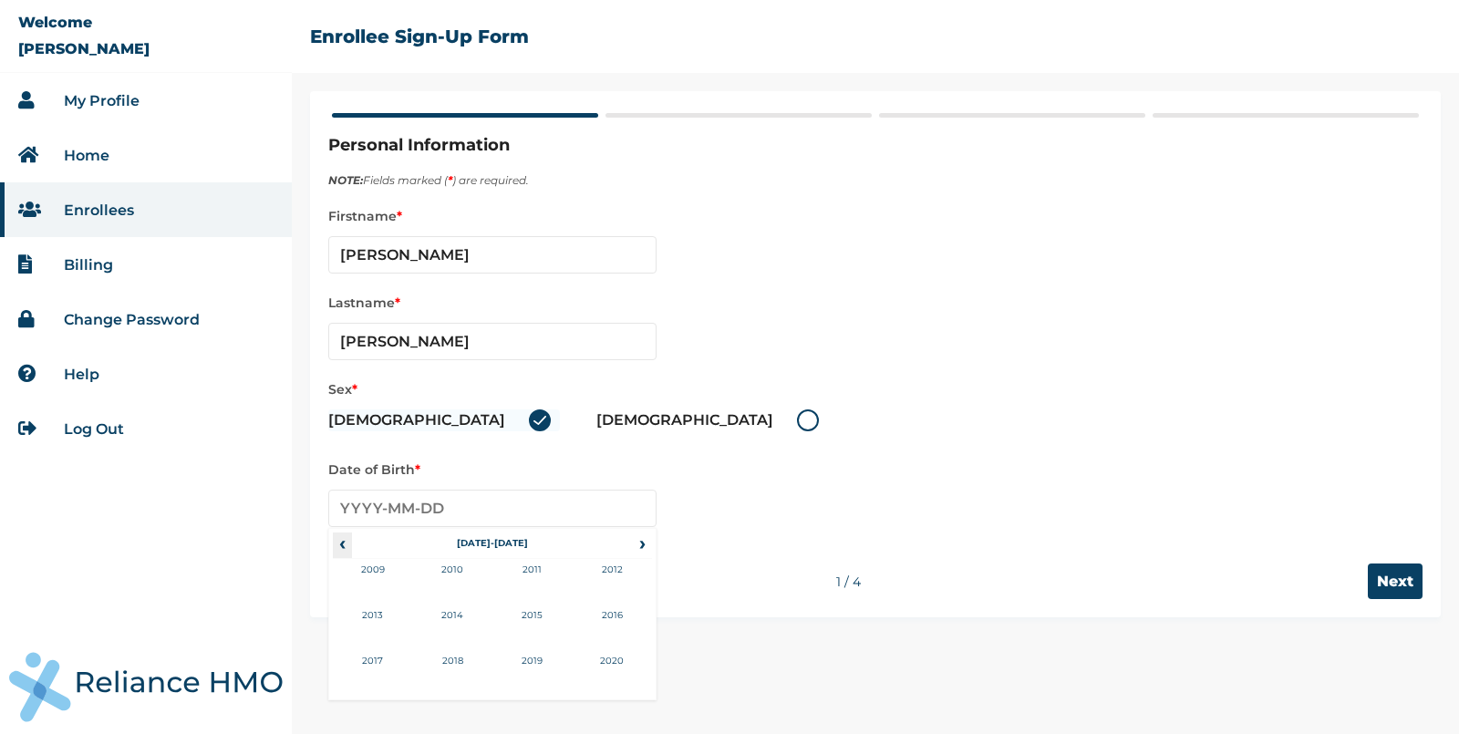
click at [347, 543] on span "‹" at bounding box center [342, 544] width 19 height 22
click at [542, 657] on td "1999" at bounding box center [532, 673] width 80 height 46
click at [544, 583] on td "Mar" at bounding box center [532, 582] width 80 height 46
click at [549, 629] on td "11" at bounding box center [538, 622] width 46 height 26
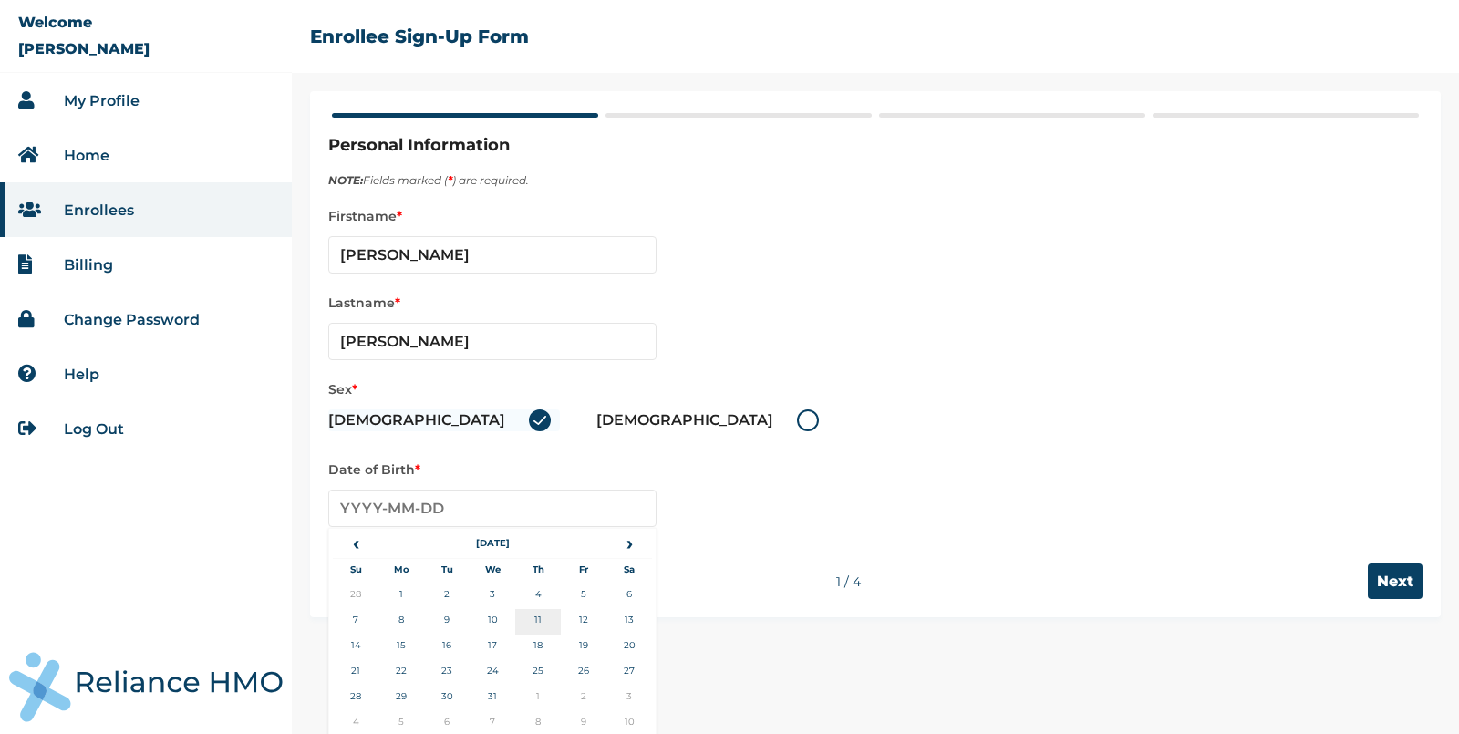
type input "[DATE]"
click at [1394, 585] on input "Next" at bounding box center [1395, 582] width 55 height 36
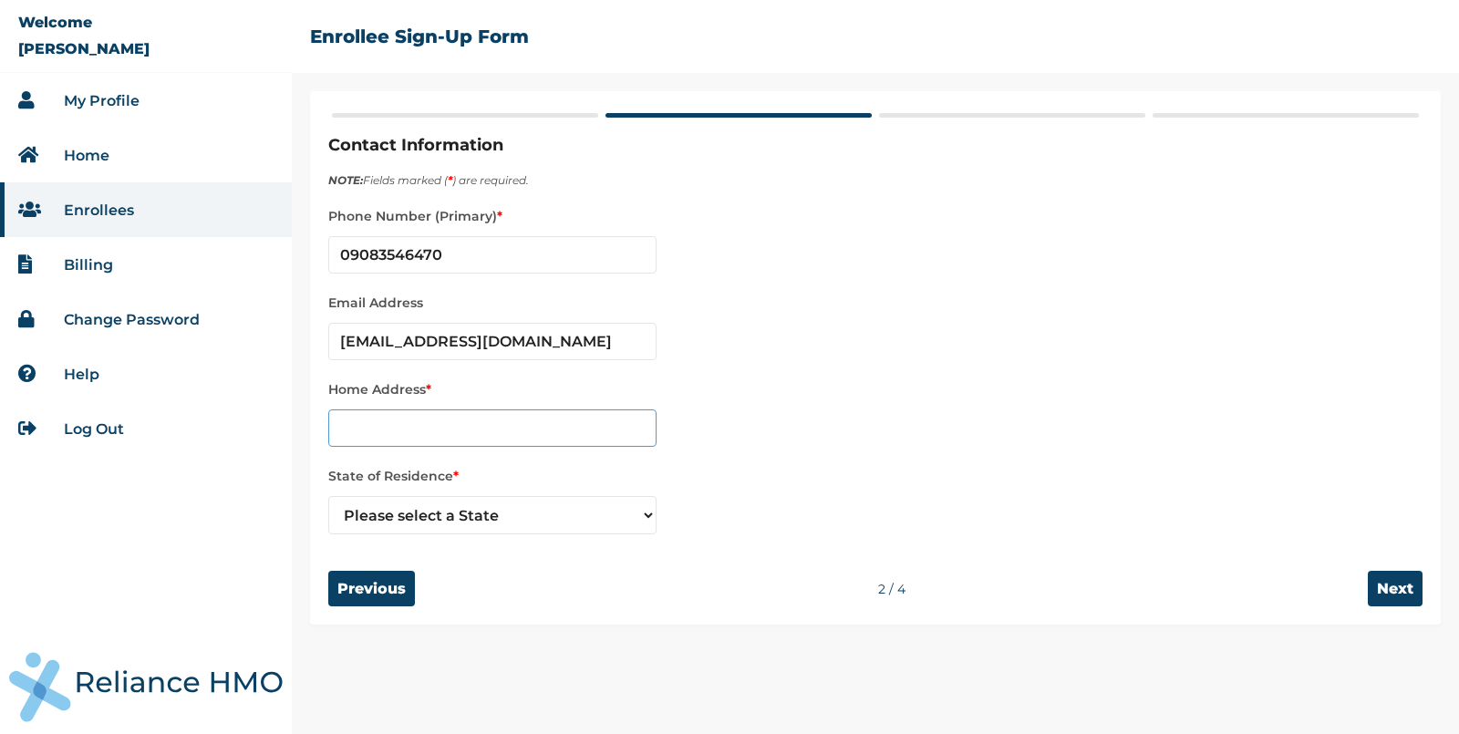
click at [560, 424] on input "text" at bounding box center [492, 427] width 328 height 37
type input "Test Address"
click at [501, 508] on select "Please select a State Abia Adamawa Anambra Benue Edo Kebbi Kwara Lagos Ogun Ond…" at bounding box center [492, 515] width 328 height 38
select select "25"
click at [328, 496] on select "Please select a State Abia Adamawa Anambra Benue Edo Kebbi Kwara Lagos Ogun Ond…" at bounding box center [492, 515] width 328 height 38
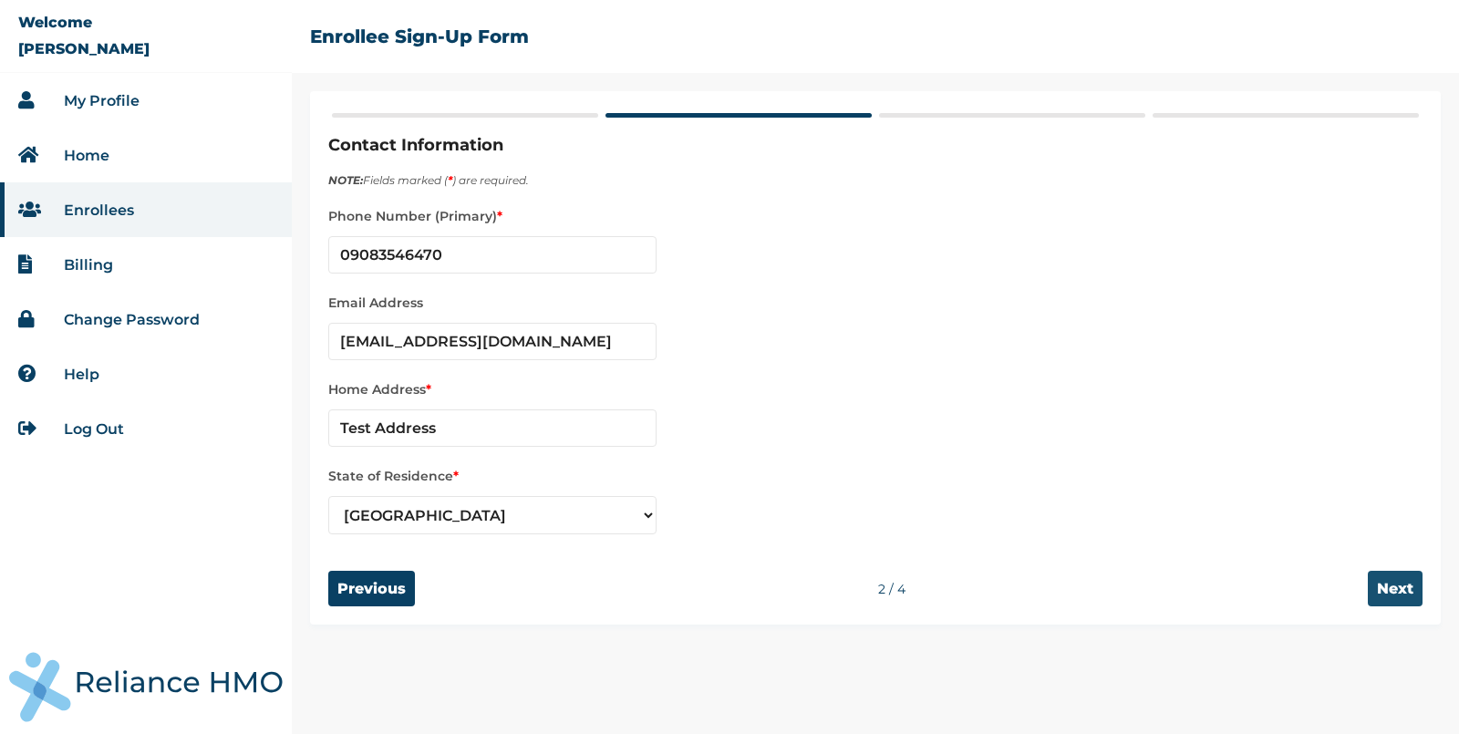
click at [1389, 574] on input "Next" at bounding box center [1395, 589] width 55 height 36
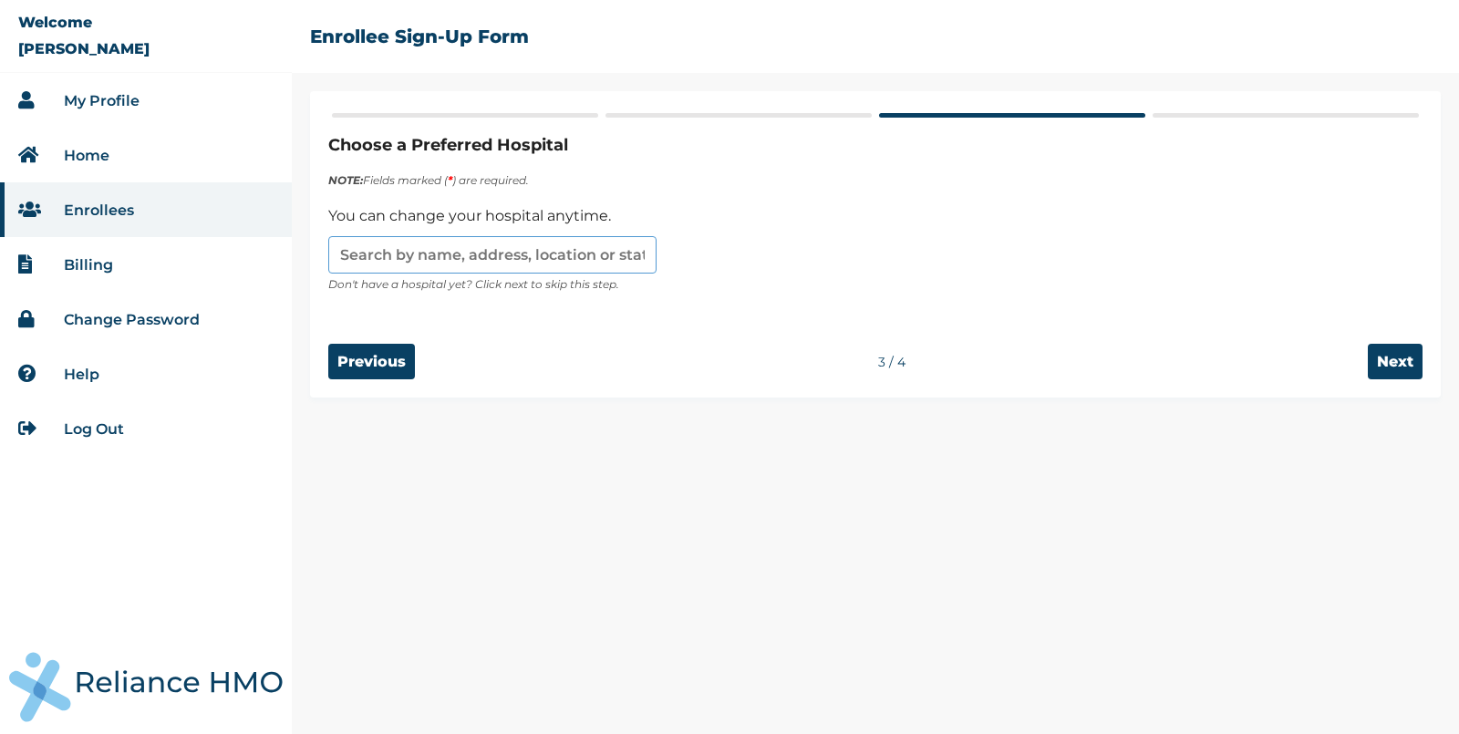
click at [595, 255] on input "text" at bounding box center [492, 254] width 328 height 37
type input "Bishop’s Cross Specialist Hospital"
click at [1382, 357] on input "Next" at bounding box center [1395, 362] width 55 height 36
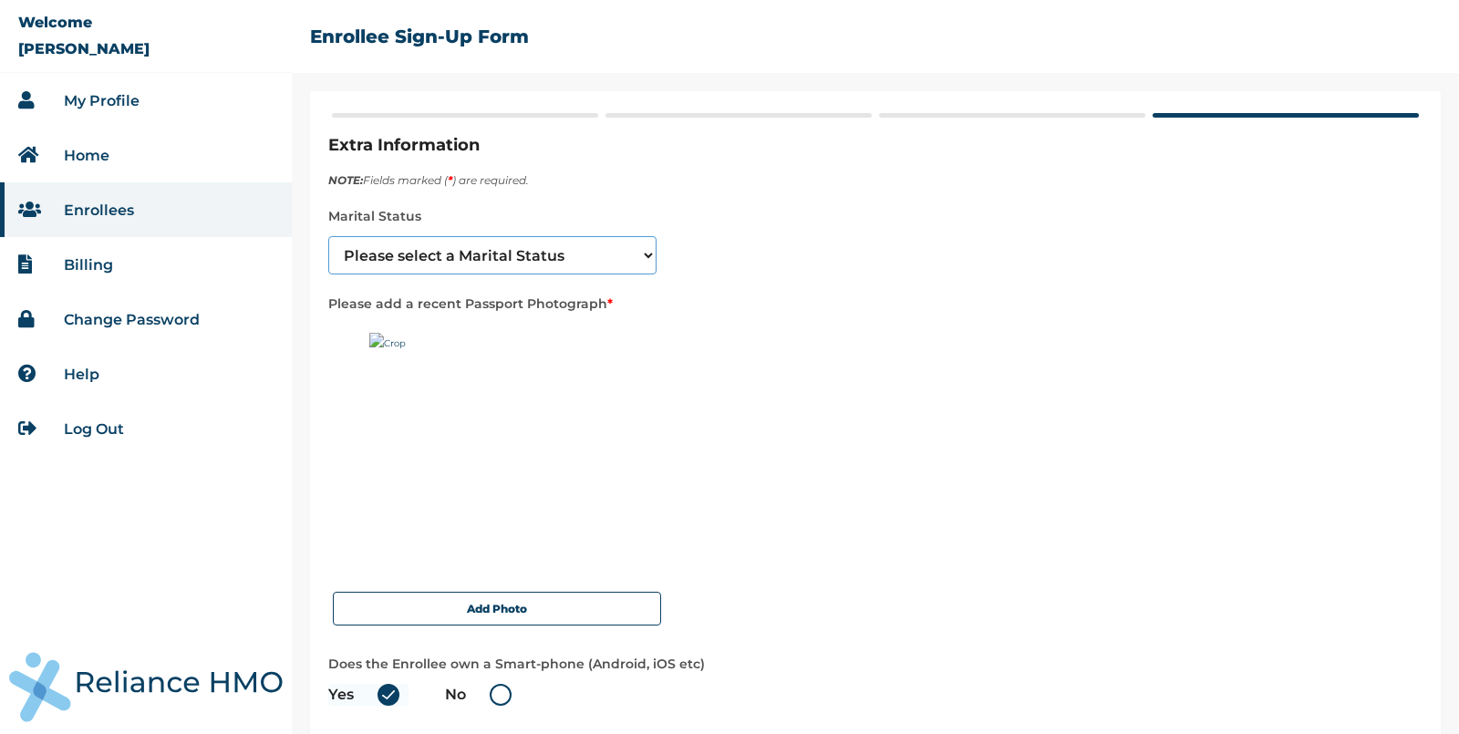
click at [552, 239] on select "Please select a Marital Status Single Married Divorced Widow/Widower" at bounding box center [492, 255] width 328 height 38
select select "1"
click at [328, 236] on select "Please select a Marital Status Single Married Divorced Widow/Widower" at bounding box center [492, 255] width 328 height 38
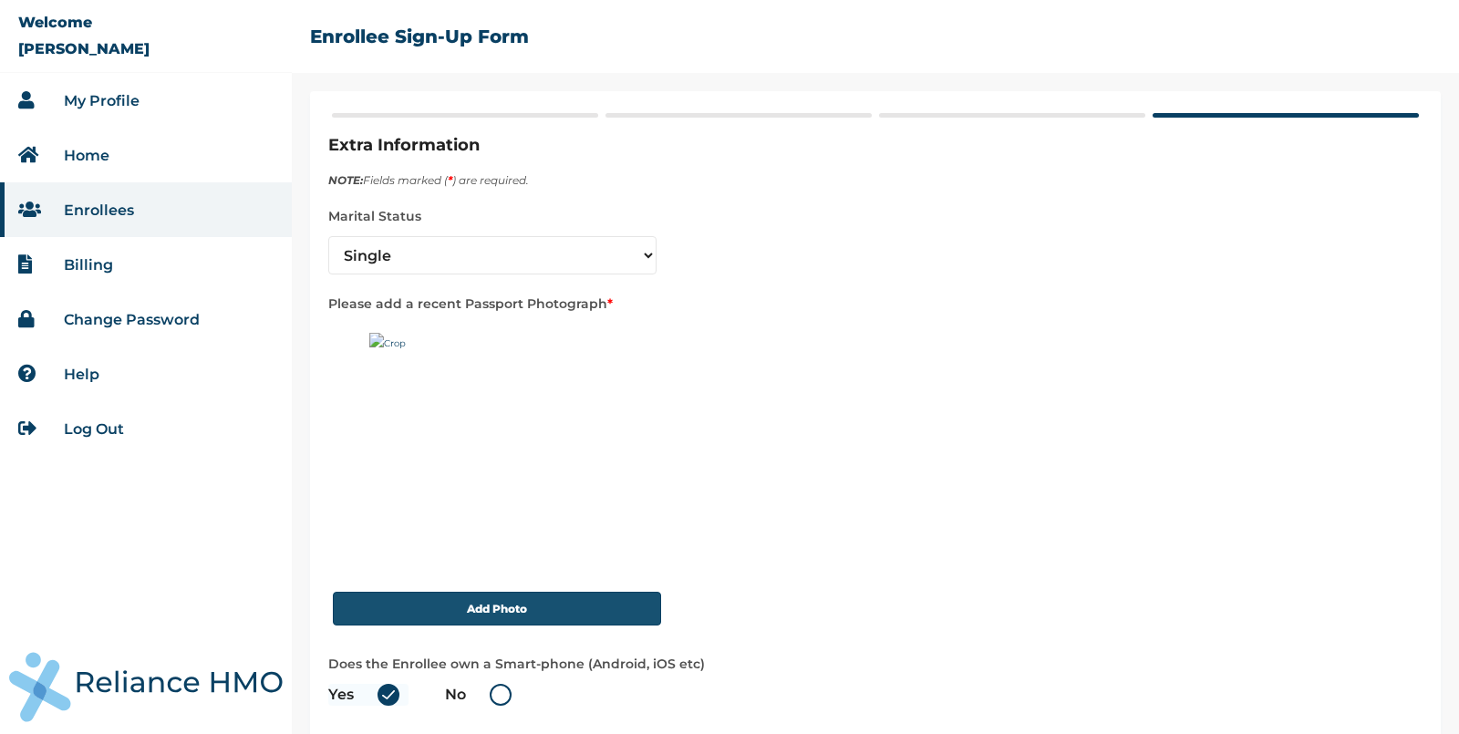
click at [499, 599] on button "Add Photo" at bounding box center [497, 609] width 328 height 34
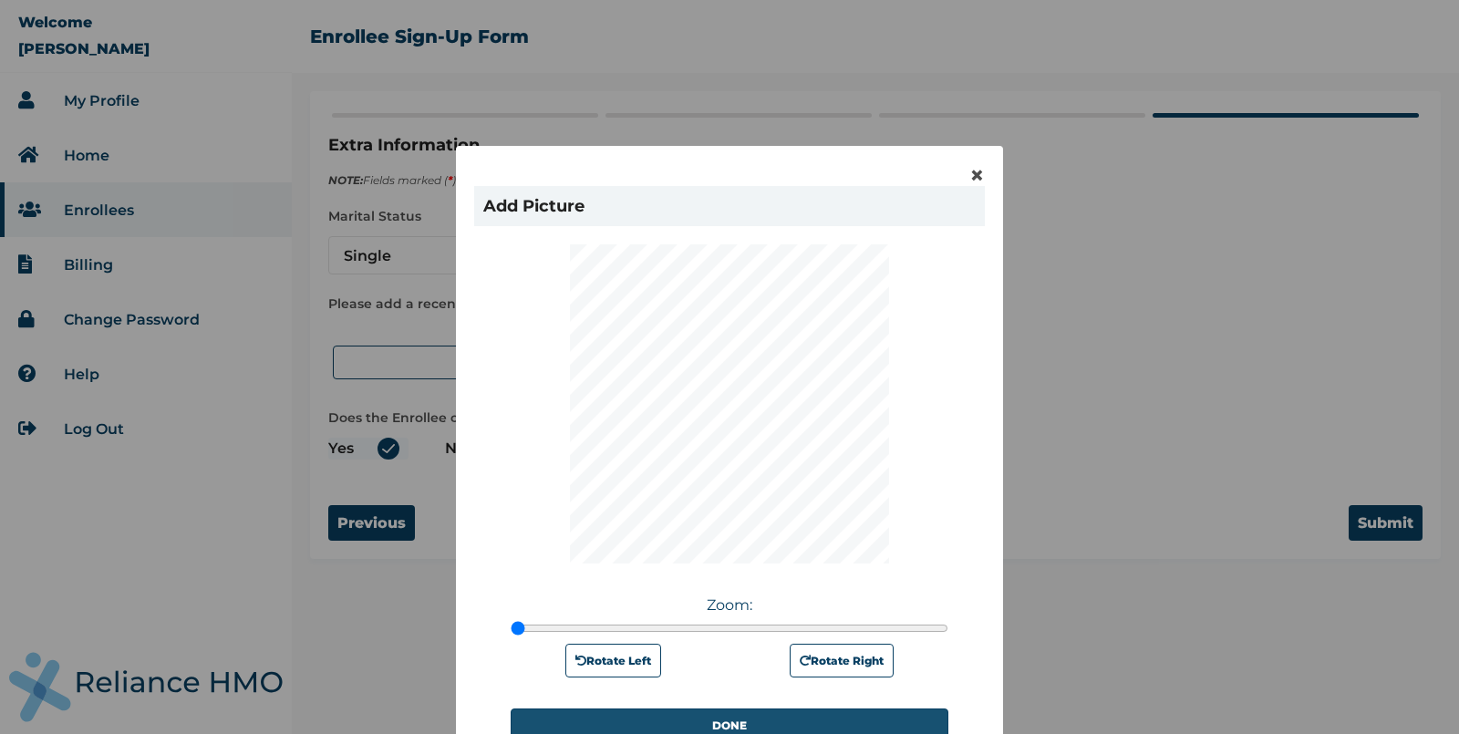
click at [685, 714] on button "DONE" at bounding box center [730, 726] width 438 height 34
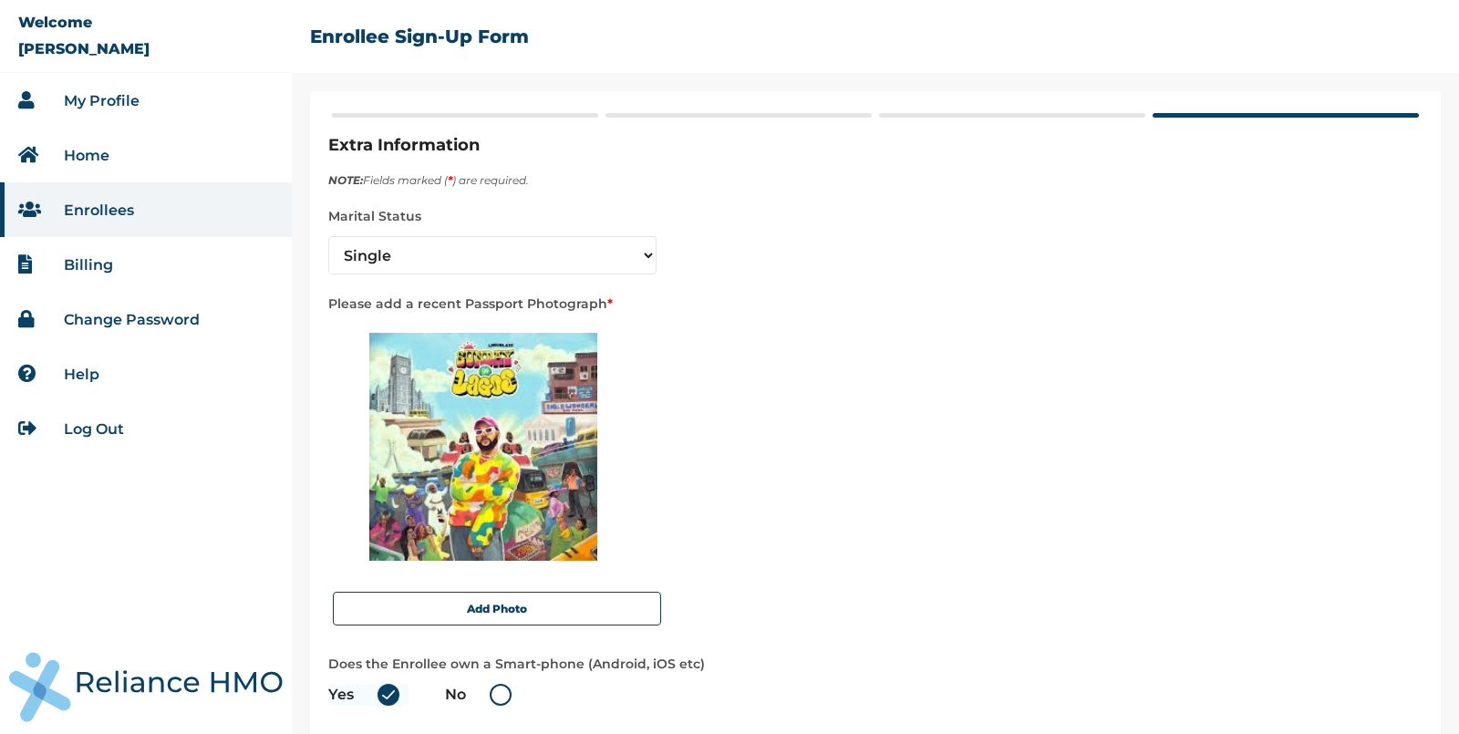
scroll to position [88, 0]
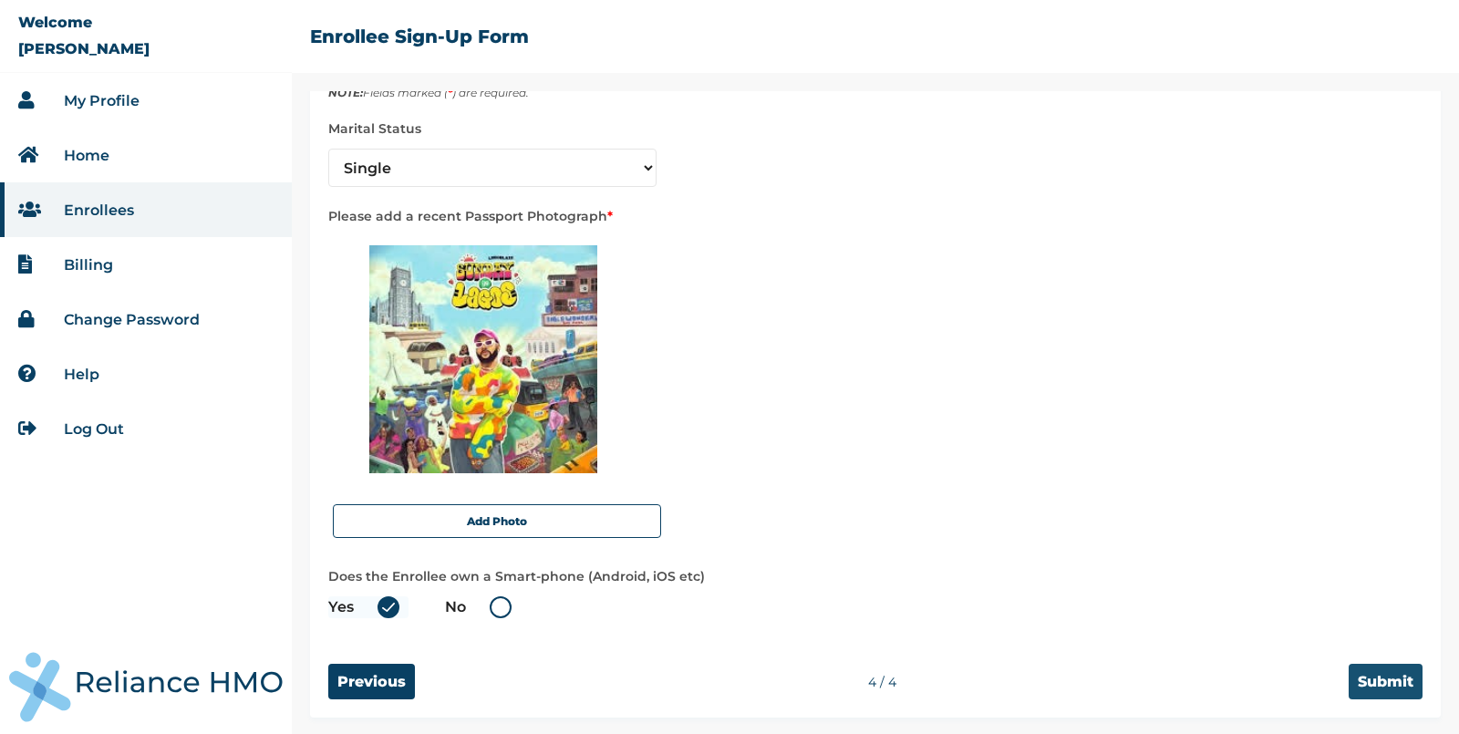
click at [1387, 677] on input "Submit" at bounding box center [1386, 682] width 74 height 36
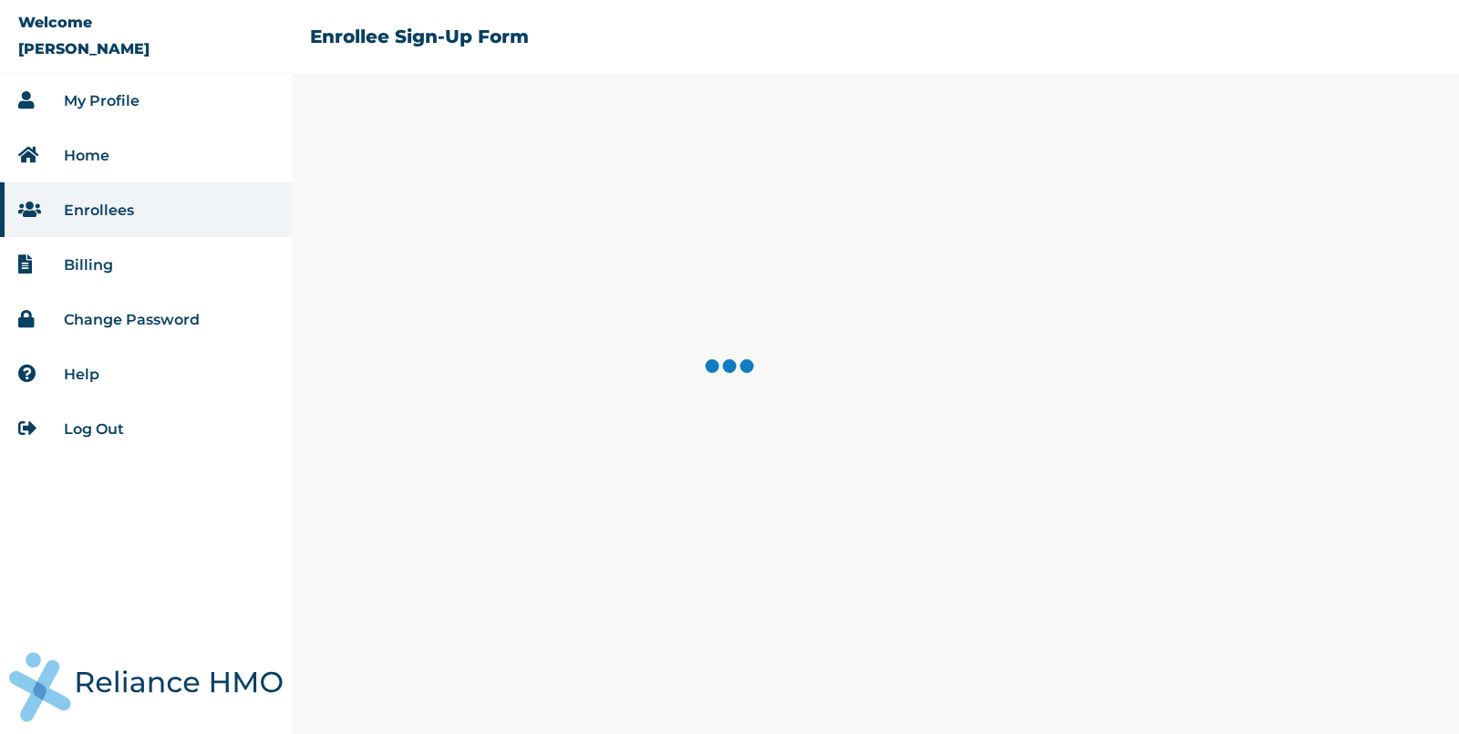
scroll to position [0, 0]
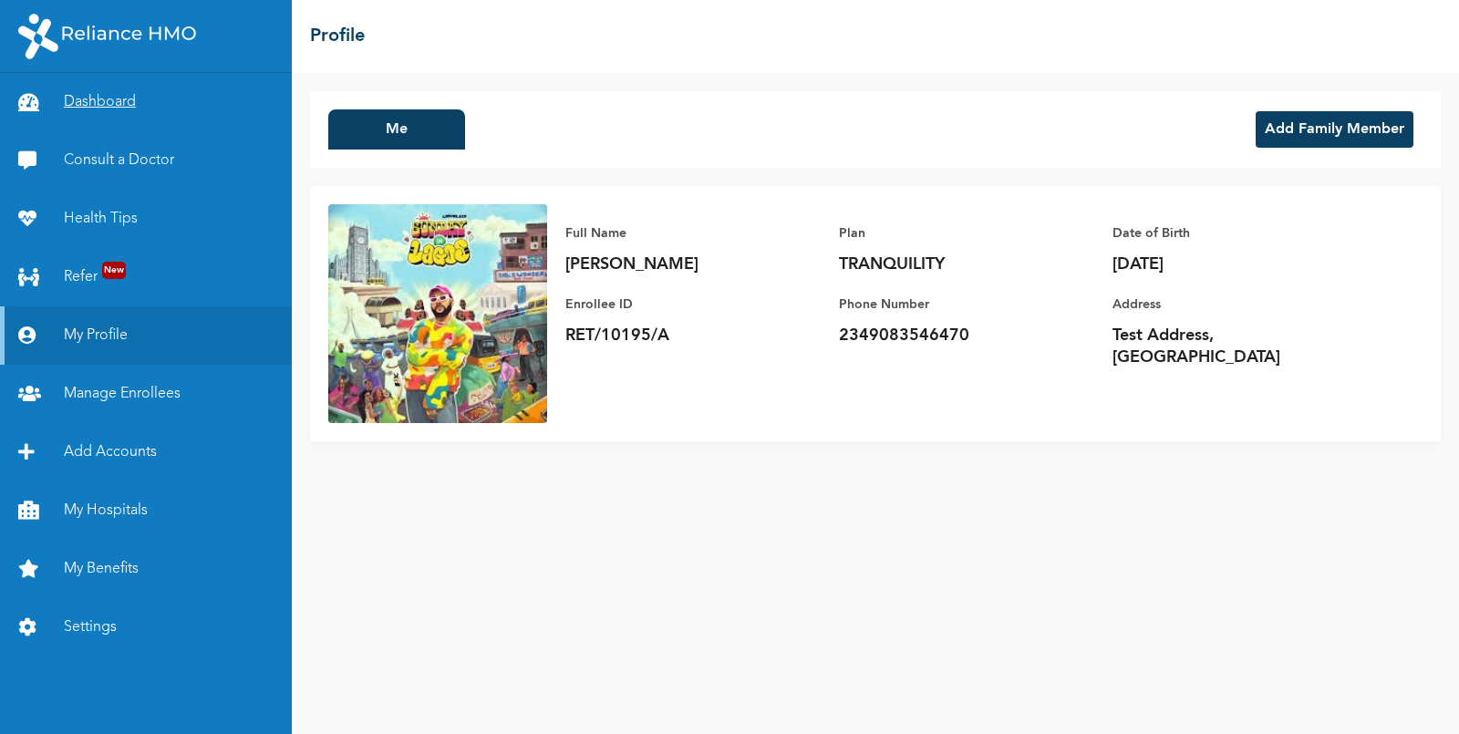
click at [113, 103] on link "Dashboard" at bounding box center [146, 102] width 292 height 58
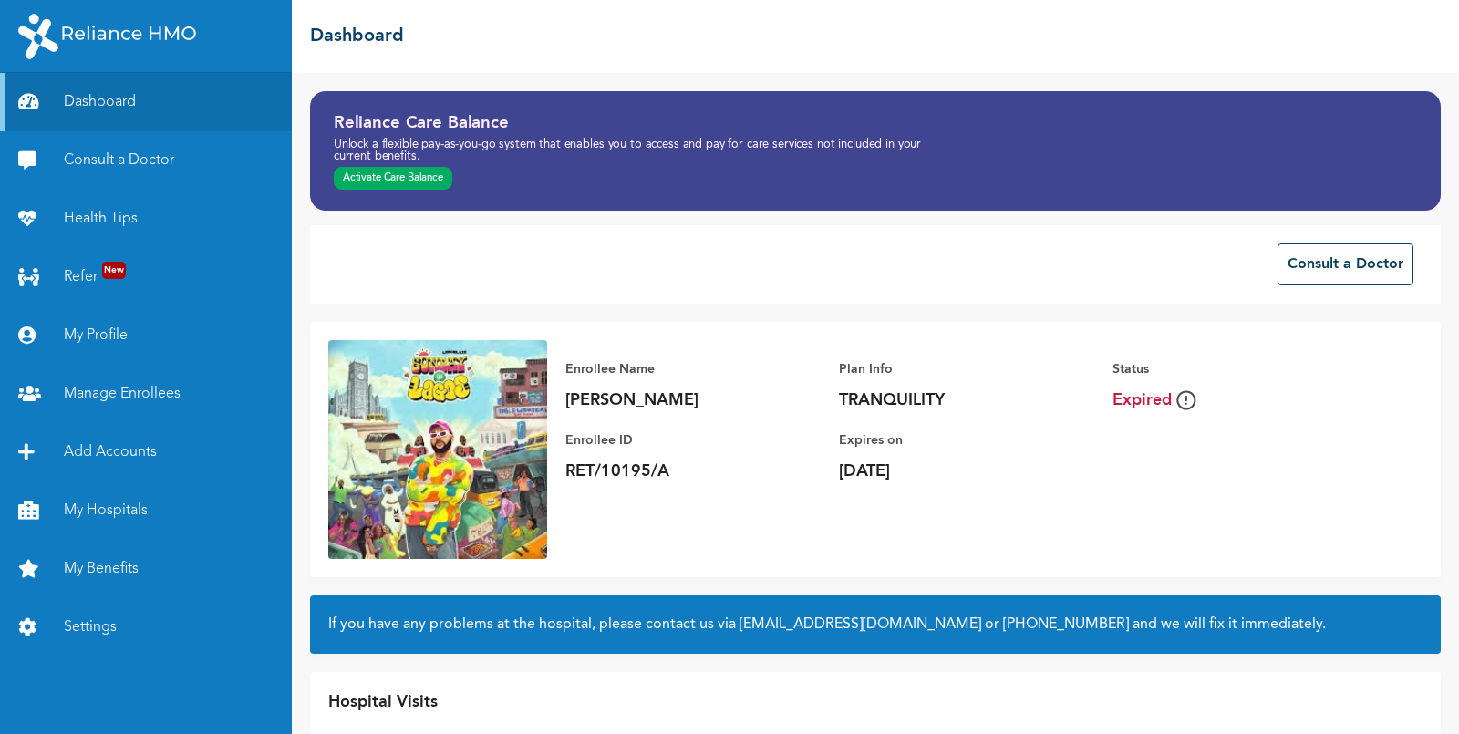
click at [417, 171] on button "Activate Care Balance" at bounding box center [393, 179] width 119 height 24
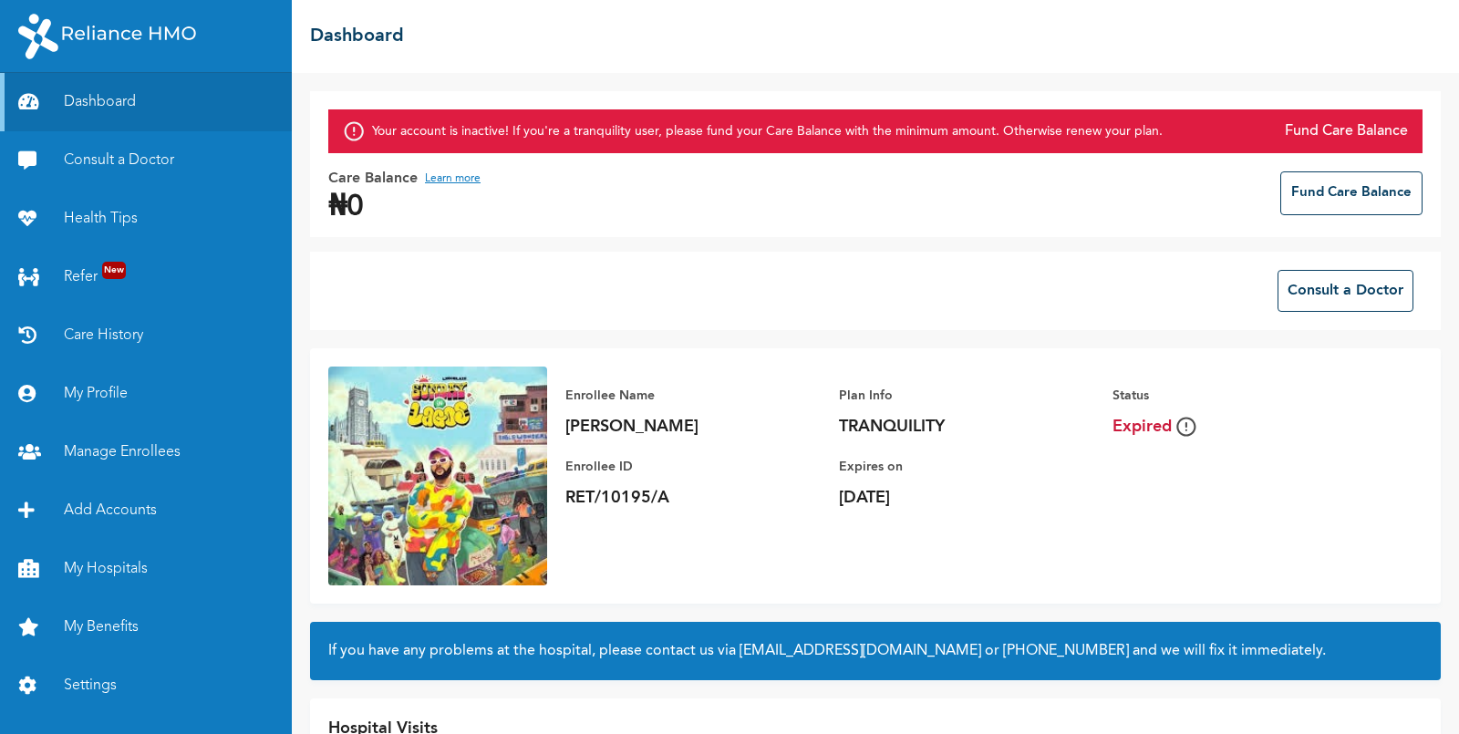
click at [1365, 197] on button "Fund Care Balance" at bounding box center [1351, 193] width 142 height 44
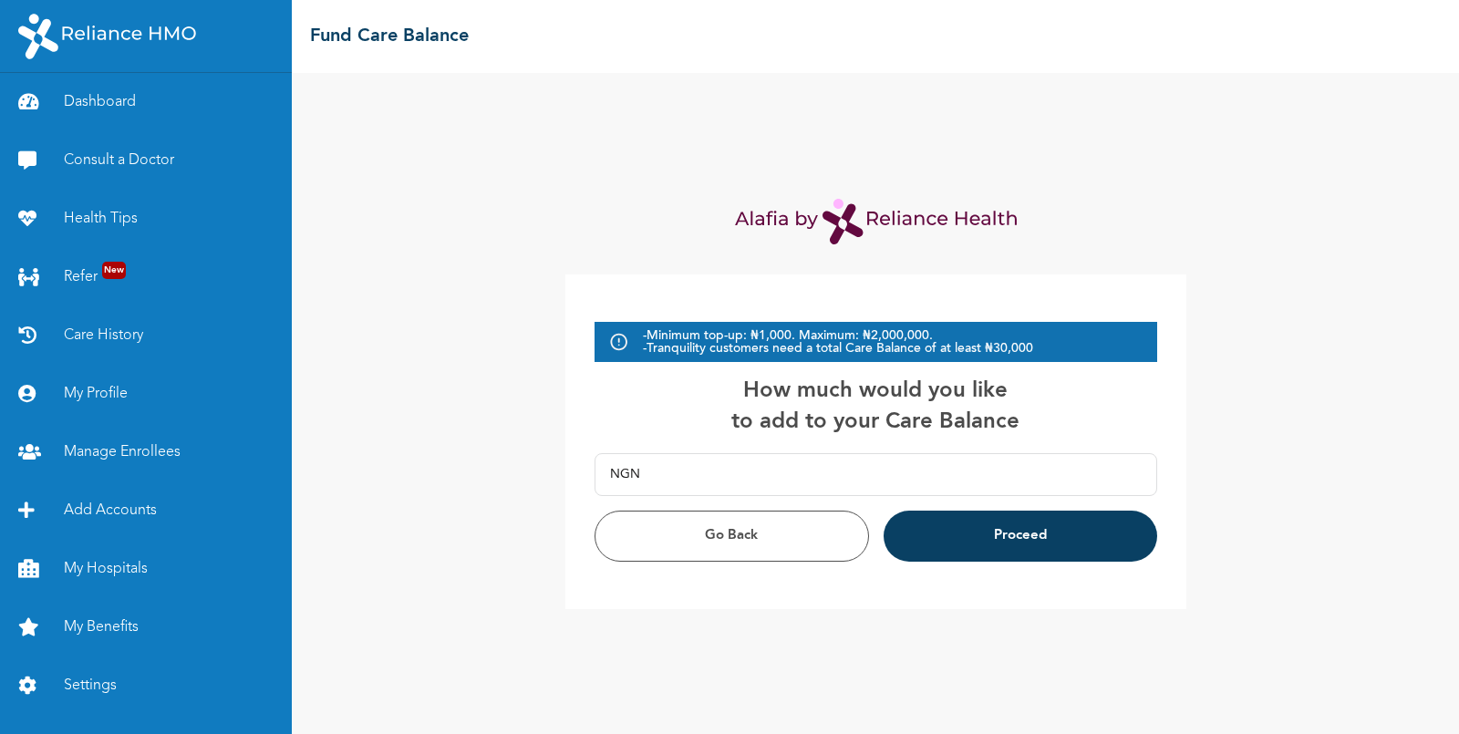
click at [708, 465] on input "text" at bounding box center [891, 474] width 502 height 41
click at [711, 481] on input "text" at bounding box center [891, 474] width 502 height 41
type input "30,000.00"
click at [967, 525] on button "Proceed" at bounding box center [1021, 536] width 274 height 51
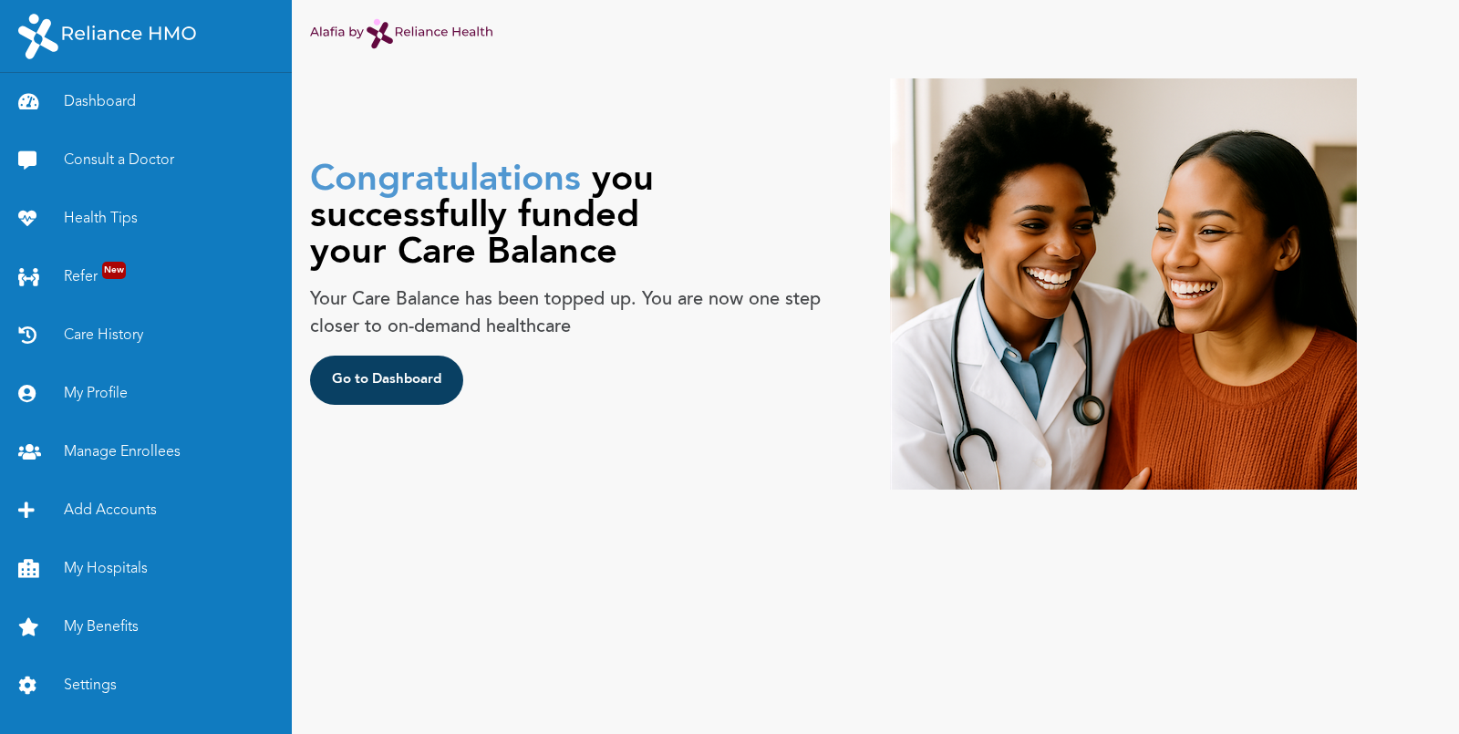
click at [389, 388] on button "Go to Dashboard" at bounding box center [386, 380] width 153 height 49
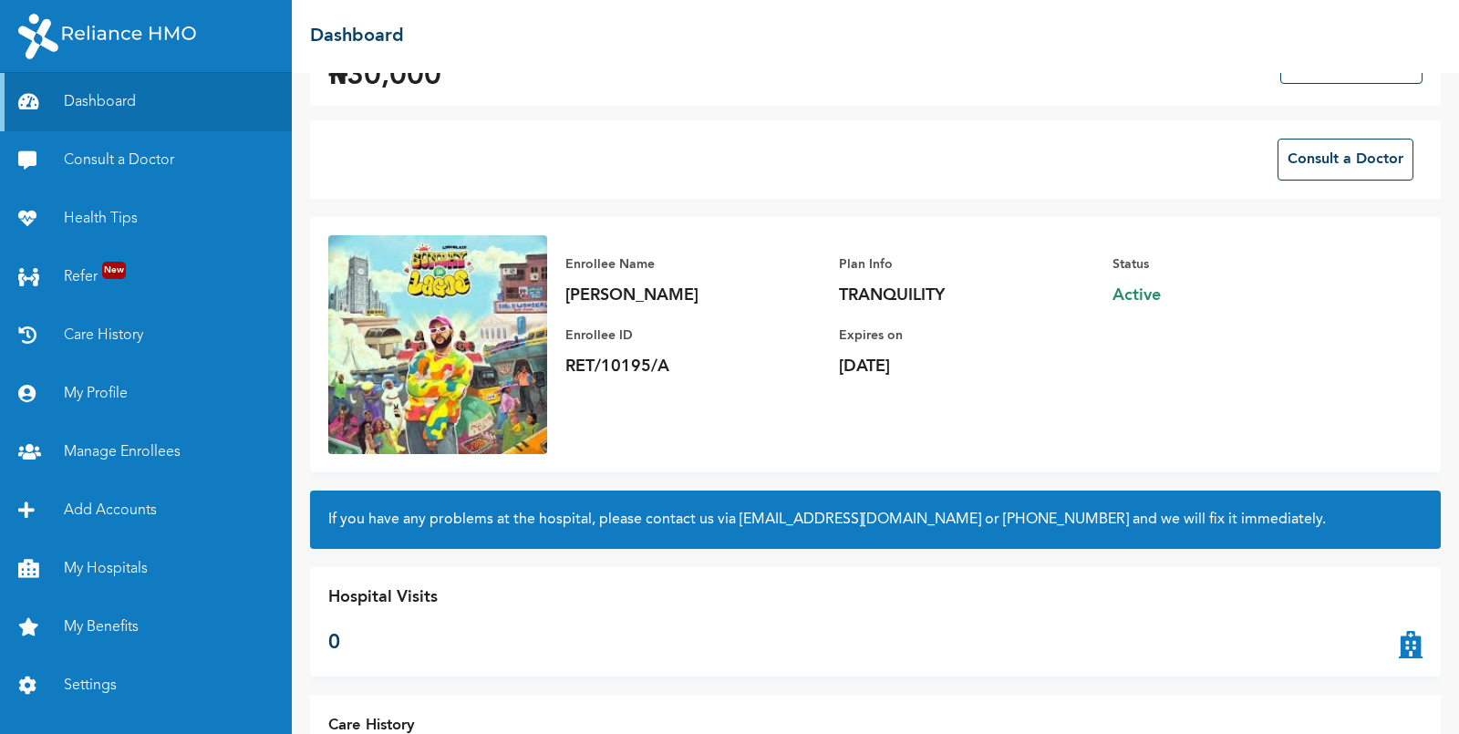
scroll to position [79, 0]
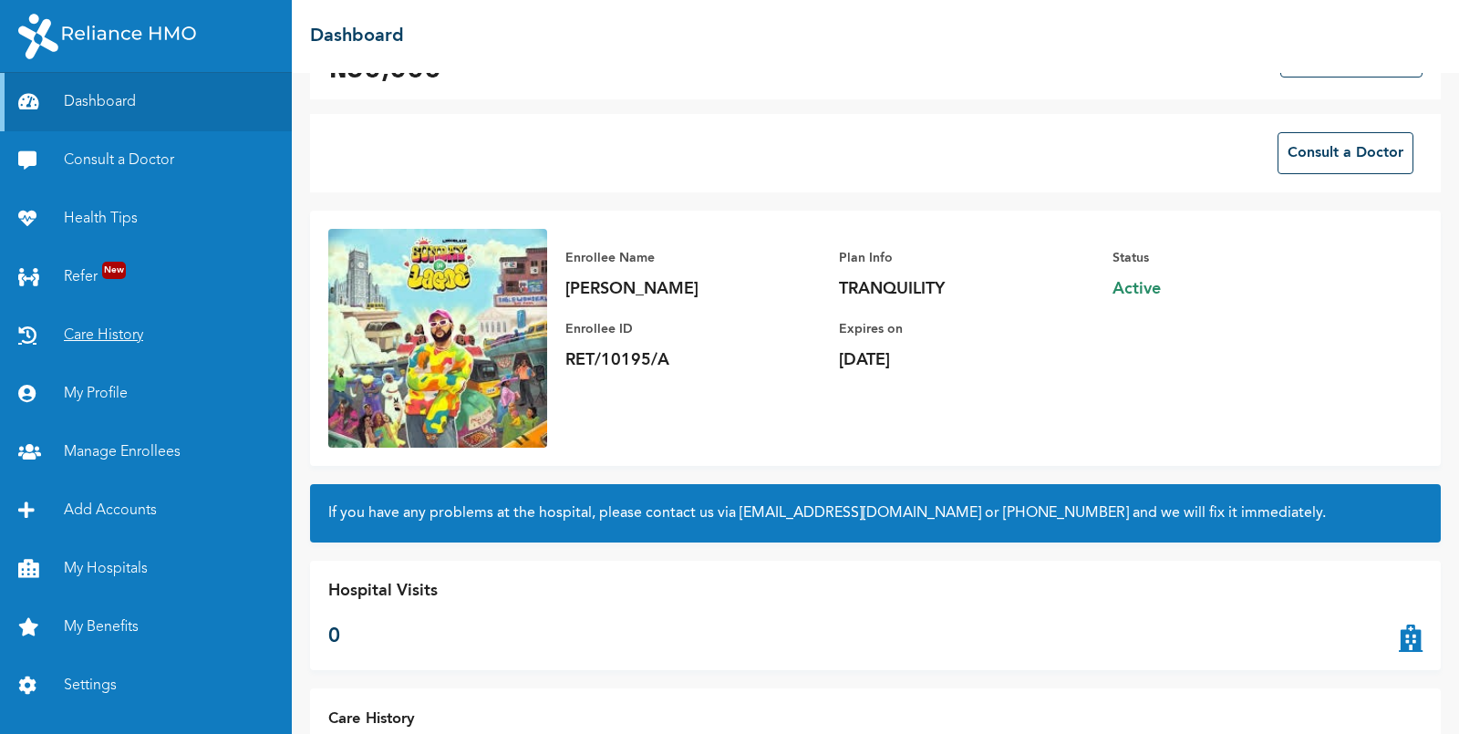
click at [104, 344] on link "Care History" at bounding box center [146, 335] width 292 height 58
